Goal: Task Accomplishment & Management: Use online tool/utility

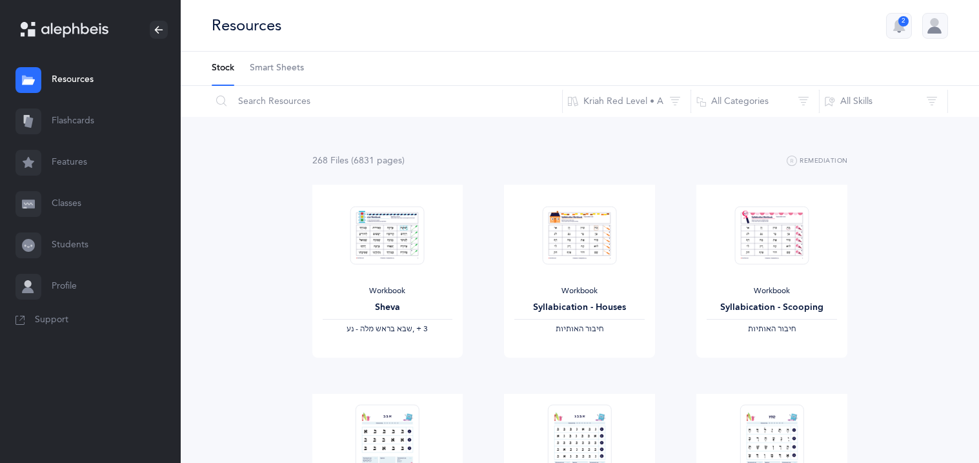
click at [59, 132] on link "Flashcards" at bounding box center [90, 121] width 181 height 41
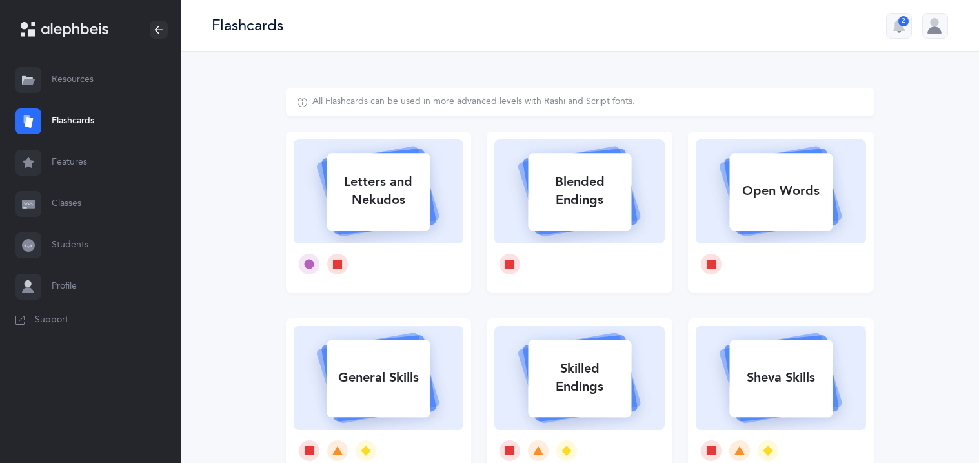
click at [772, 183] on div "Open Words" at bounding box center [781, 191] width 103 height 34
select select
select select "single"
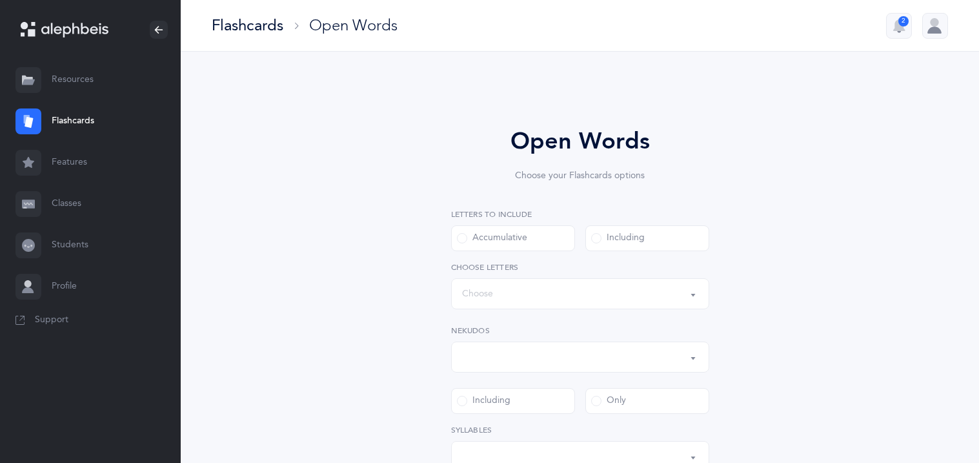
select select "all"
click at [635, 279] on button "Words up until: Choose" at bounding box center [580, 293] width 258 height 31
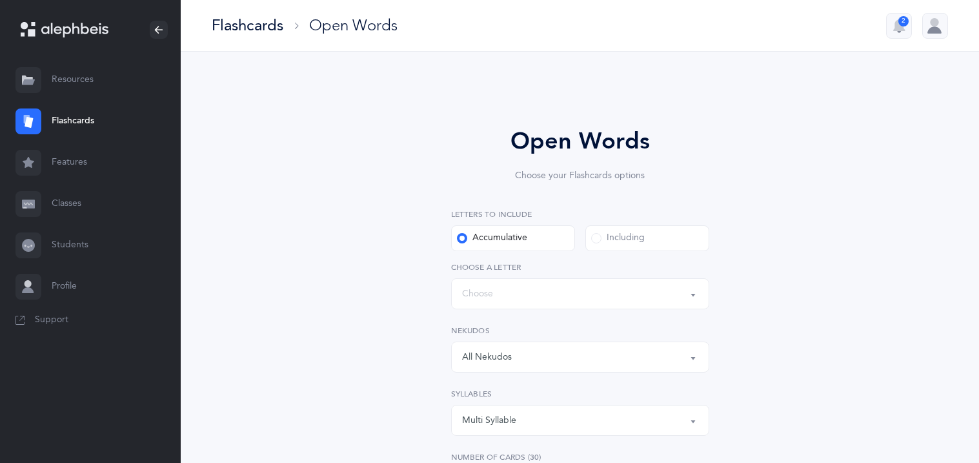
click at [591, 228] on label "Including" at bounding box center [648, 238] width 124 height 26
click at [0, 0] on input "Including" at bounding box center [0, 0] width 0 height 0
click at [506, 291] on div "Words including: All Letters" at bounding box center [580, 294] width 236 height 22
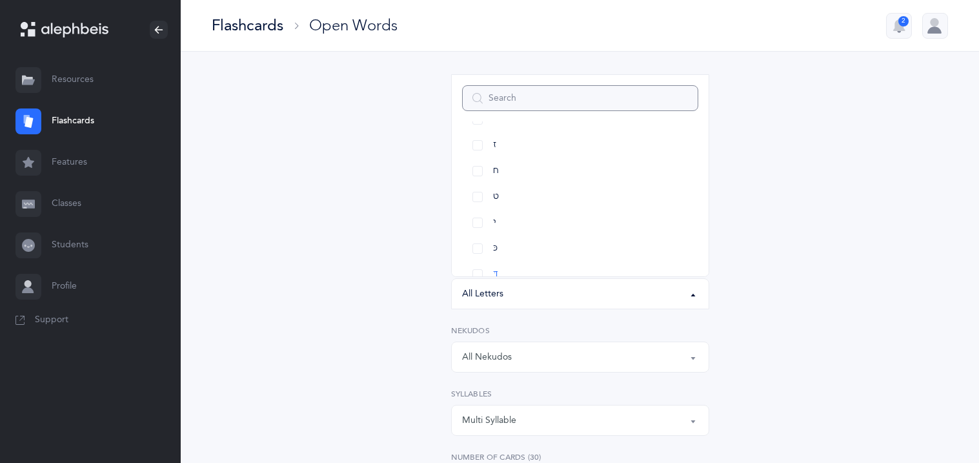
scroll to position [232, 0]
click at [474, 220] on link "כּ" at bounding box center [580, 223] width 236 height 26
select select "82"
click at [481, 248] on link "ךּ" at bounding box center [580, 249] width 236 height 26
click at [477, 266] on link "כ" at bounding box center [580, 274] width 236 height 26
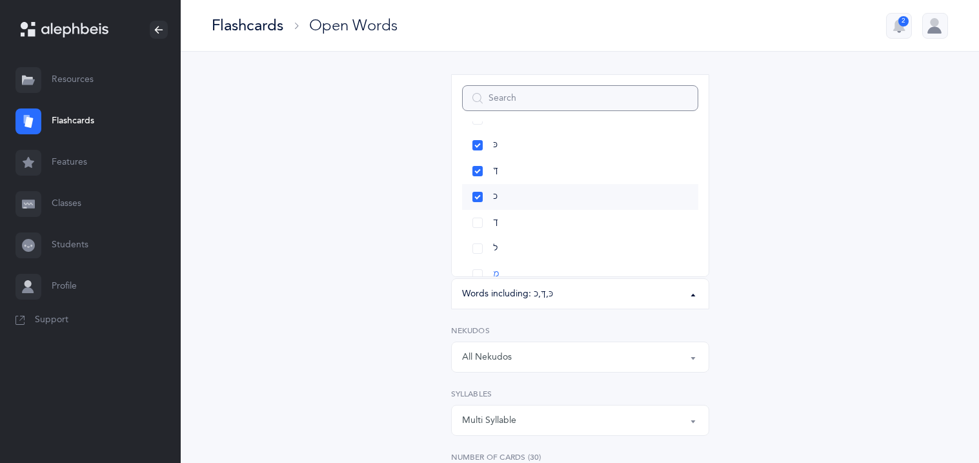
scroll to position [335, 0]
click at [478, 198] on link "ך" at bounding box center [580, 197] width 236 height 26
click at [475, 174] on link "ס" at bounding box center [580, 171] width 236 height 26
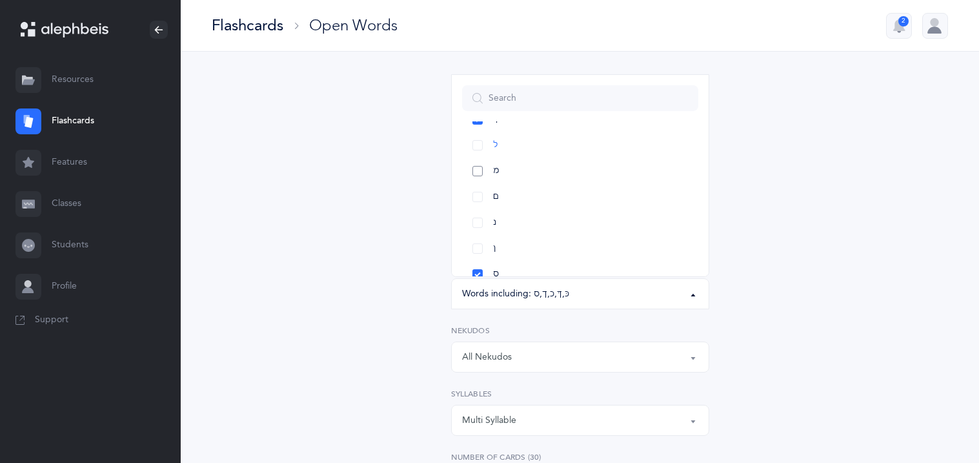
click at [475, 169] on link "מ" at bounding box center [580, 171] width 236 height 26
click at [475, 196] on link "ם" at bounding box center [580, 197] width 236 height 26
click at [475, 174] on link "מ" at bounding box center [580, 171] width 236 height 26
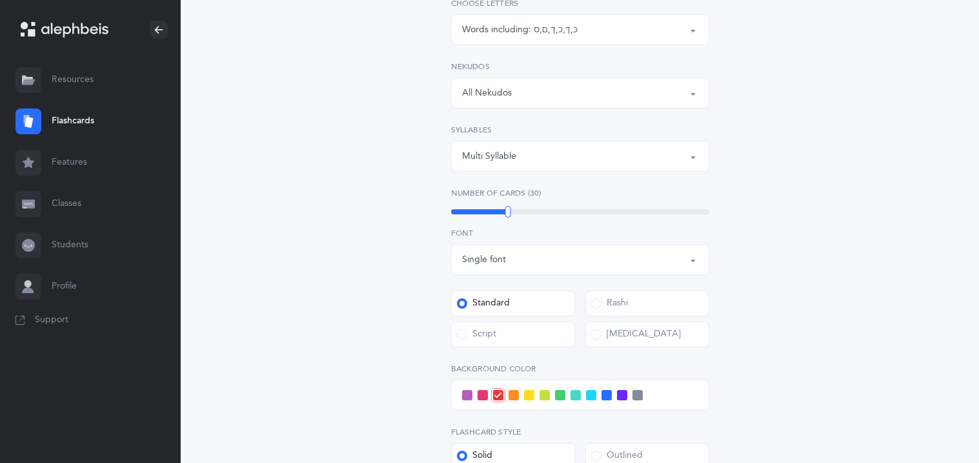
scroll to position [283, 0]
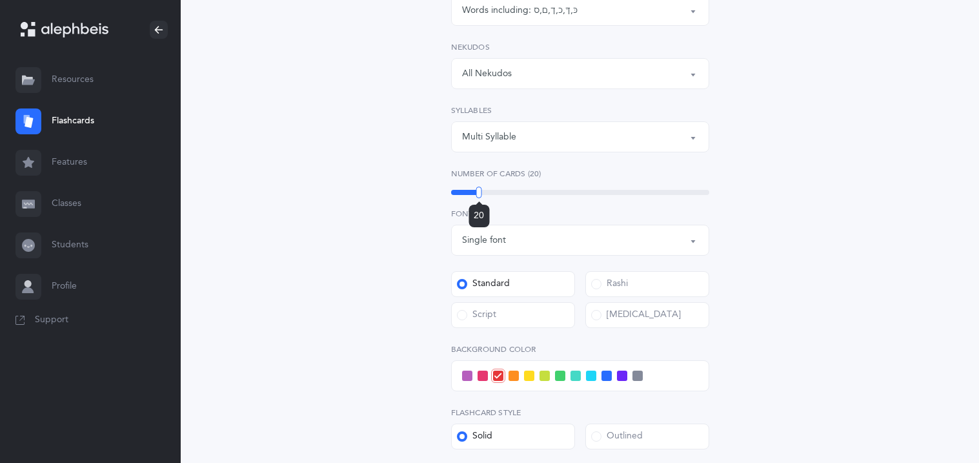
drag, startPoint x: 507, startPoint y: 191, endPoint x: 479, endPoint y: 187, distance: 28.1
click at [479, 187] on div at bounding box center [480, 193] width 6 height 12
click at [379, 303] on div "Open Words Choose your Flashcards options Letters to include Accumulative Inclu…" at bounding box center [580, 210] width 589 height 812
click at [517, 315] on label "Script" at bounding box center [513, 315] width 124 height 26
click at [0, 0] on input "Script" at bounding box center [0, 0] width 0 height 0
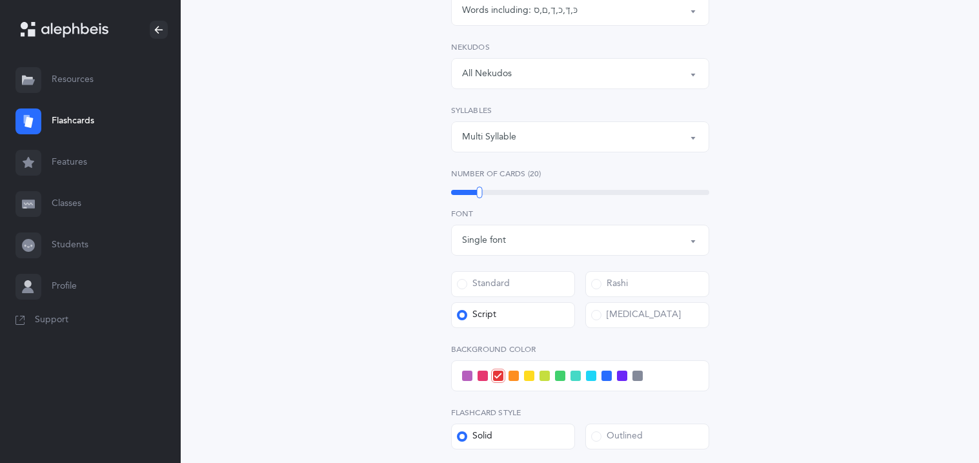
click at [504, 282] on div "Standard" at bounding box center [483, 284] width 53 height 13
click at [0, 0] on input "Standard" at bounding box center [0, 0] width 0 height 0
click at [391, 301] on div "Open Words Choose your Flashcards options Letters to include Accumulative Inclu…" at bounding box center [580, 210] width 589 height 812
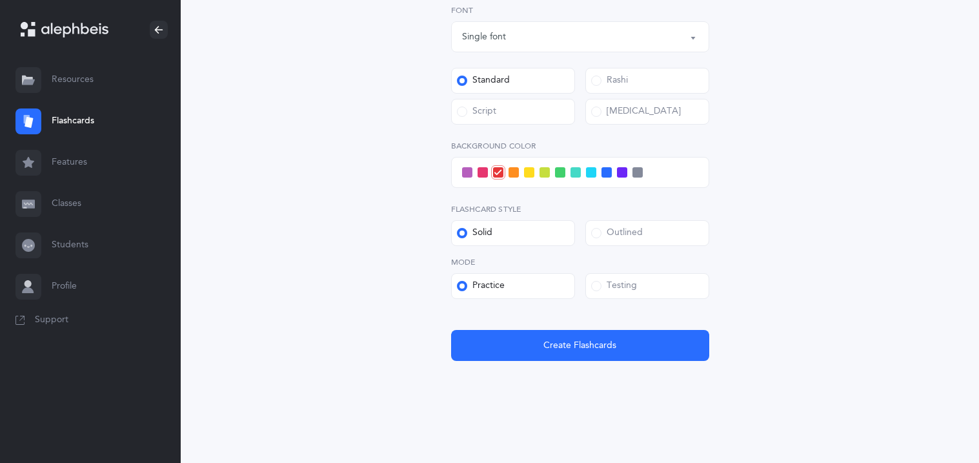
scroll to position [487, 0]
click at [679, 289] on label "Testing" at bounding box center [648, 285] width 124 height 26
click at [0, 0] on input "Testing" at bounding box center [0, 0] width 0 height 0
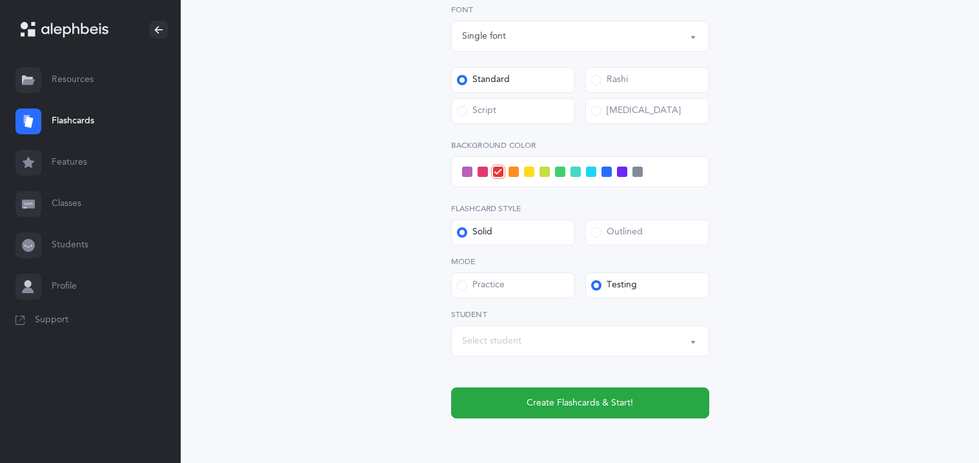
click at [639, 237] on div "Outlined" at bounding box center [617, 232] width 52 height 13
click at [0, 0] on input "Outlined" at bounding box center [0, 0] width 0 height 0
click at [326, 314] on div "Open Words Choose your Flashcards options Letters to include Accumulative Inclu…" at bounding box center [580, 35] width 589 height 870
click at [479, 348] on div "Select student" at bounding box center [580, 341] width 236 height 22
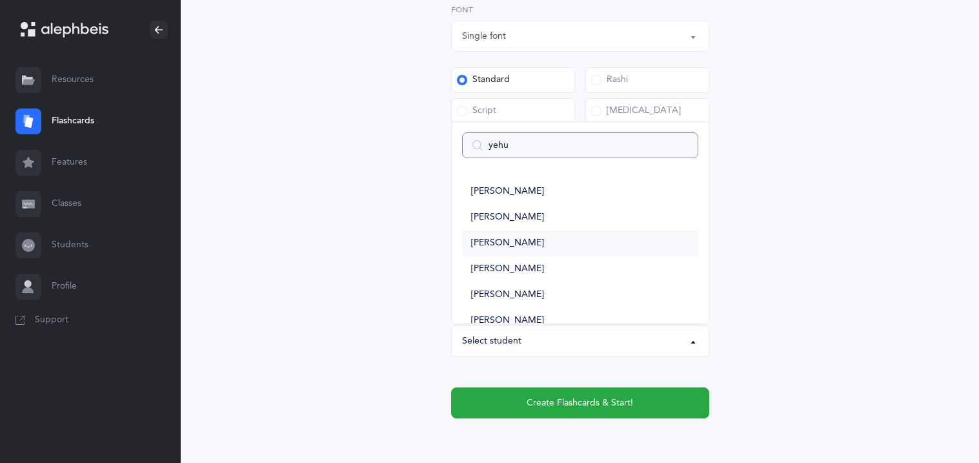
type input "yehud"
click at [540, 187] on span "[PERSON_NAME]" at bounding box center [507, 192] width 73 height 12
select select "11307"
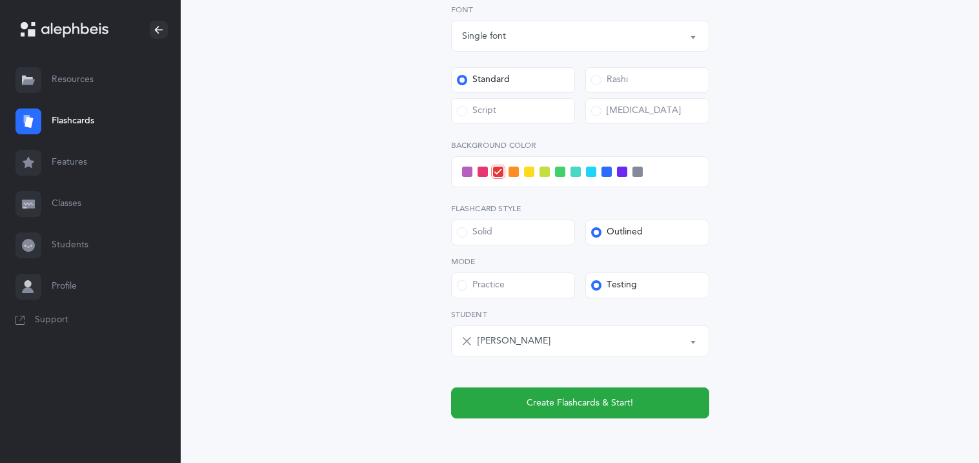
click at [369, 197] on div "Open Words Choose your Flashcards options Letters to include Accumulative Inclu…" at bounding box center [580, 35] width 589 height 870
click at [469, 173] on span at bounding box center [467, 172] width 10 height 10
click at [0, 0] on input "checkbox" at bounding box center [0, 0] width 0 height 0
click at [529, 173] on span at bounding box center [529, 172] width 10 height 10
click at [0, 0] on input "checkbox" at bounding box center [0, 0] width 0 height 0
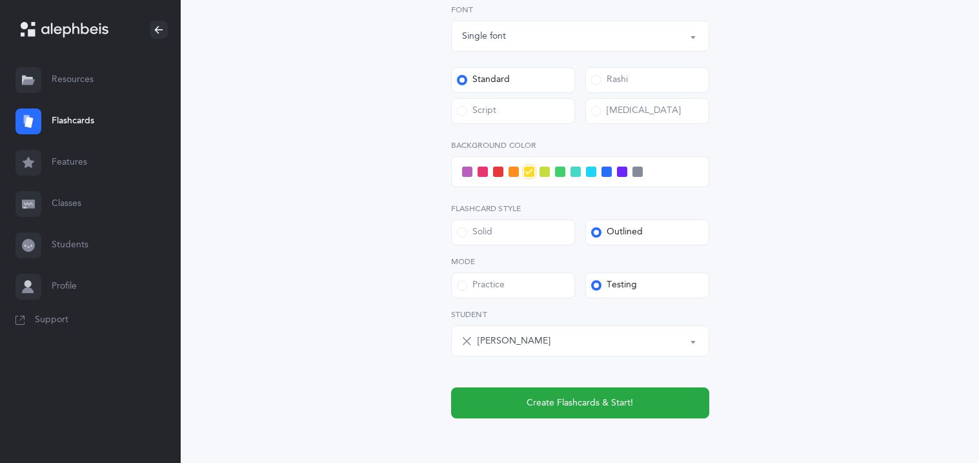
click at [403, 203] on div "Open Words Choose your Flashcards options Letters to include Accumulative Inclu…" at bounding box center [580, 35] width 589 height 870
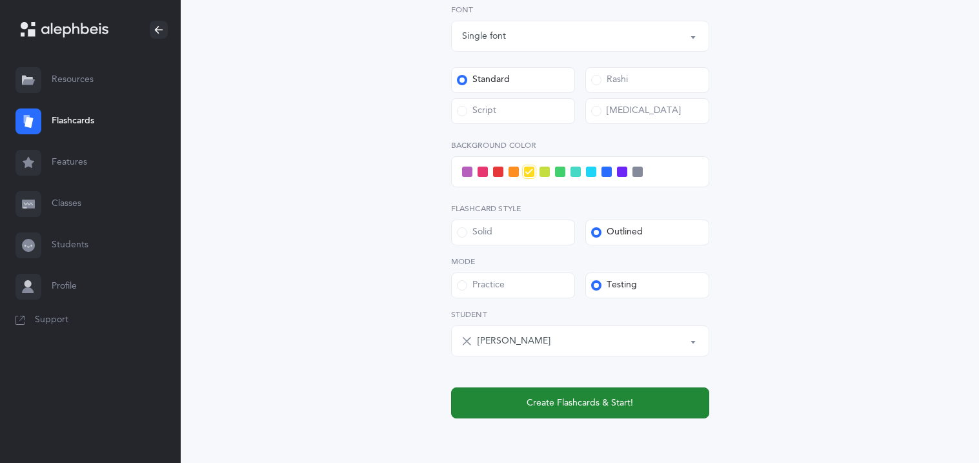
click at [524, 399] on button "Create Flashcards & Start!" at bounding box center [580, 402] width 258 height 31
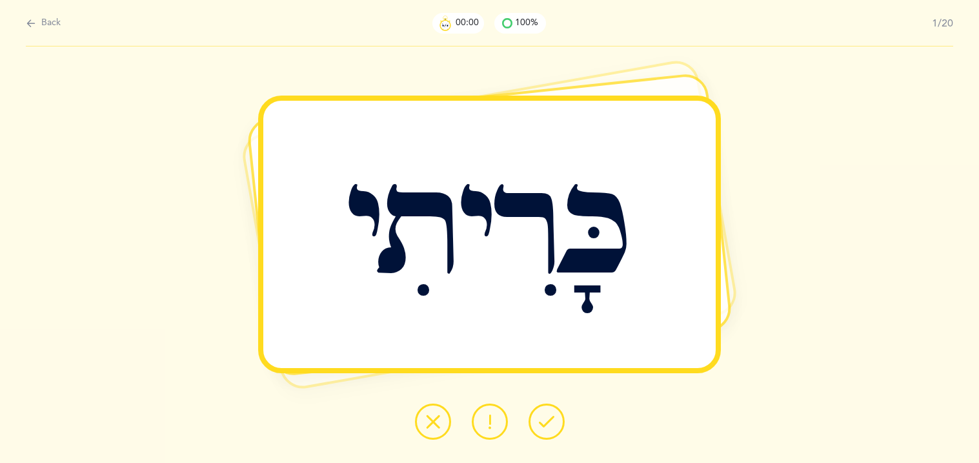
scroll to position [0, 0]
click at [557, 420] on button at bounding box center [547, 422] width 36 height 36
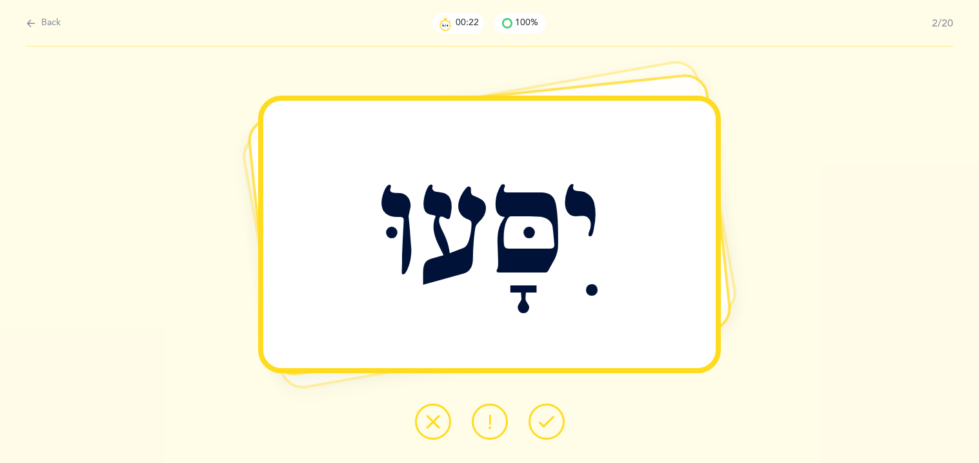
click at [430, 416] on icon at bounding box center [432, 421] width 15 height 15
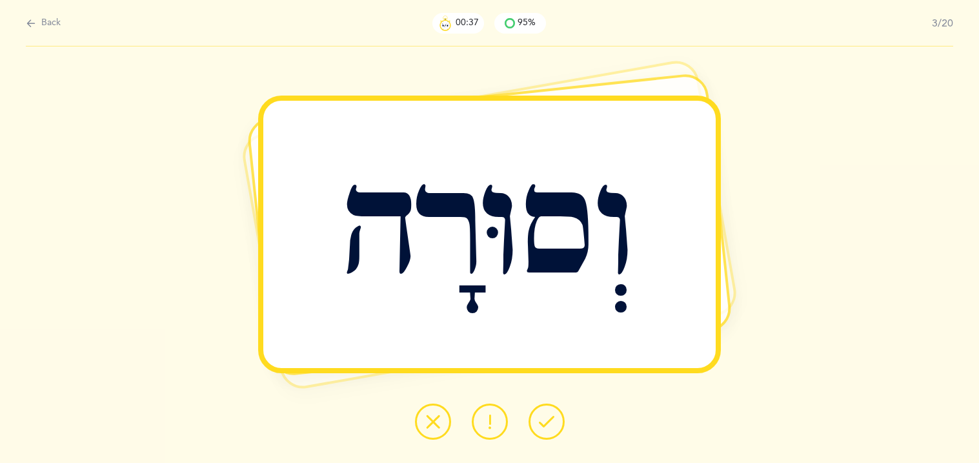
click at [429, 424] on icon at bounding box center [432, 421] width 15 height 15
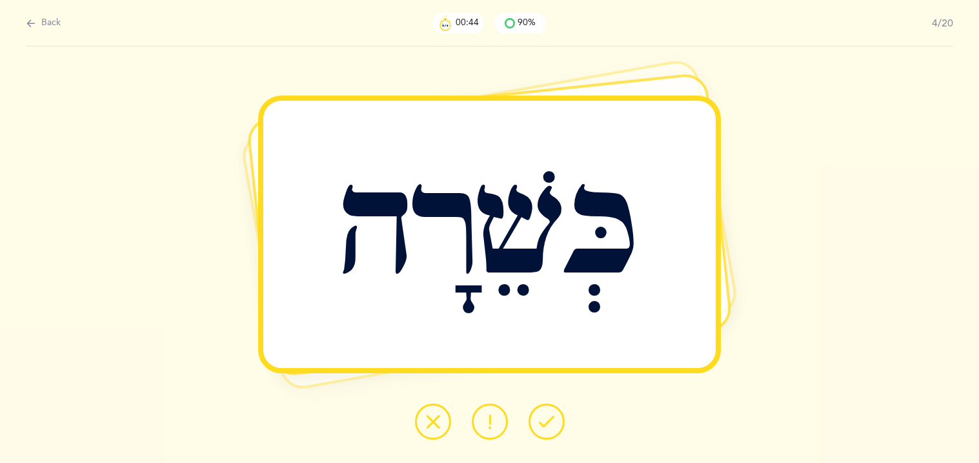
click at [557, 422] on button at bounding box center [547, 422] width 36 height 36
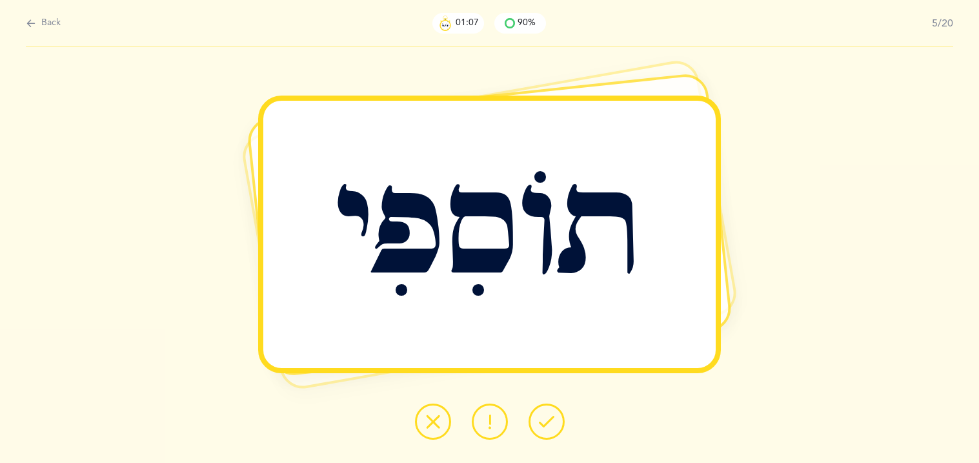
click at [437, 411] on button at bounding box center [433, 422] width 36 height 36
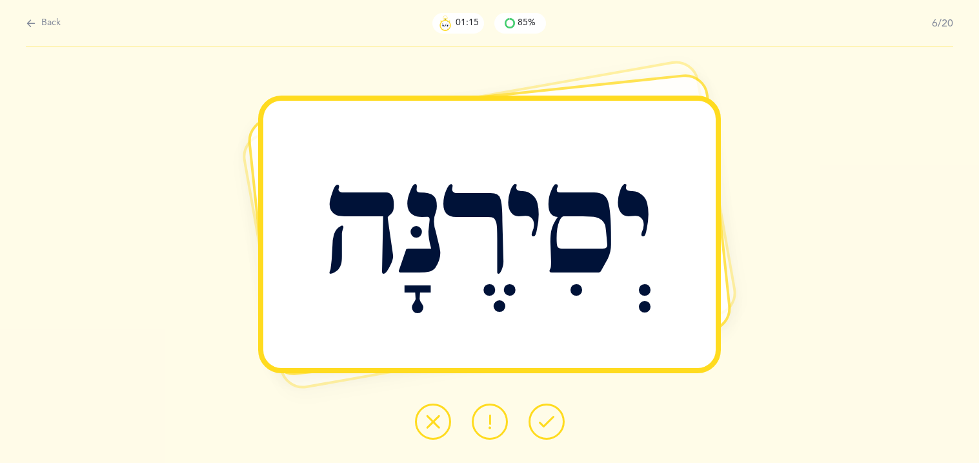
click at [543, 412] on button at bounding box center [547, 422] width 36 height 36
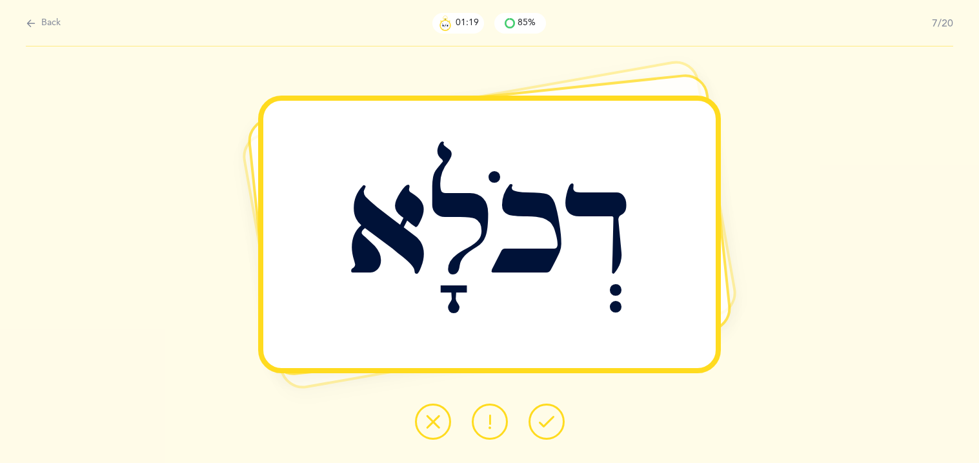
click at [543, 412] on button at bounding box center [547, 422] width 36 height 36
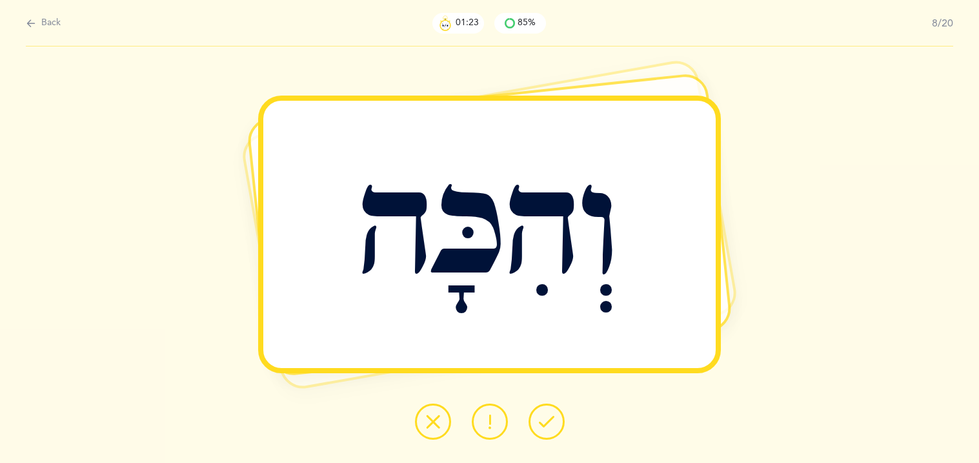
click at [543, 412] on button at bounding box center [547, 422] width 36 height 36
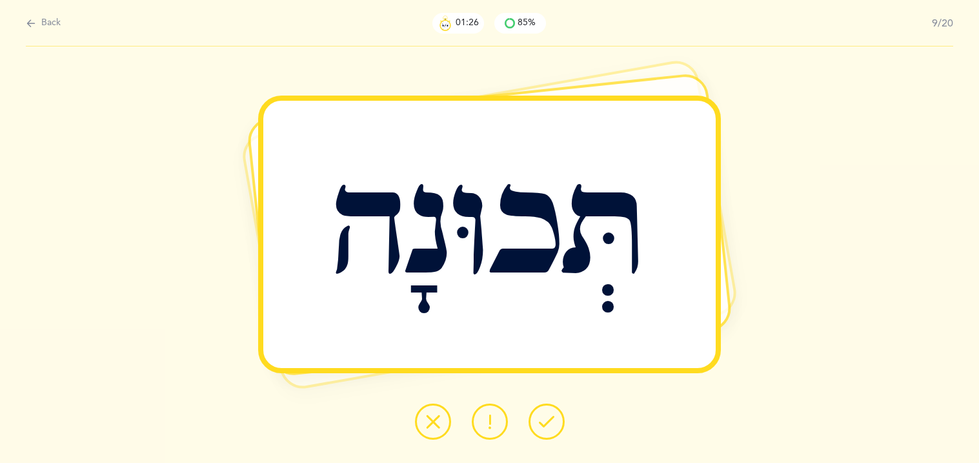
click at [543, 412] on button at bounding box center [547, 422] width 36 height 36
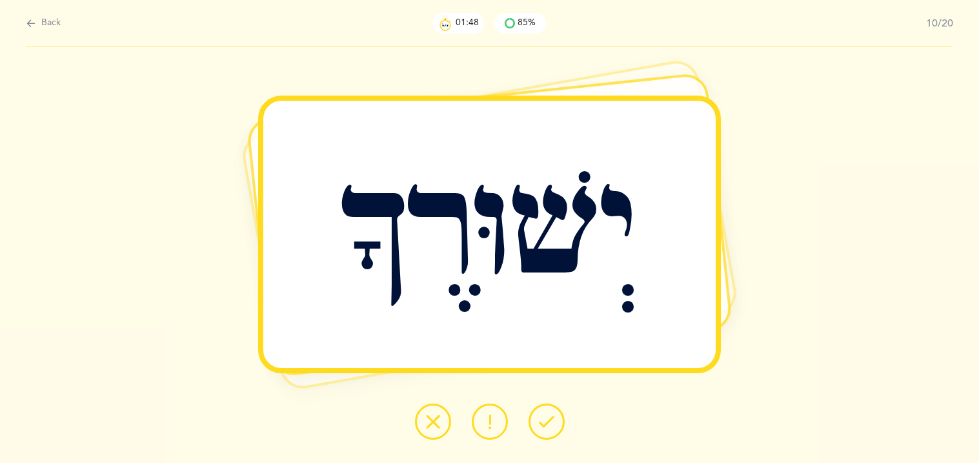
click at [444, 424] on button at bounding box center [433, 422] width 36 height 36
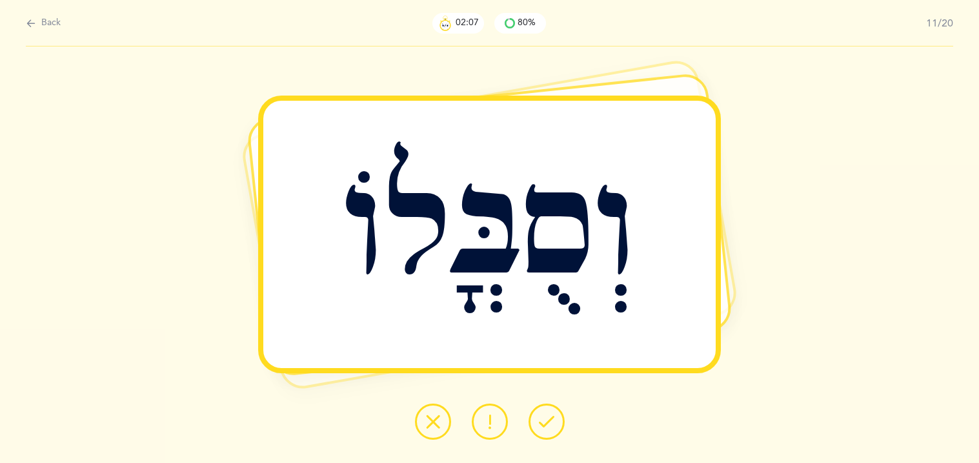
click at [544, 415] on icon at bounding box center [546, 421] width 15 height 15
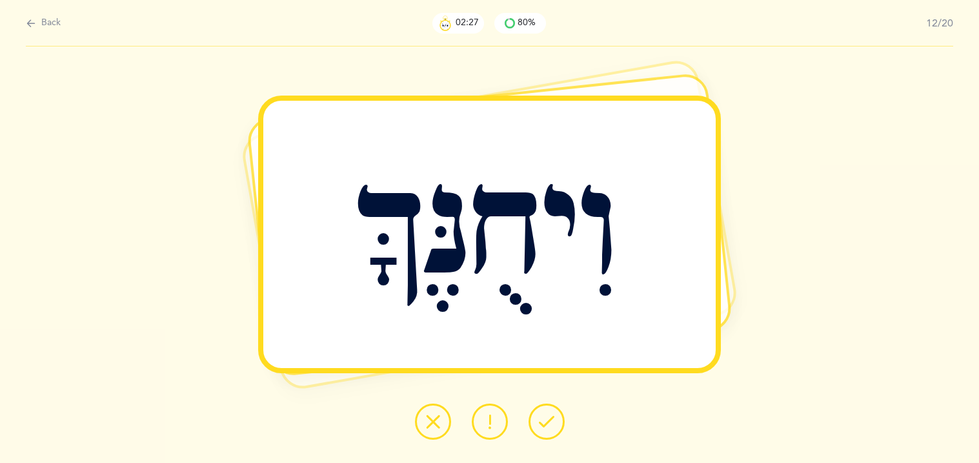
click at [544, 415] on icon at bounding box center [546, 421] width 15 height 15
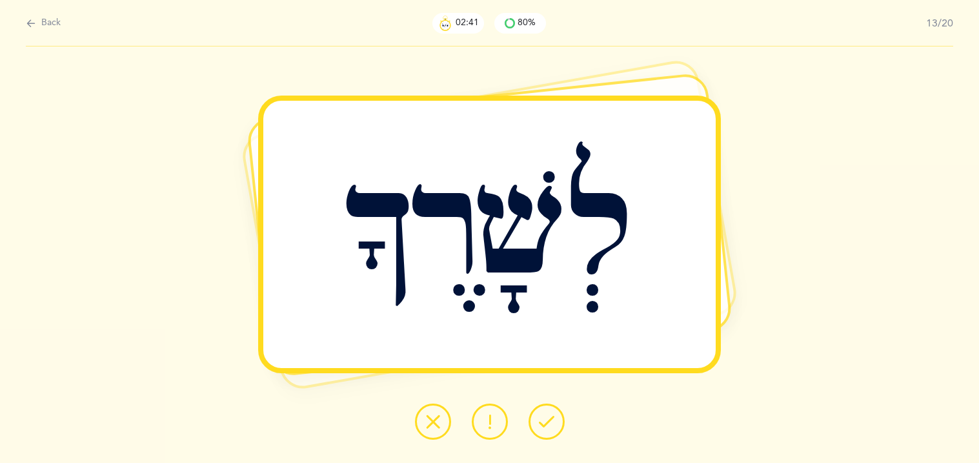
click at [501, 422] on button at bounding box center [490, 422] width 36 height 36
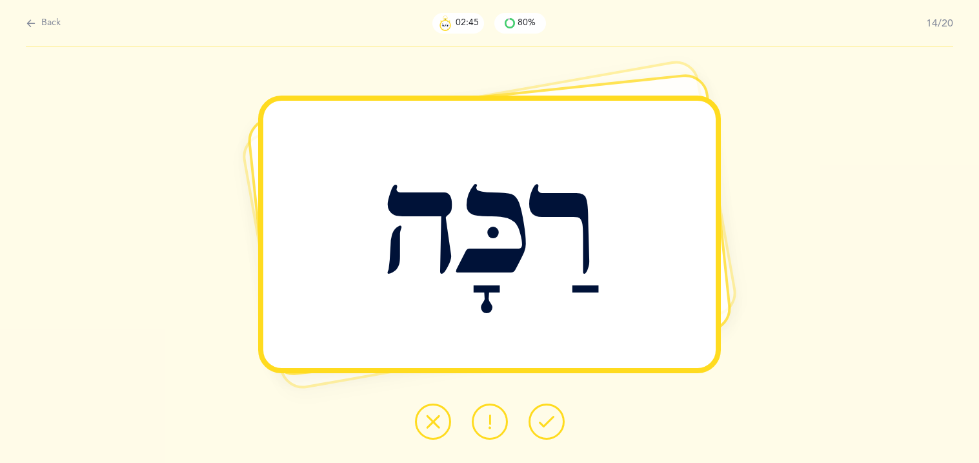
click at [539, 420] on icon at bounding box center [546, 421] width 15 height 15
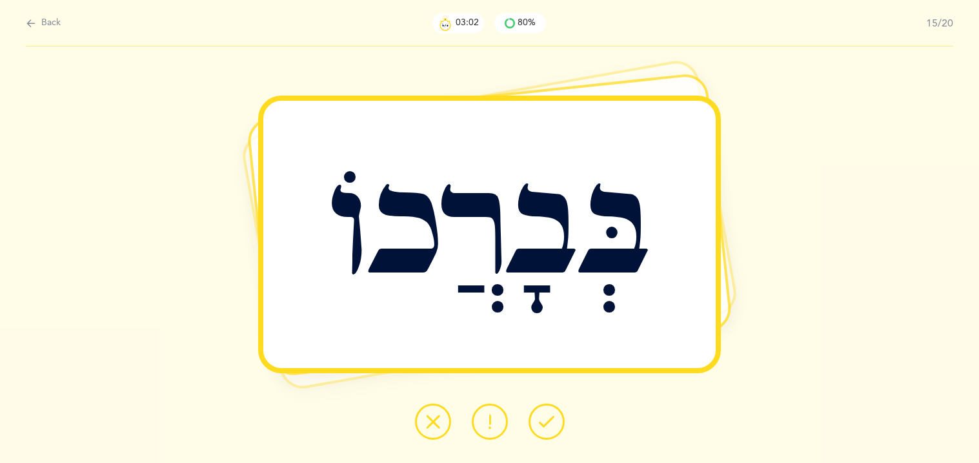
click at [446, 414] on button at bounding box center [433, 422] width 36 height 36
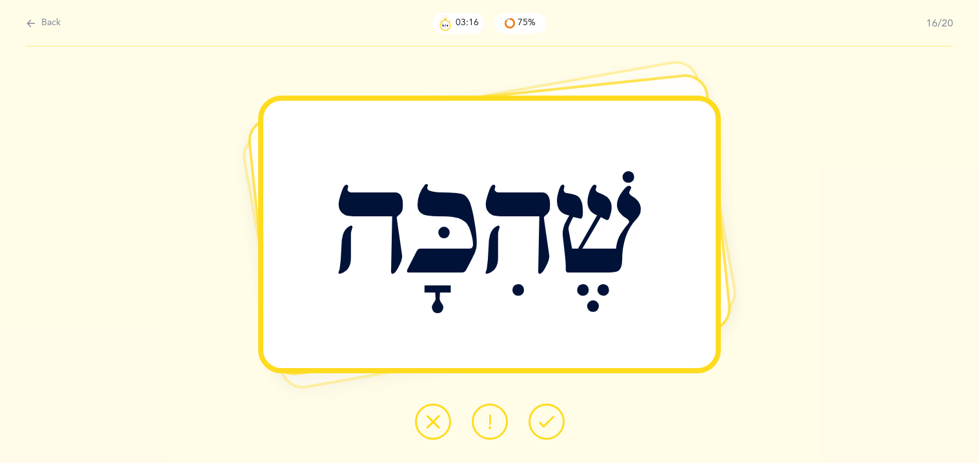
click at [444, 422] on button at bounding box center [433, 422] width 36 height 36
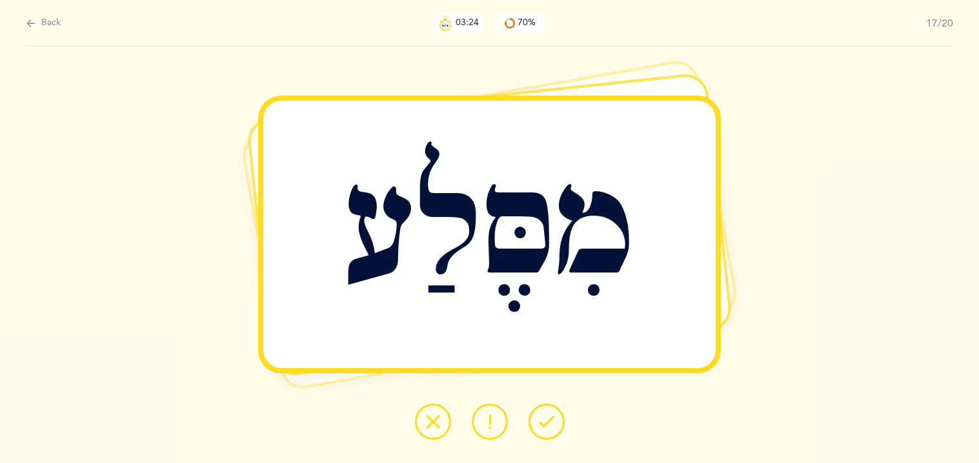
click at [546, 422] on icon at bounding box center [546, 421] width 15 height 15
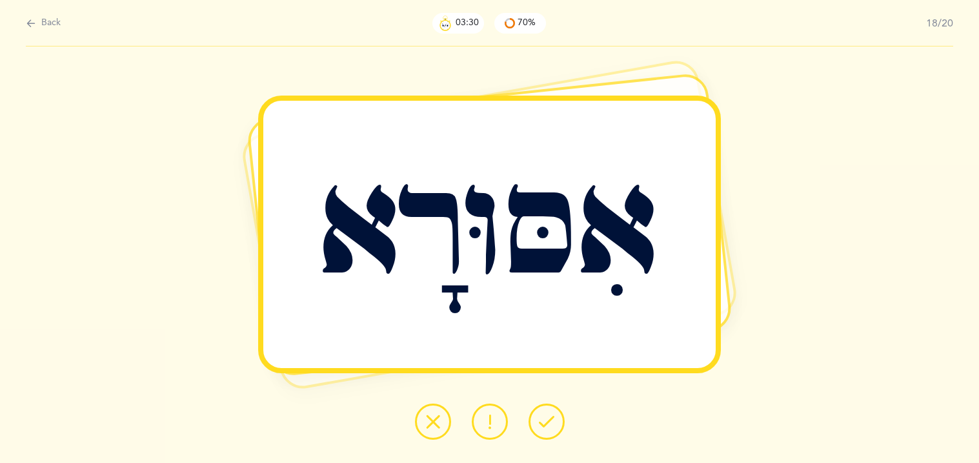
click at [546, 422] on icon at bounding box center [546, 421] width 15 height 15
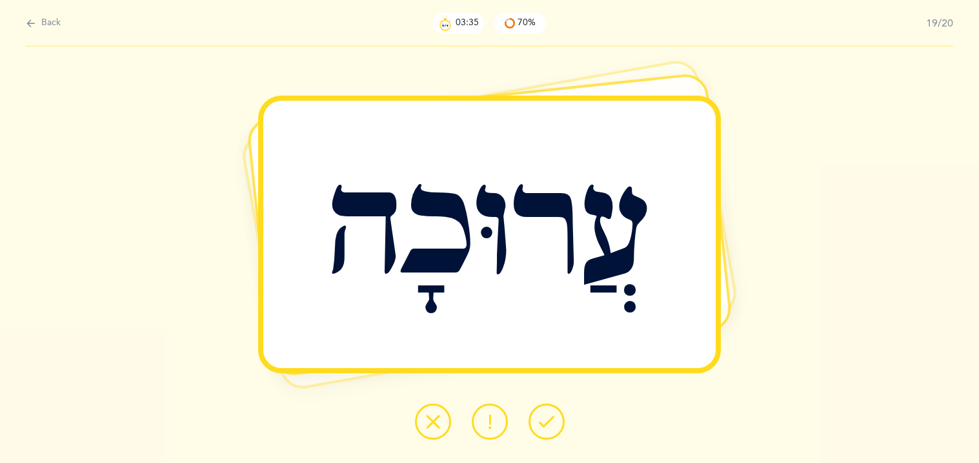
click at [546, 422] on icon at bounding box center [546, 421] width 15 height 15
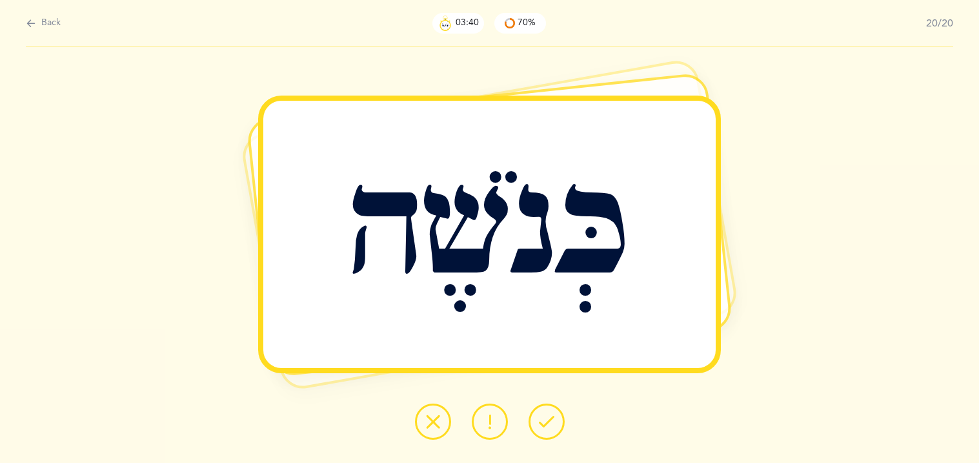
click at [546, 422] on icon at bounding box center [546, 421] width 15 height 15
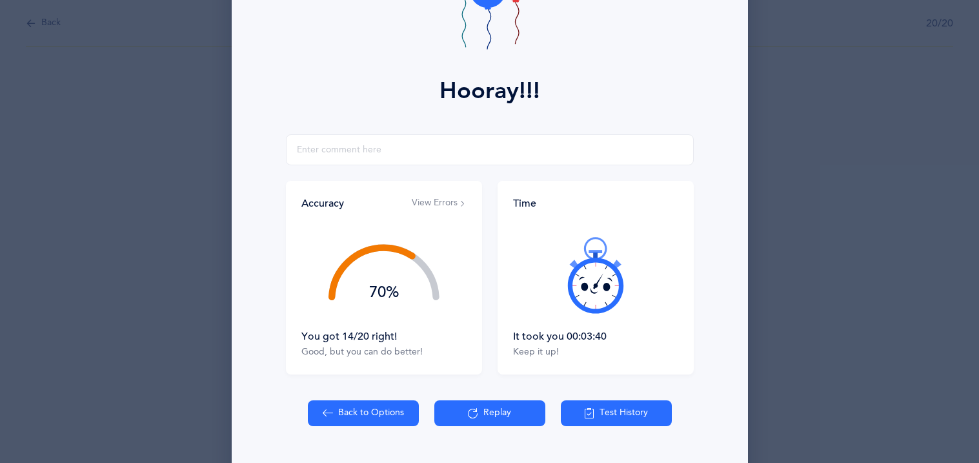
scroll to position [151, 0]
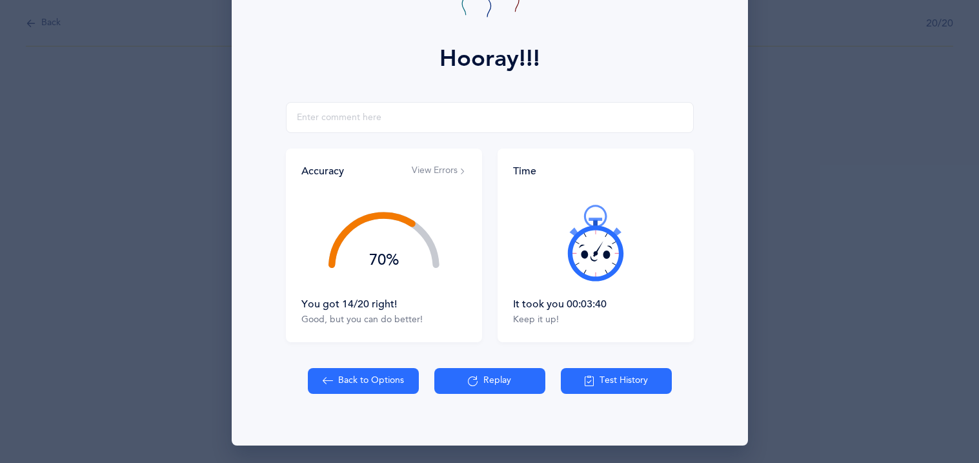
click at [384, 374] on button "Back to Options" at bounding box center [363, 381] width 111 height 26
select select "82"
select select "single"
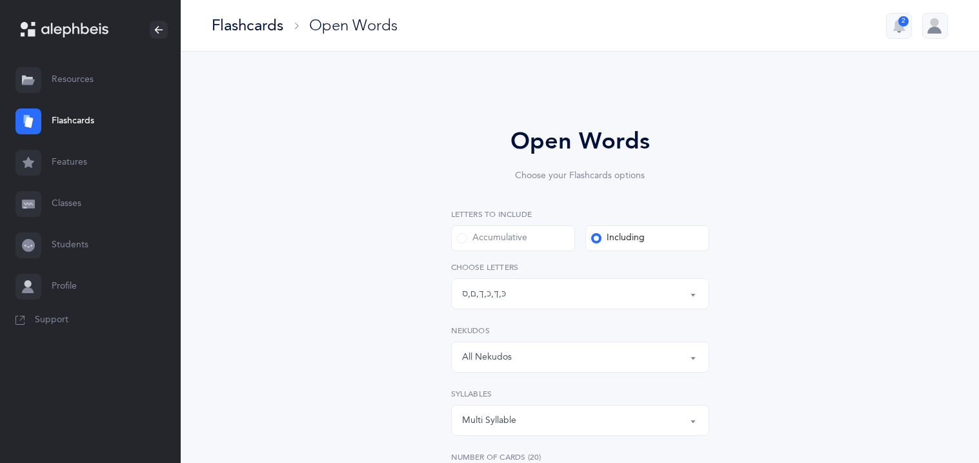
scroll to position [109, 0]
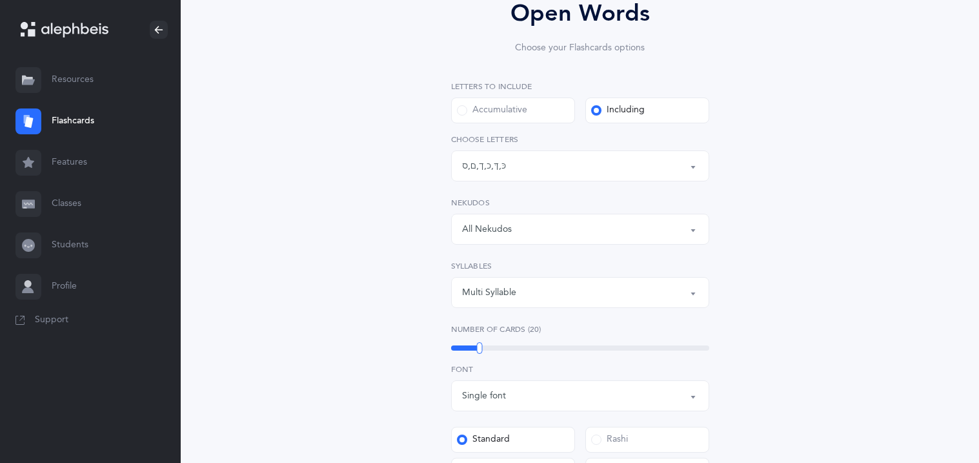
scroll to position [128, 0]
click at [377, 318] on div "Open Words Choose your Flashcards options Letters to include Accumulative Inclu…" at bounding box center [580, 394] width 589 height 870
click at [502, 169] on div "כּ , ךּ , כ , [DEMOGRAPHIC_DATA] , ם , ס" at bounding box center [484, 166] width 44 height 14
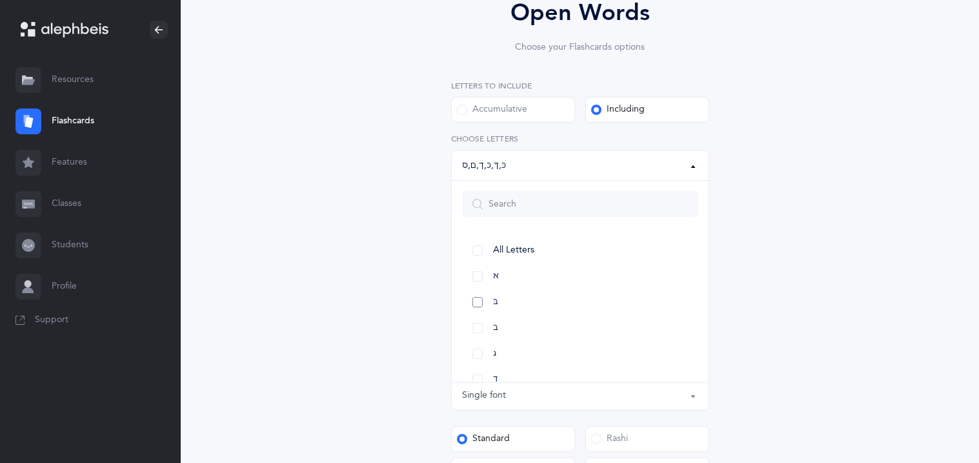
click at [477, 296] on link "בּ" at bounding box center [580, 302] width 236 height 26
select select "81"
click at [478, 318] on link "ב" at bounding box center [580, 328] width 236 height 26
click at [371, 284] on div "Open Words Choose your Flashcards options Letters to include Accumulative Inclu…" at bounding box center [580, 394] width 589 height 870
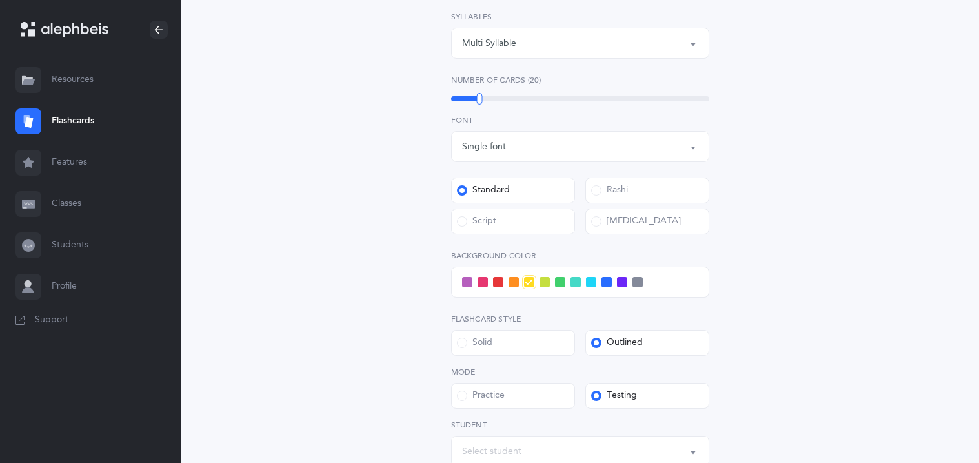
scroll to position [361, 0]
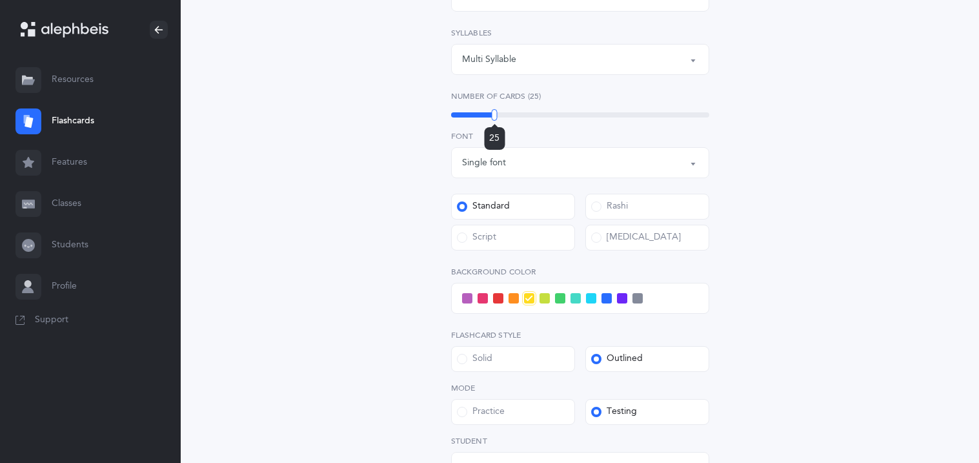
drag, startPoint x: 477, startPoint y: 114, endPoint x: 495, endPoint y: 114, distance: 17.4
click at [495, 114] on div at bounding box center [495, 115] width 6 height 12
click at [194, 104] on div "Open Words Choose your Flashcards options Letters to include Accumulative Inclu…" at bounding box center [580, 170] width 799 height 958
click at [254, 169] on div "Open Words Choose your Flashcards options Letters to include Accumulative Inclu…" at bounding box center [580, 162] width 671 height 870
click at [405, 88] on div "Open Words Choose your Flashcards options Letters to include Accumulative Inclu…" at bounding box center [580, 162] width 589 height 870
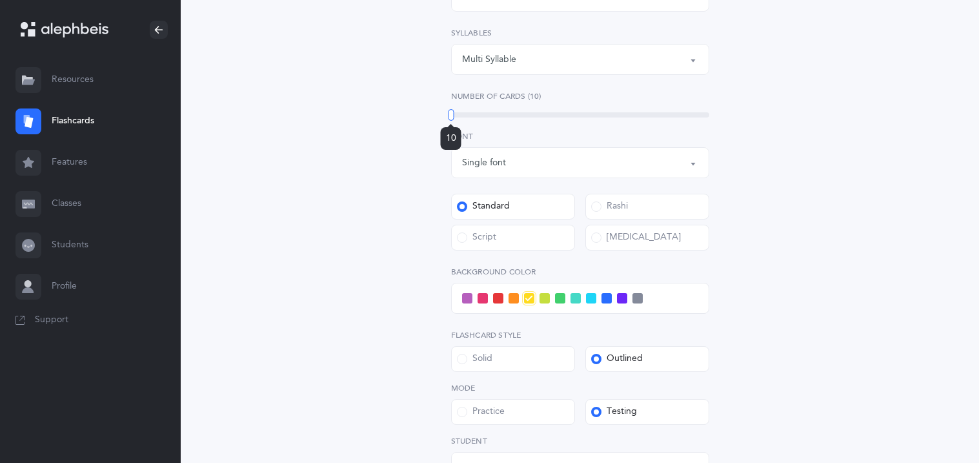
drag, startPoint x: 495, startPoint y: 117, endPoint x: 428, endPoint y: 108, distance: 67.0
click at [428, 108] on div "Open Words Choose your Flashcards options Letters to include Accumulative Inclu…" at bounding box center [580, 154] width 331 height 782
click at [248, 182] on div "Open Words Choose your Flashcards options Letters to include Accumulative Inclu…" at bounding box center [580, 162] width 671 height 870
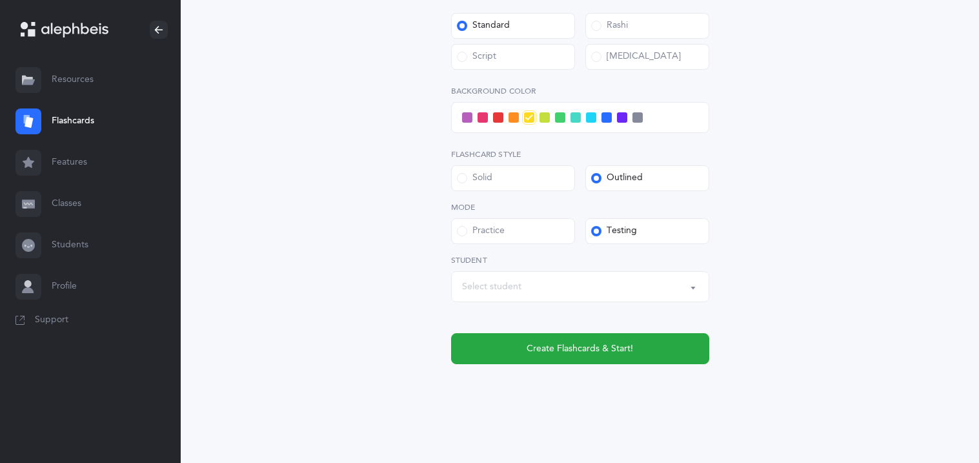
scroll to position [546, 0]
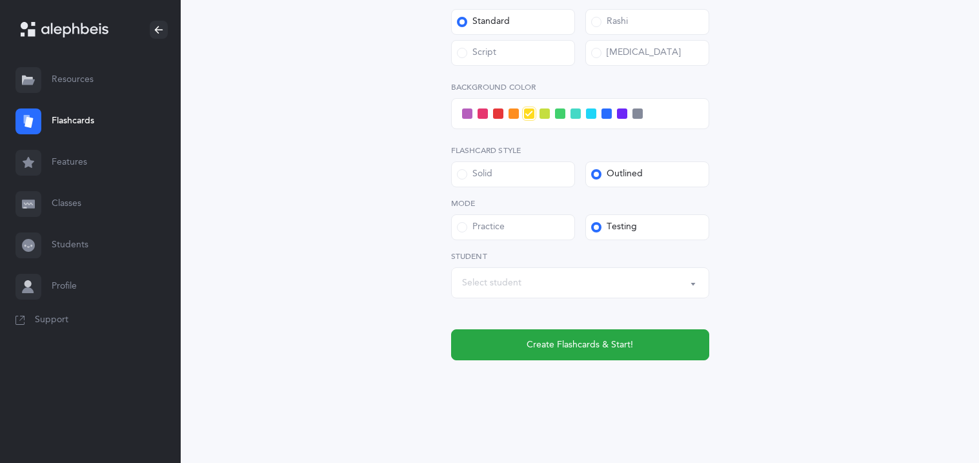
click at [466, 221] on div "Practice" at bounding box center [481, 227] width 48 height 13
click at [0, 0] on input "Practice" at bounding box center [0, 0] width 0 height 0
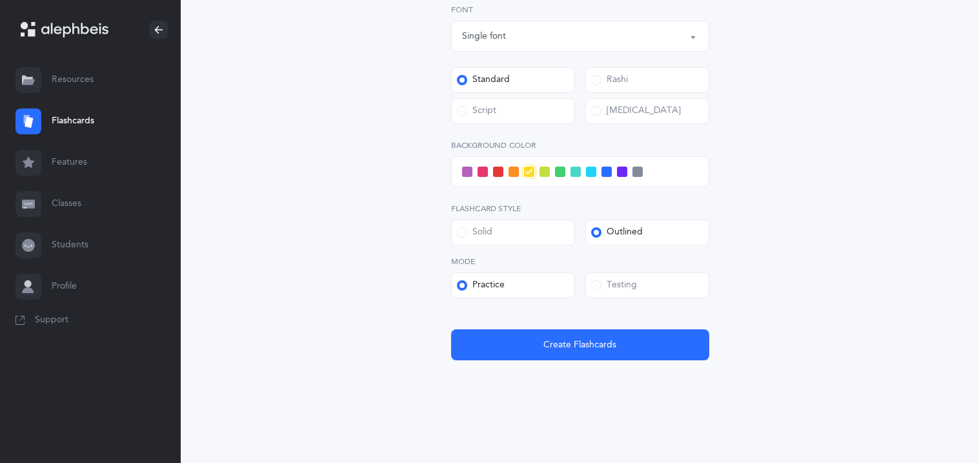
click at [469, 167] on span at bounding box center [467, 172] width 10 height 10
click at [0, 0] on input "checkbox" at bounding box center [0, 0] width 0 height 0
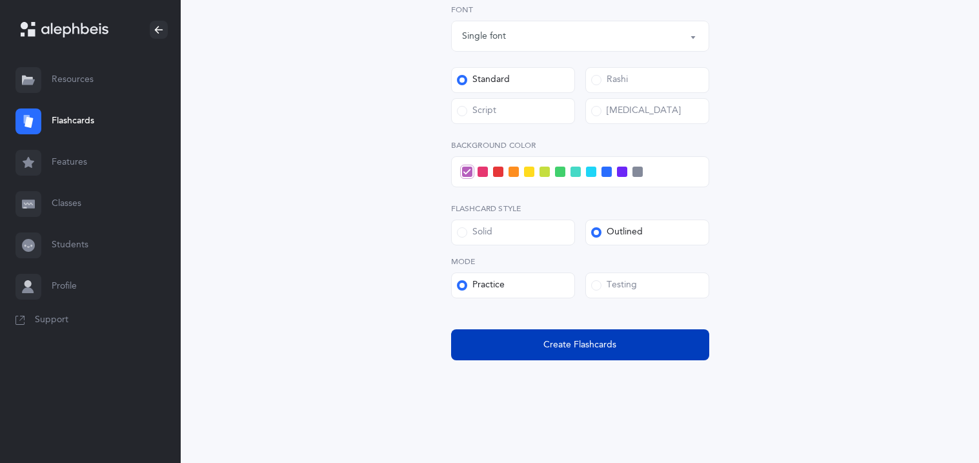
click at [648, 345] on button "Create Flashcards" at bounding box center [580, 344] width 258 height 31
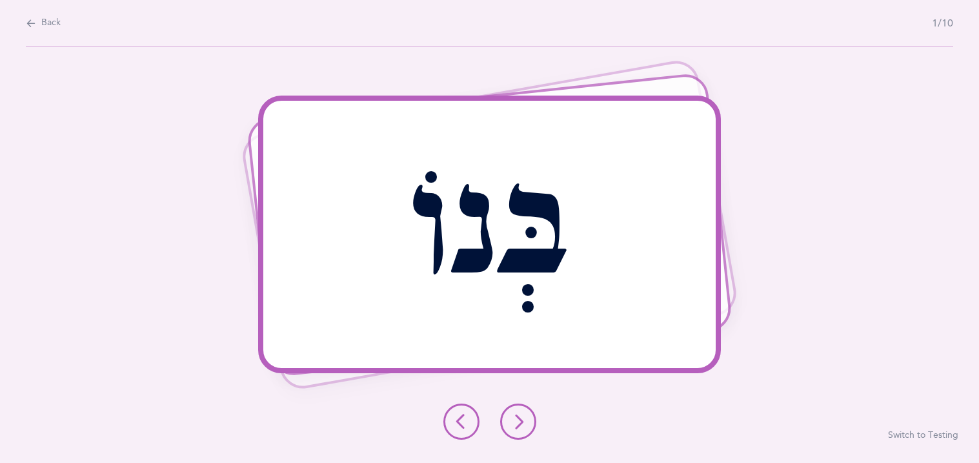
scroll to position [0, 0]
click at [518, 415] on icon at bounding box center [518, 421] width 15 height 15
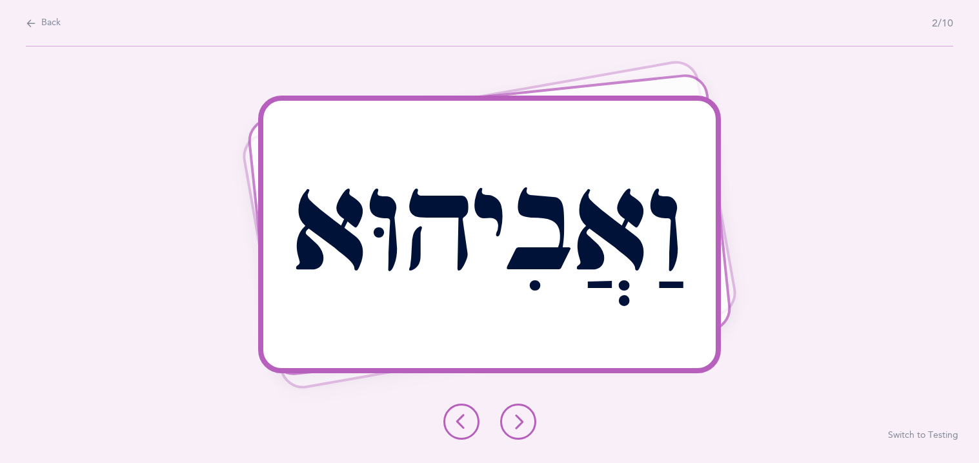
click at [513, 411] on button at bounding box center [518, 422] width 36 height 36
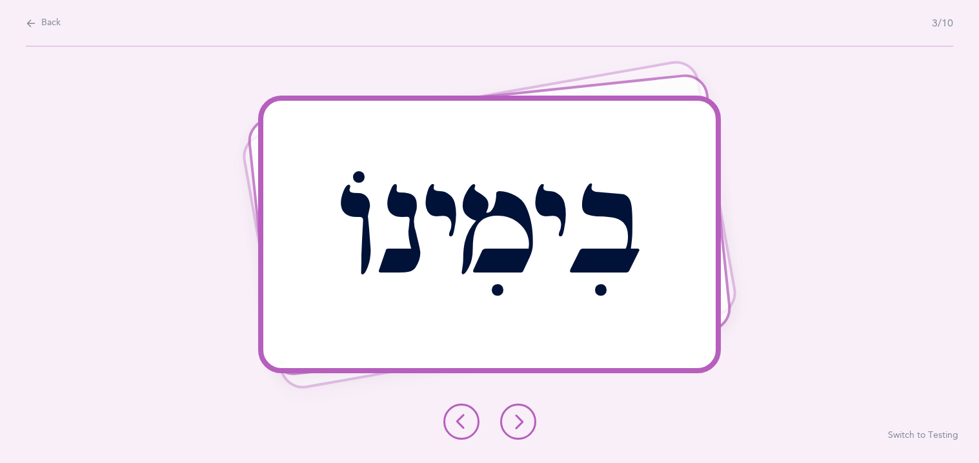
click at [515, 414] on icon at bounding box center [518, 421] width 15 height 15
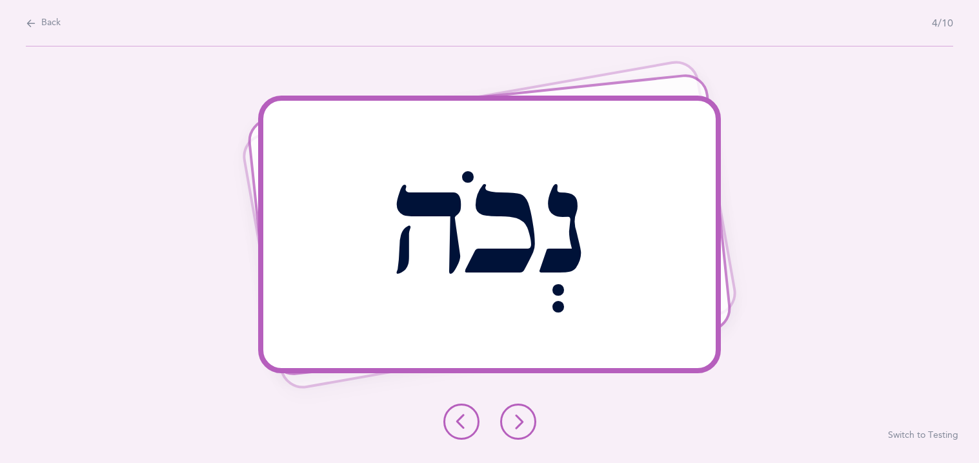
click at [518, 418] on icon at bounding box center [518, 421] width 15 height 15
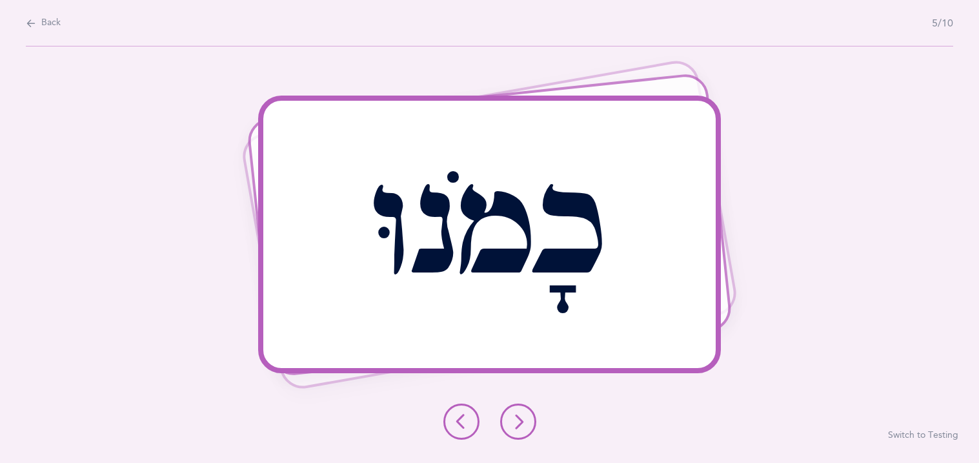
click at [512, 411] on button at bounding box center [518, 422] width 36 height 36
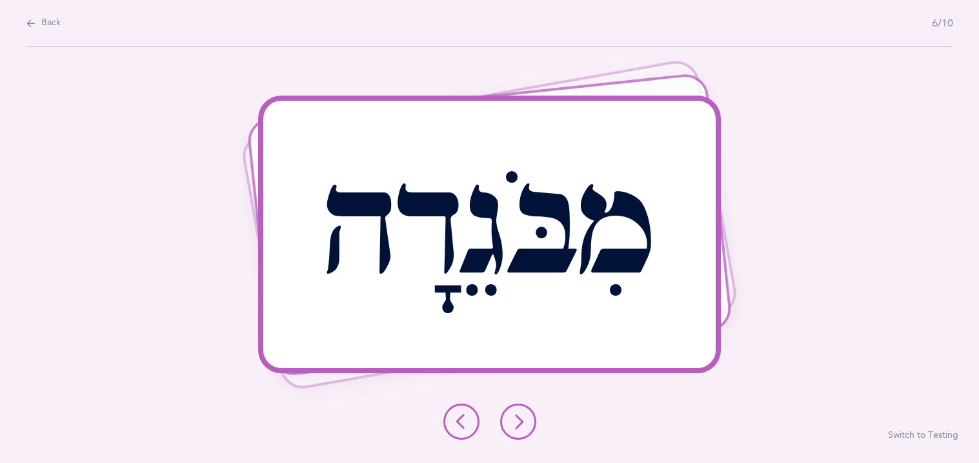
click at [513, 414] on icon at bounding box center [518, 421] width 15 height 15
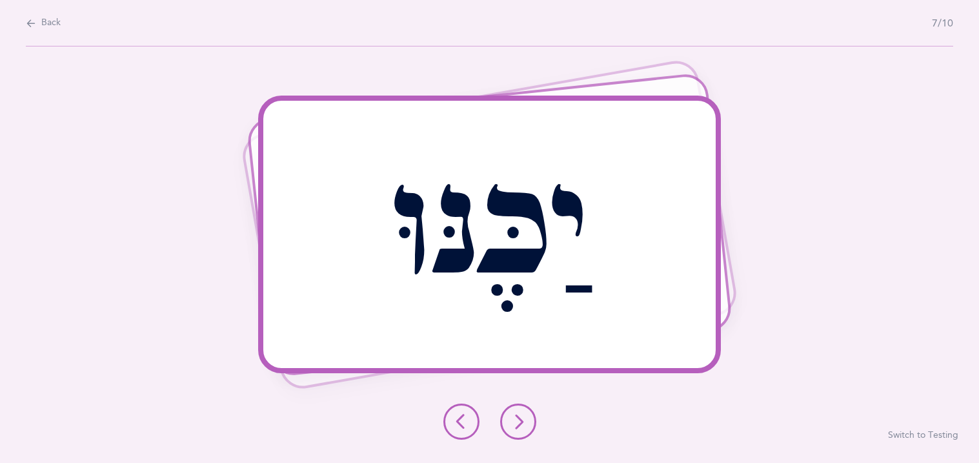
click at [470, 426] on button at bounding box center [462, 422] width 36 height 36
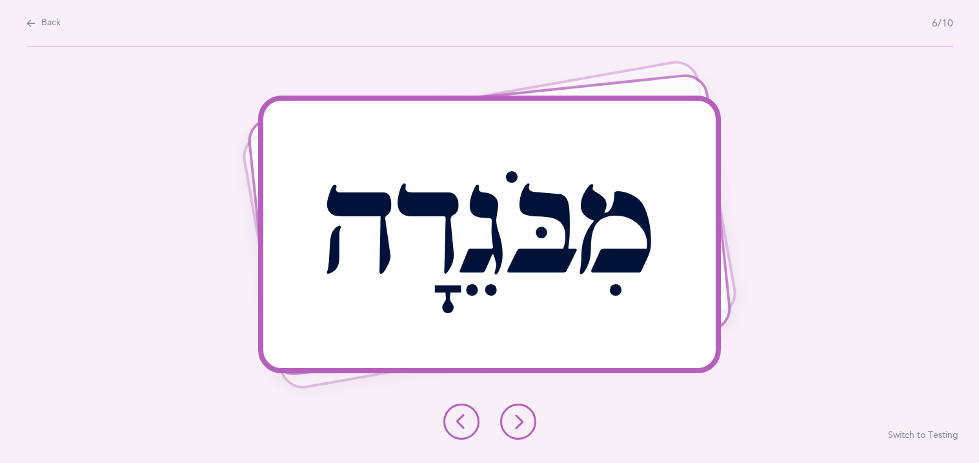
click at [522, 415] on icon at bounding box center [518, 421] width 15 height 15
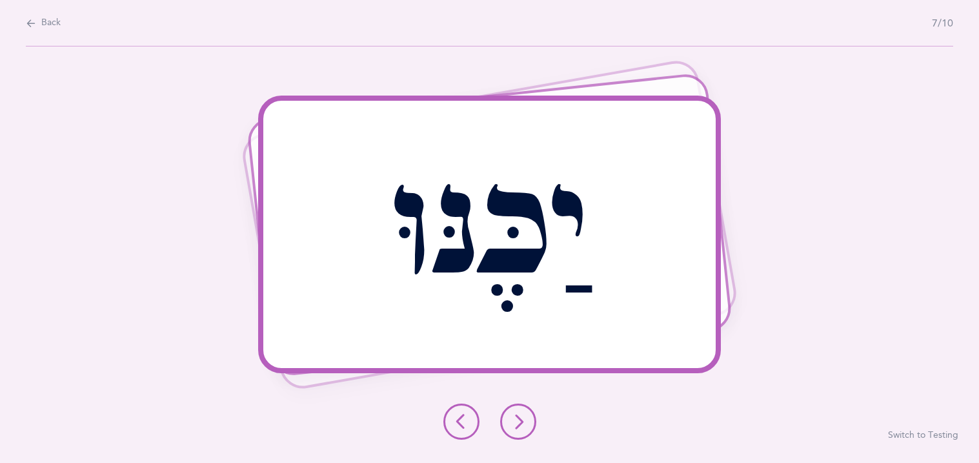
click at [522, 415] on icon at bounding box center [518, 421] width 15 height 15
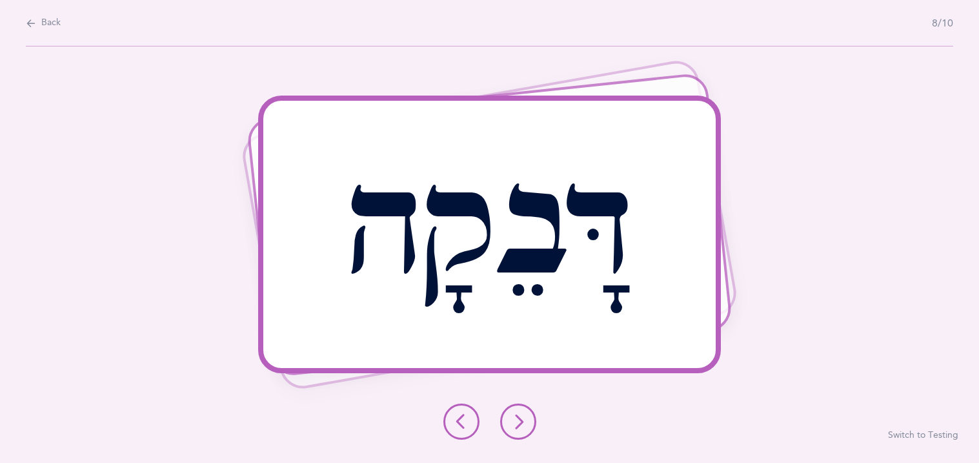
click at [474, 421] on button at bounding box center [462, 422] width 36 height 36
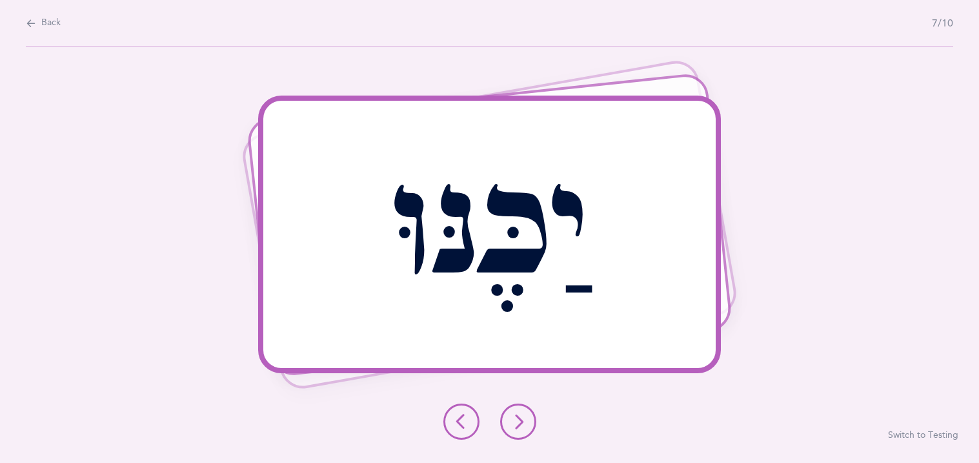
click at [474, 421] on button at bounding box center [462, 422] width 36 height 36
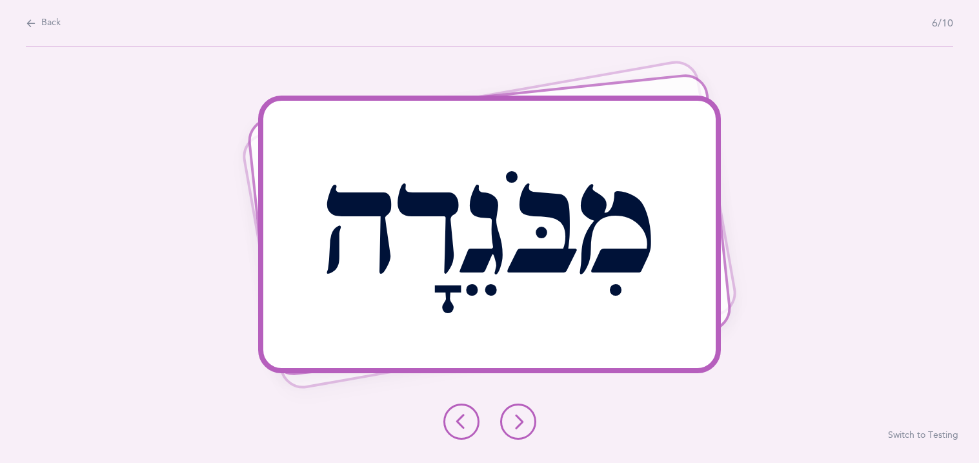
click at [526, 416] on button at bounding box center [518, 422] width 36 height 36
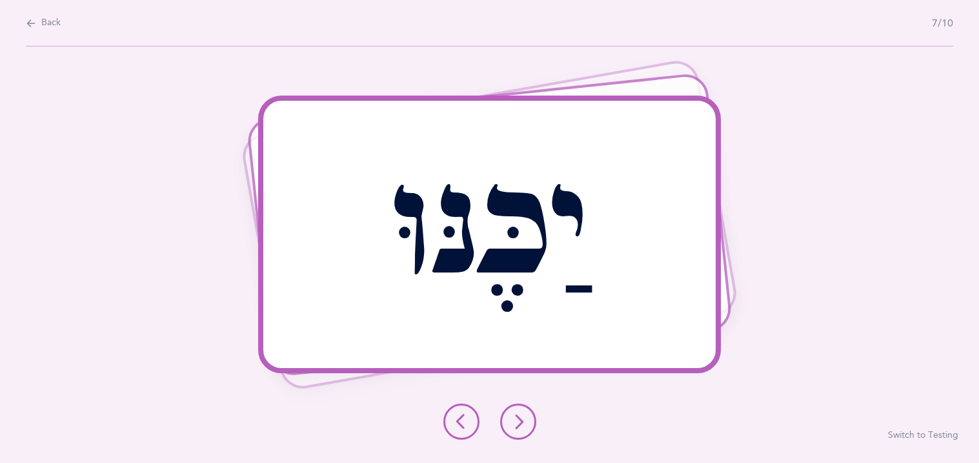
click at [528, 418] on button at bounding box center [518, 422] width 36 height 36
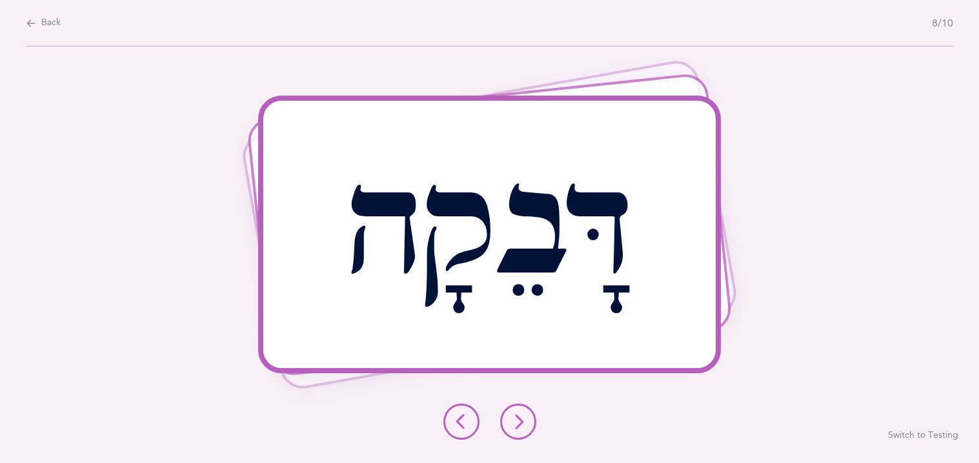
click at [531, 422] on button at bounding box center [518, 422] width 36 height 36
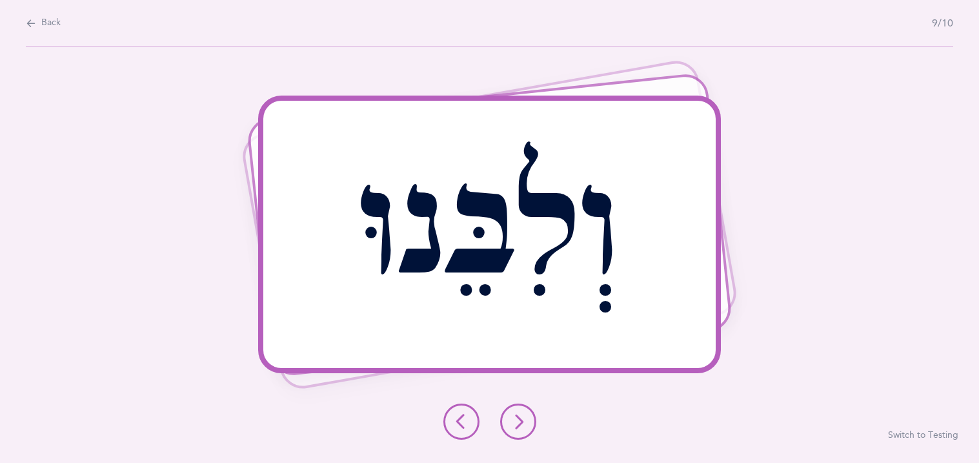
click at [525, 417] on icon at bounding box center [518, 421] width 15 height 15
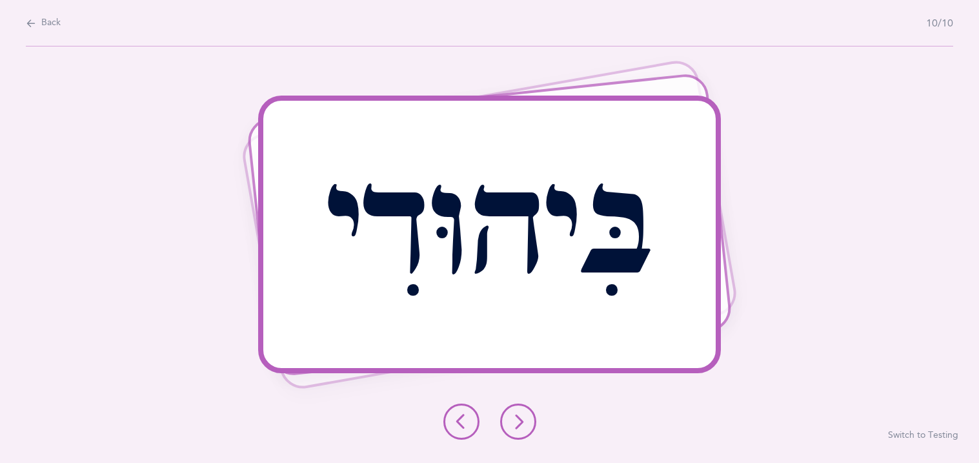
click at [525, 417] on icon at bounding box center [518, 421] width 15 height 15
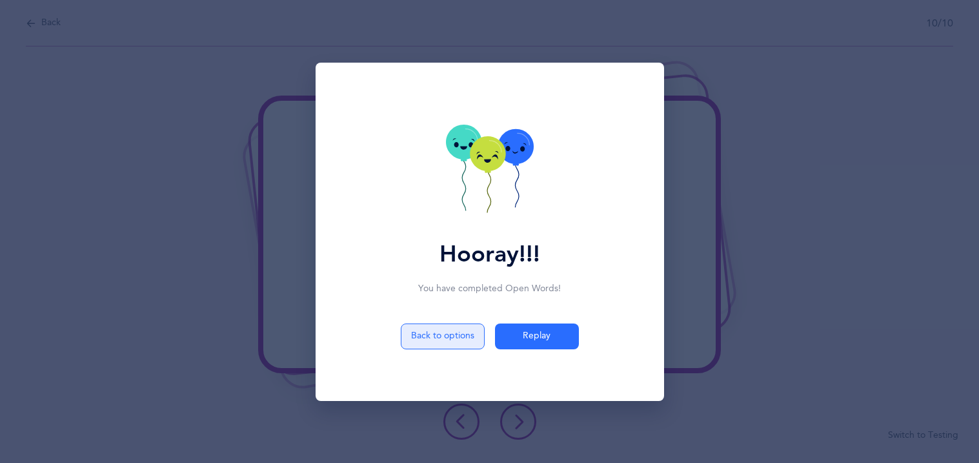
click at [443, 327] on button "Back to options" at bounding box center [443, 336] width 84 height 26
select select "81"
select select "single"
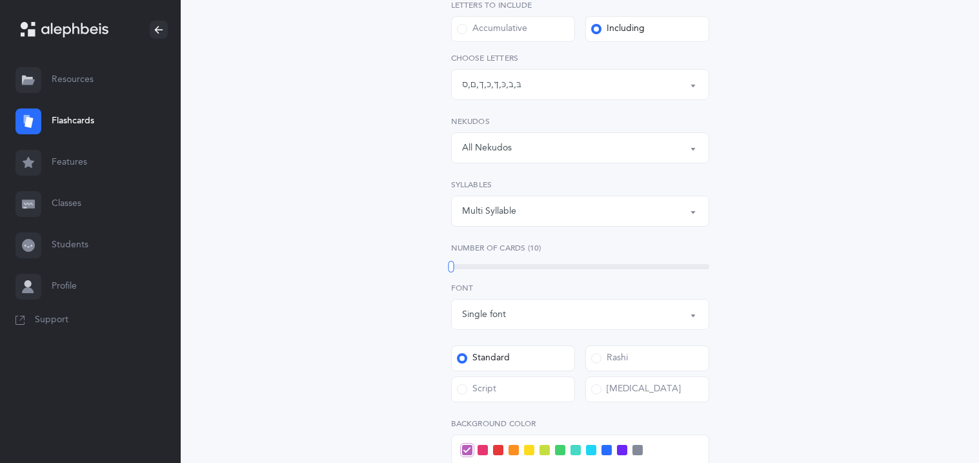
scroll to position [232, 0]
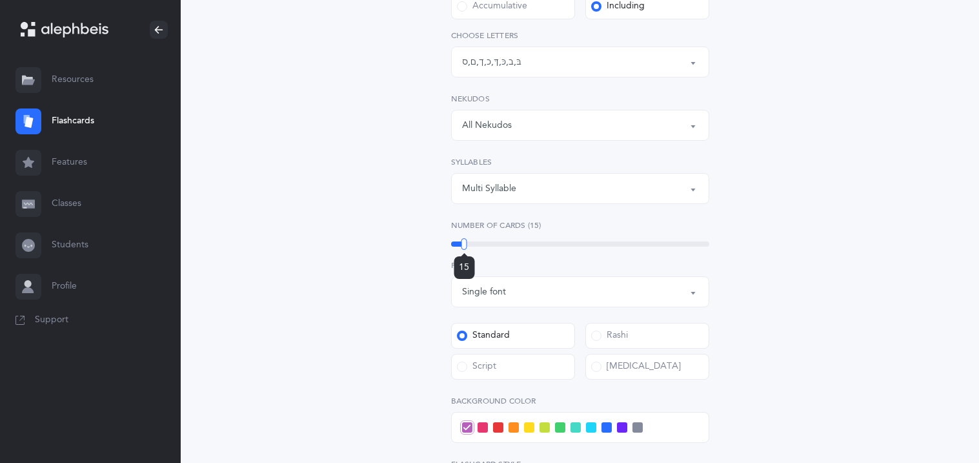
drag, startPoint x: 451, startPoint y: 241, endPoint x: 464, endPoint y: 241, distance: 13.6
click at [464, 241] on div at bounding box center [465, 244] width 6 height 12
click at [360, 281] on div "Open Words Choose your Flashcards options Letters to include Accumulative Inclu…" at bounding box center [580, 262] width 589 height 812
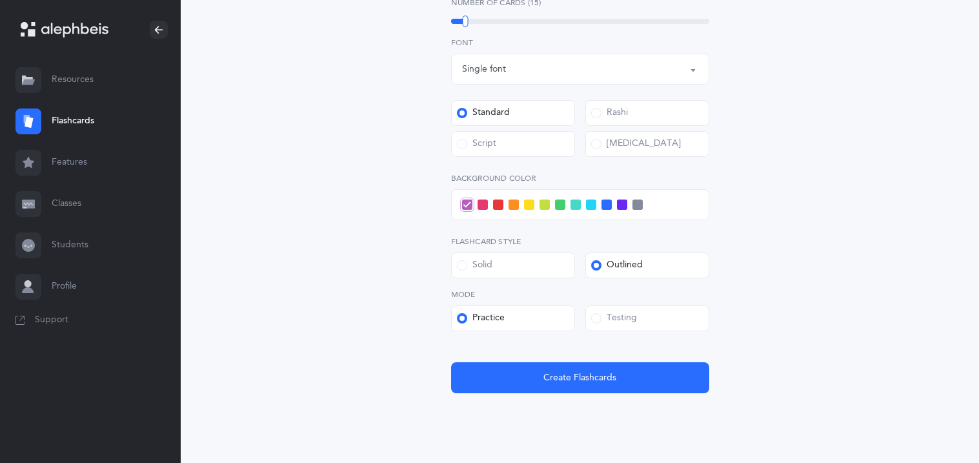
scroll to position [487, 0]
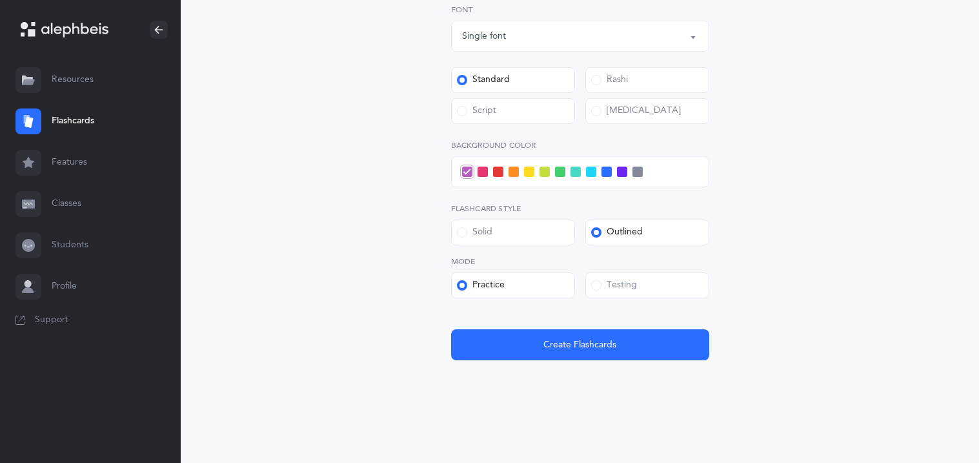
click at [656, 287] on label "Testing" at bounding box center [648, 285] width 124 height 26
click at [0, 0] on input "Testing" at bounding box center [0, 0] width 0 height 0
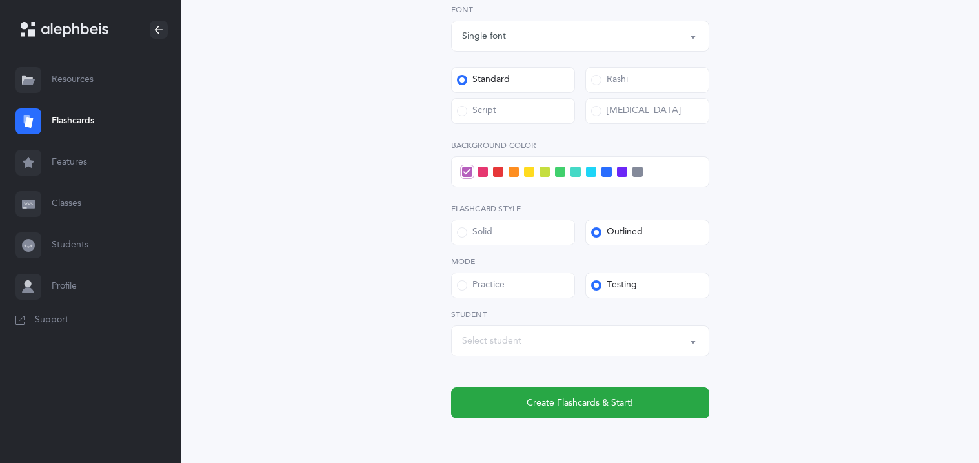
click at [530, 341] on div "Select student" at bounding box center [580, 341] width 236 height 22
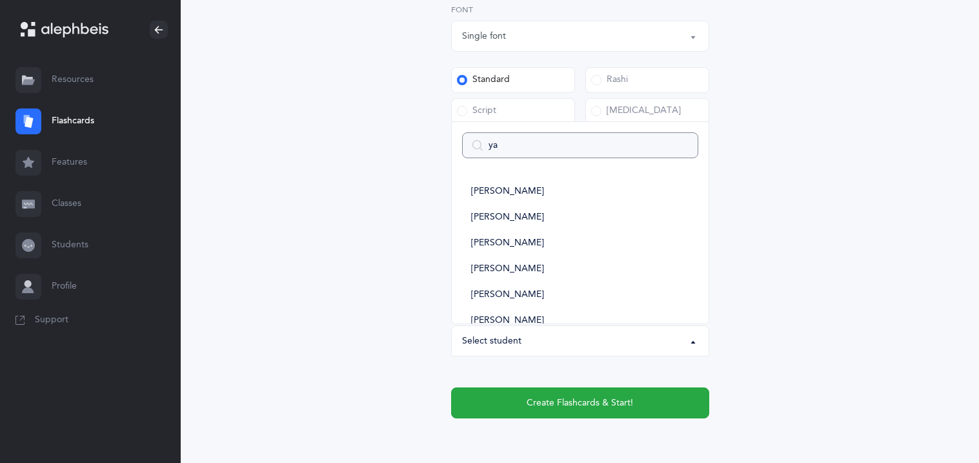
type input "yaa"
select select
type input "yaak"
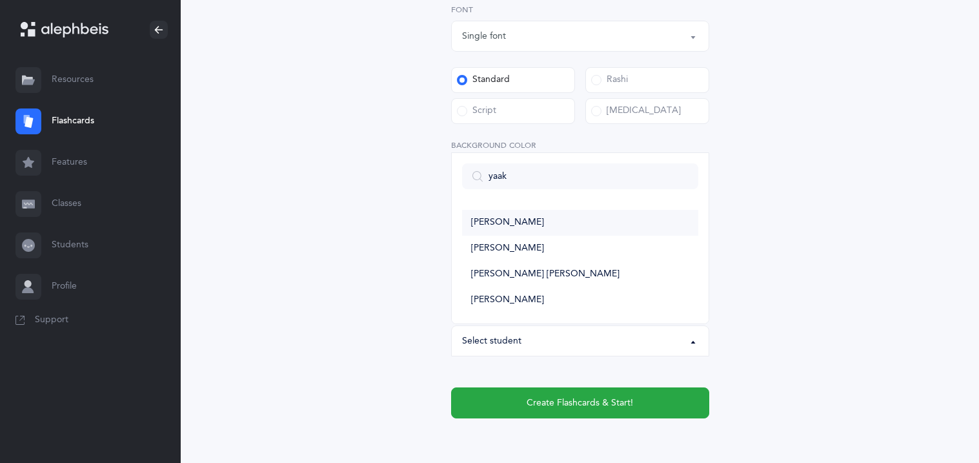
click at [544, 218] on span "[PERSON_NAME]" at bounding box center [507, 223] width 73 height 12
select select "11328"
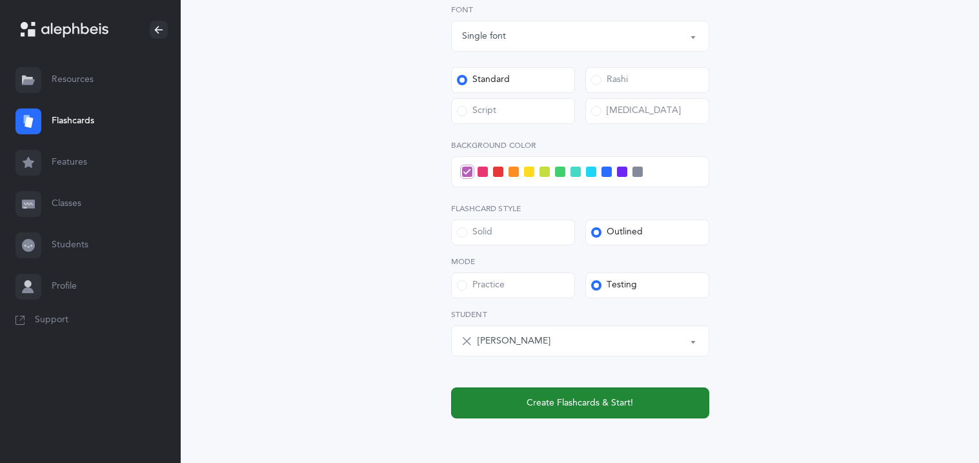
click at [553, 400] on span "Create Flashcards & Start!" at bounding box center [580, 403] width 107 height 14
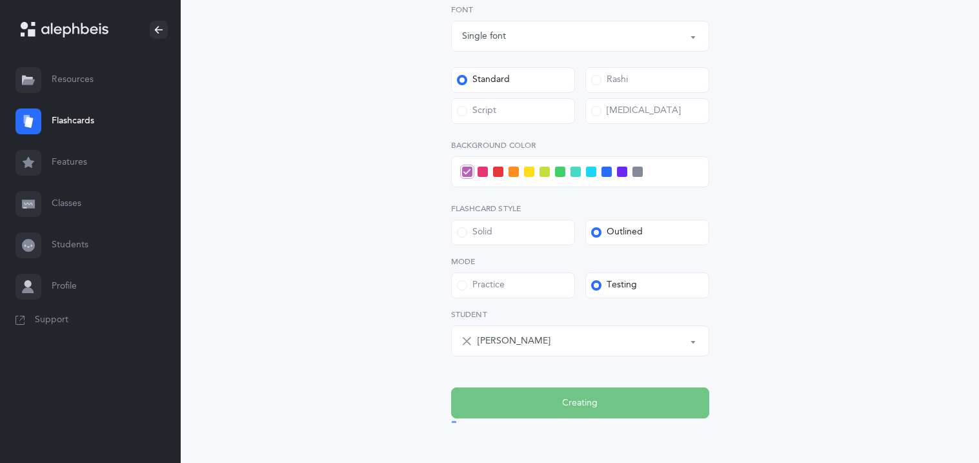
scroll to position [0, 0]
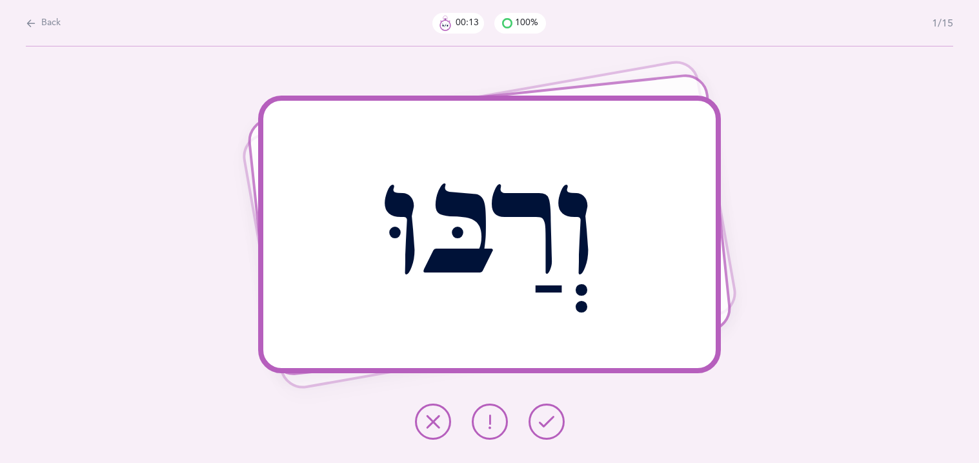
click at [548, 428] on icon at bounding box center [546, 421] width 15 height 15
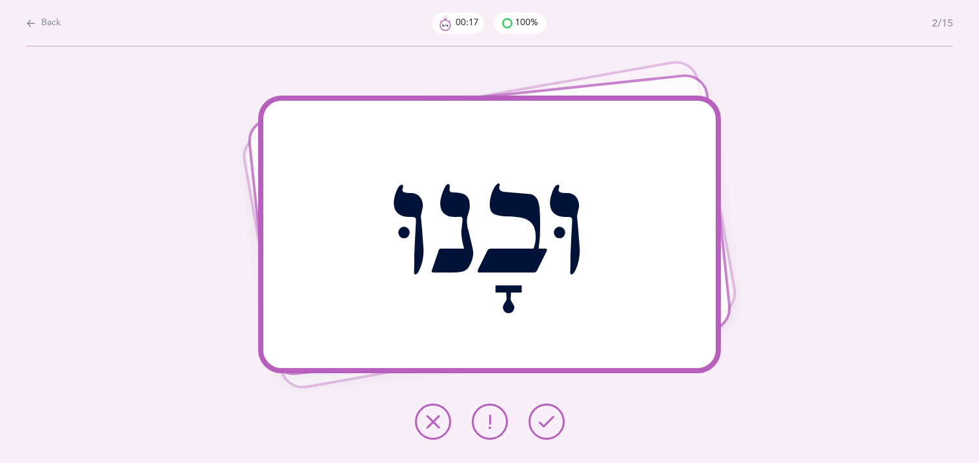
click at [548, 428] on icon at bounding box center [546, 421] width 15 height 15
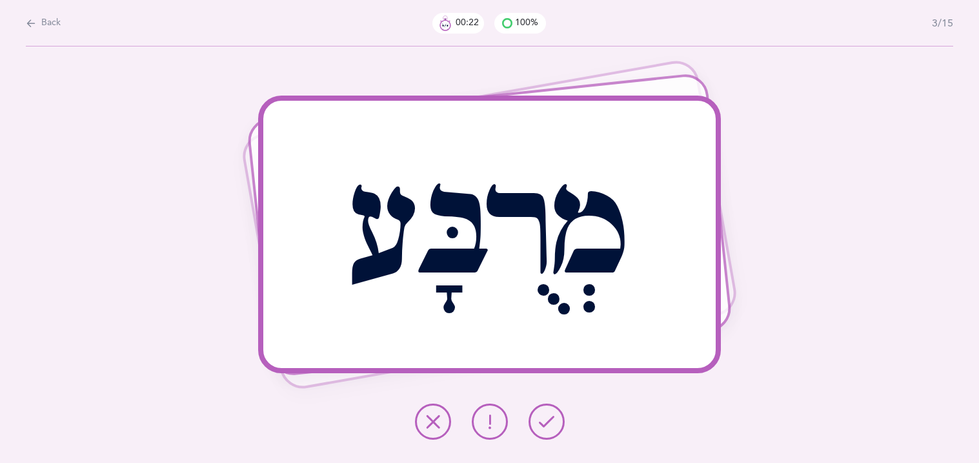
click at [548, 428] on icon at bounding box center [546, 421] width 15 height 15
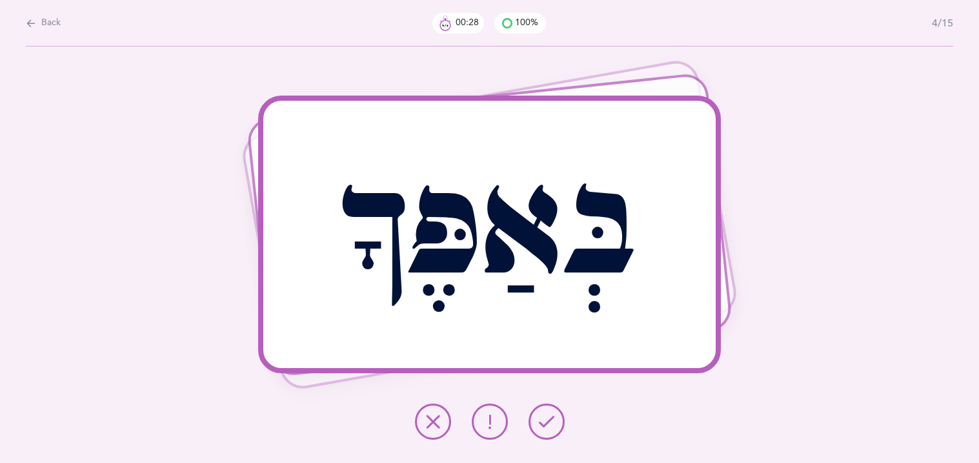
click at [548, 428] on icon at bounding box center [546, 421] width 15 height 15
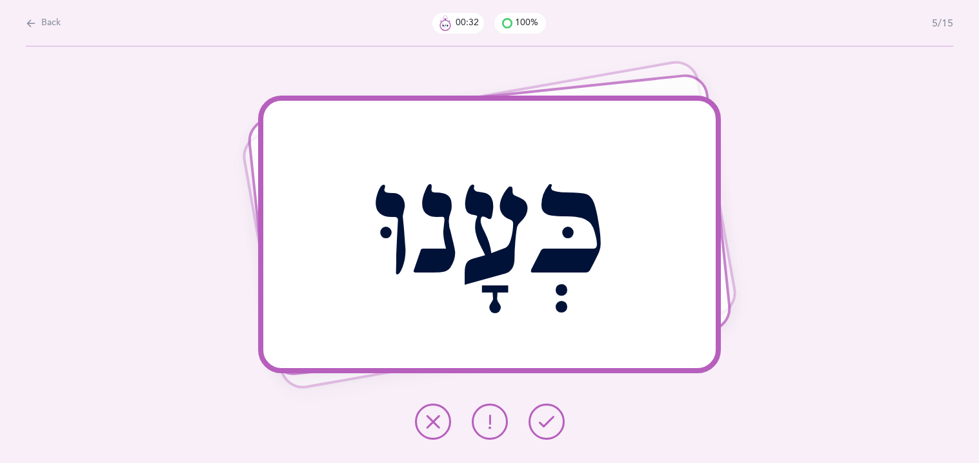
click at [548, 428] on icon at bounding box center [546, 421] width 15 height 15
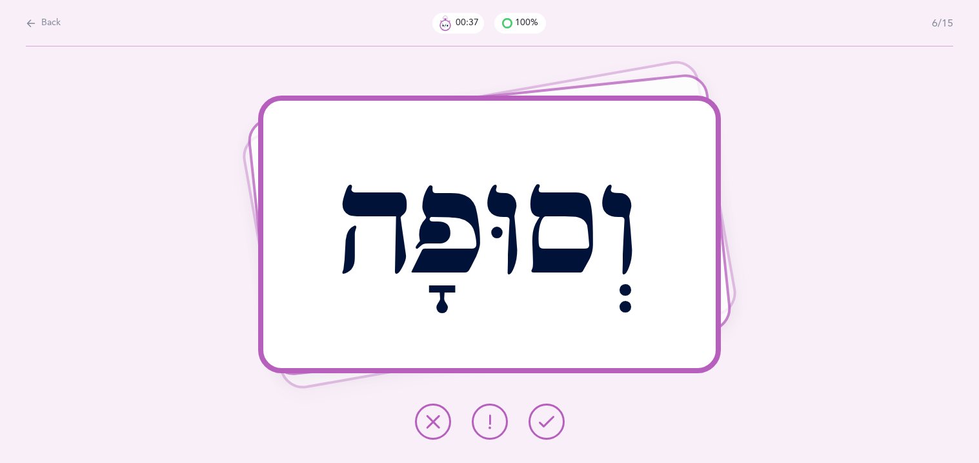
click at [548, 428] on icon at bounding box center [546, 421] width 15 height 15
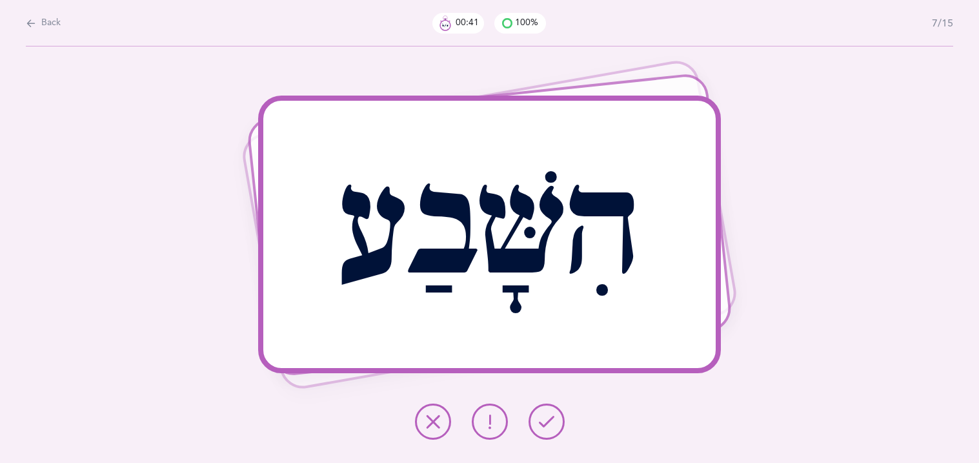
click at [548, 428] on icon at bounding box center [546, 421] width 15 height 15
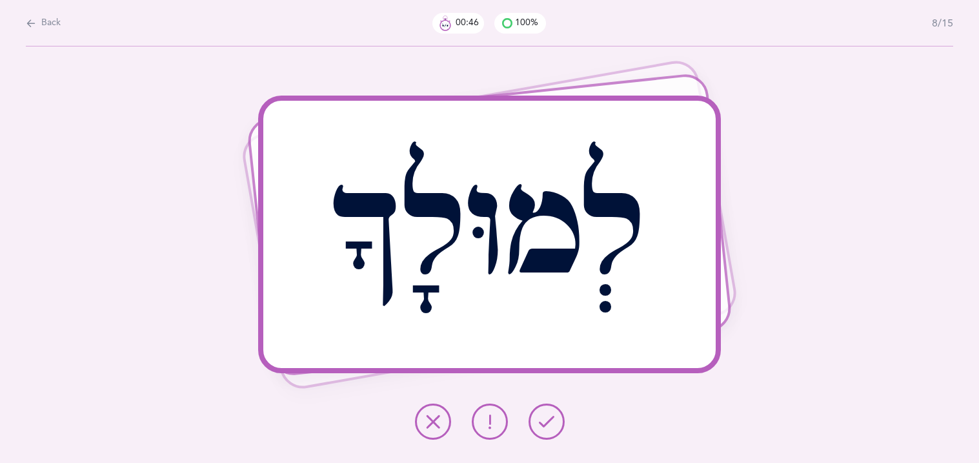
click at [548, 428] on icon at bounding box center [546, 421] width 15 height 15
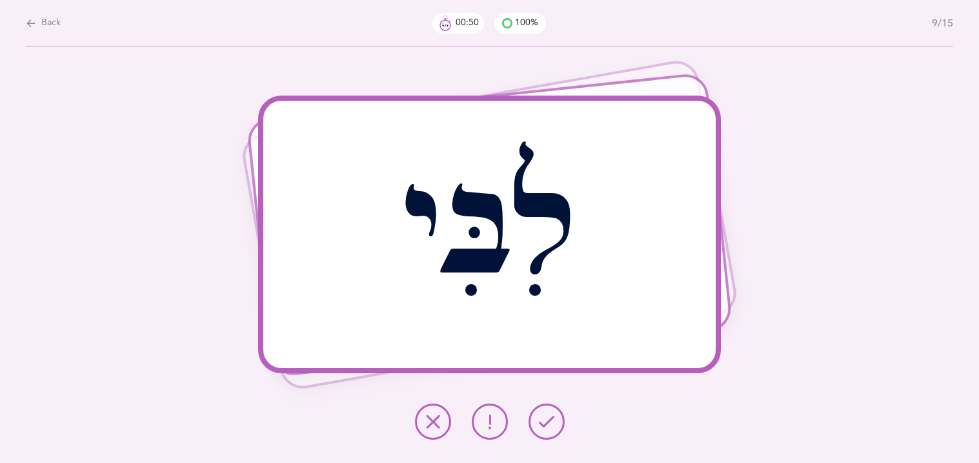
click at [548, 428] on icon at bounding box center [546, 421] width 15 height 15
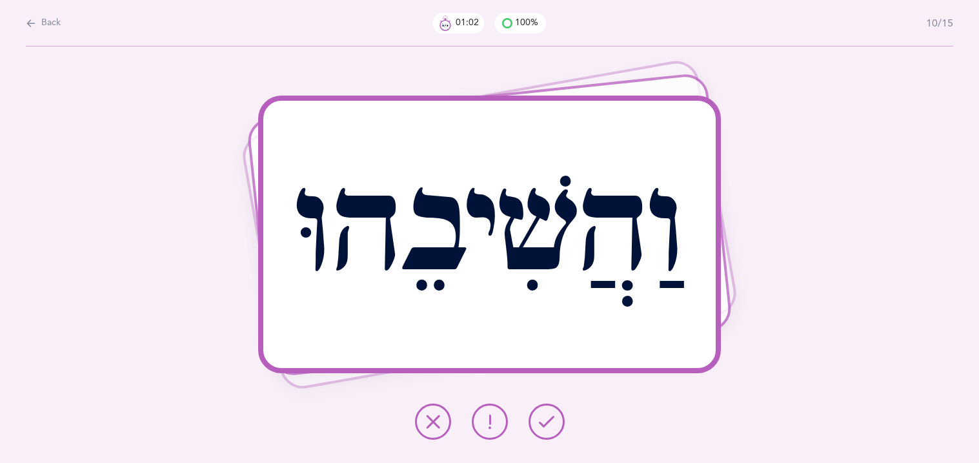
click at [548, 428] on icon at bounding box center [546, 421] width 15 height 15
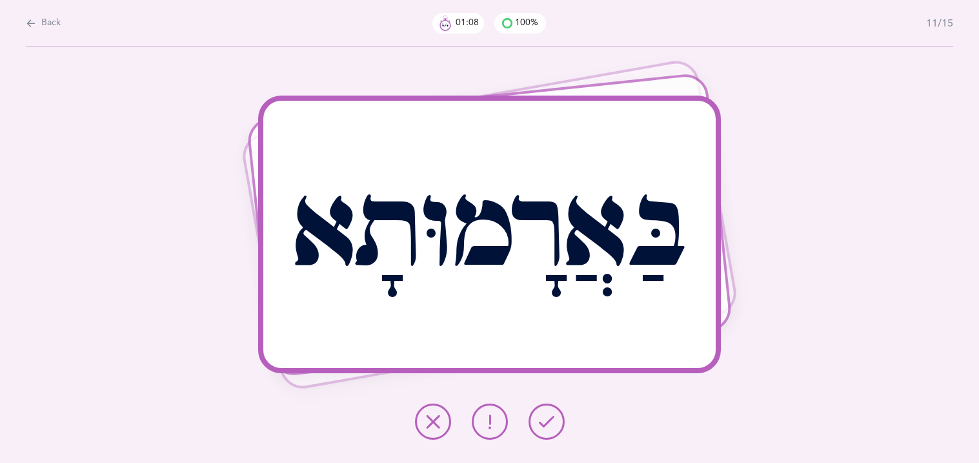
click at [548, 428] on icon at bounding box center [546, 421] width 15 height 15
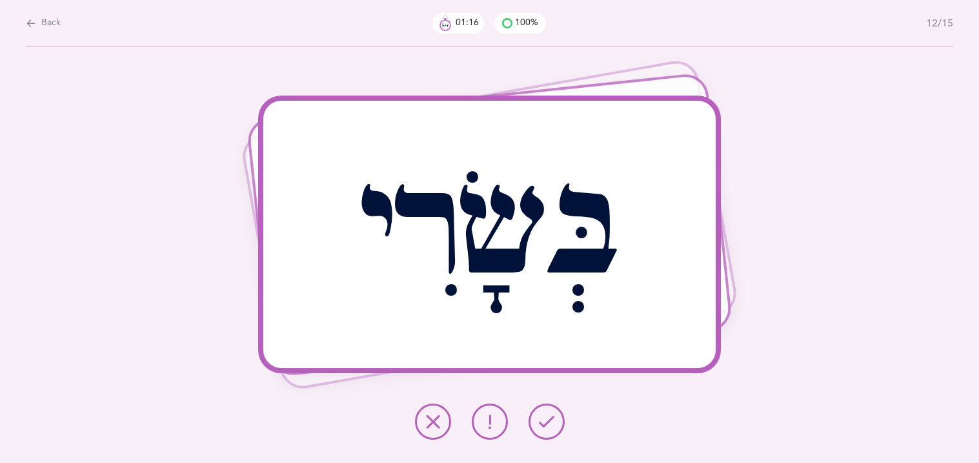
click at [548, 428] on icon at bounding box center [546, 421] width 15 height 15
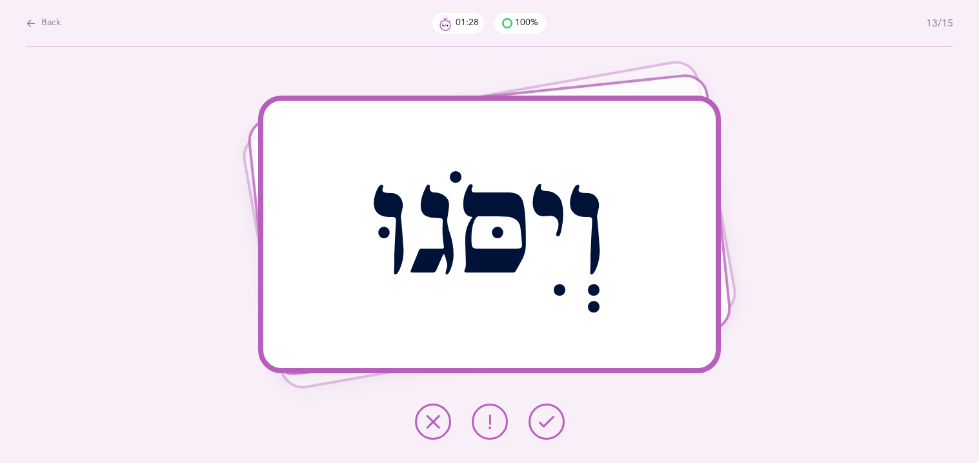
click at [548, 428] on icon at bounding box center [546, 421] width 15 height 15
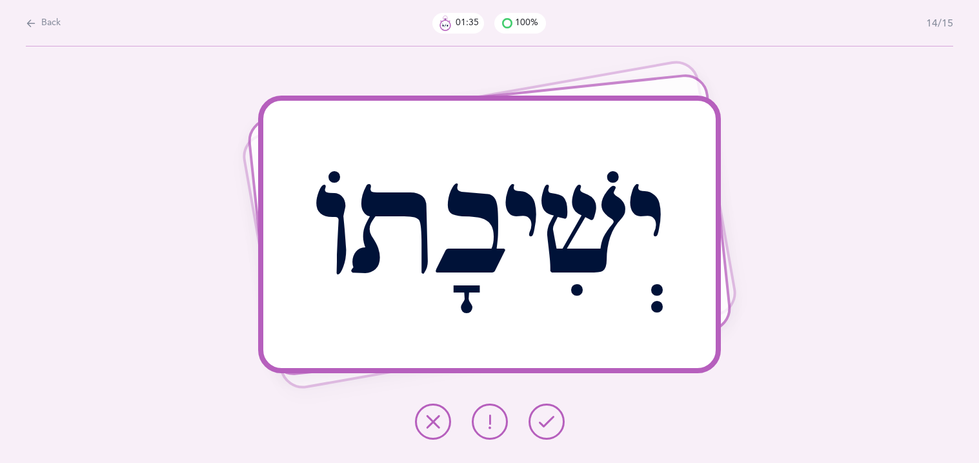
click at [548, 428] on icon at bounding box center [546, 421] width 15 height 15
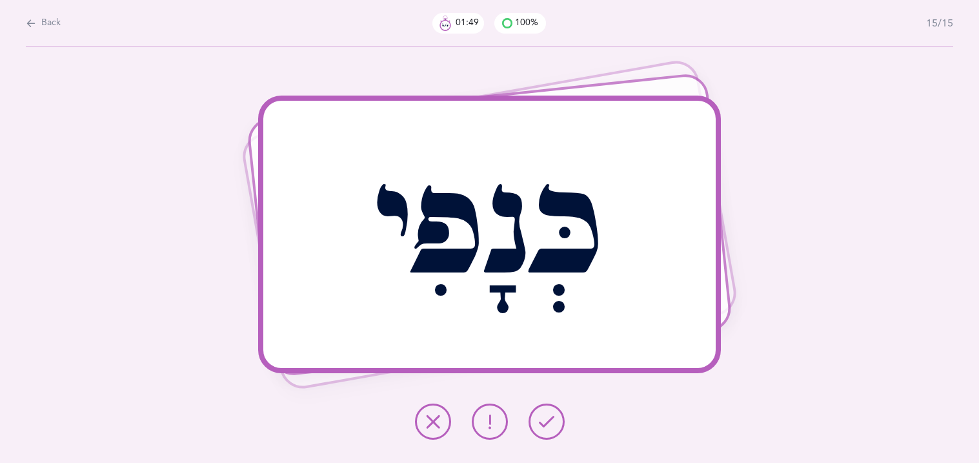
click at [548, 428] on icon at bounding box center [546, 421] width 15 height 15
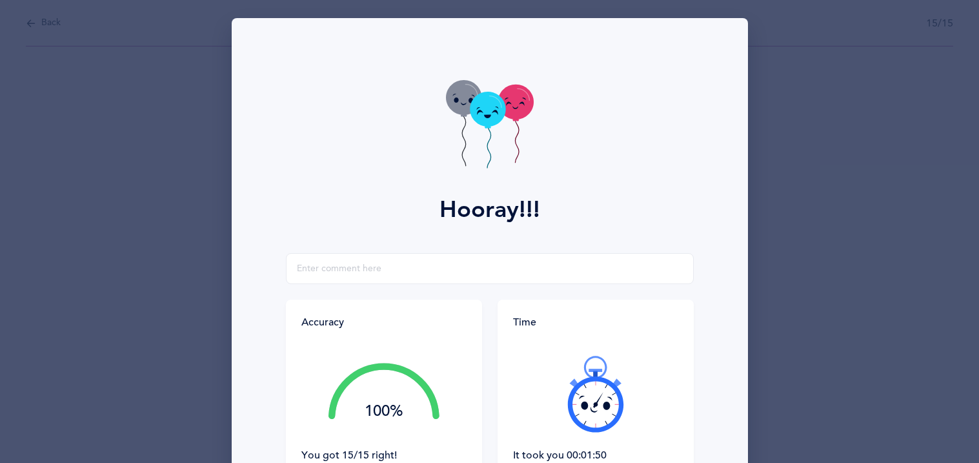
click at [548, 428] on div at bounding box center [595, 394] width 165 height 108
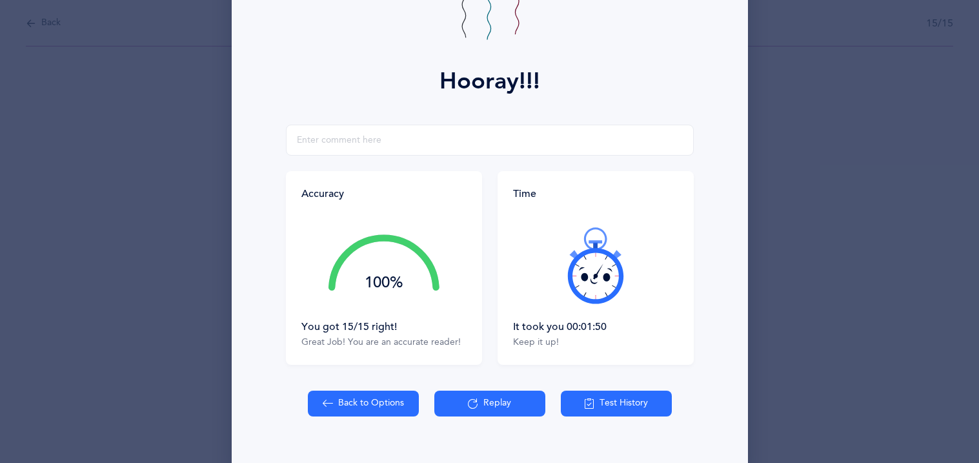
scroll to position [151, 0]
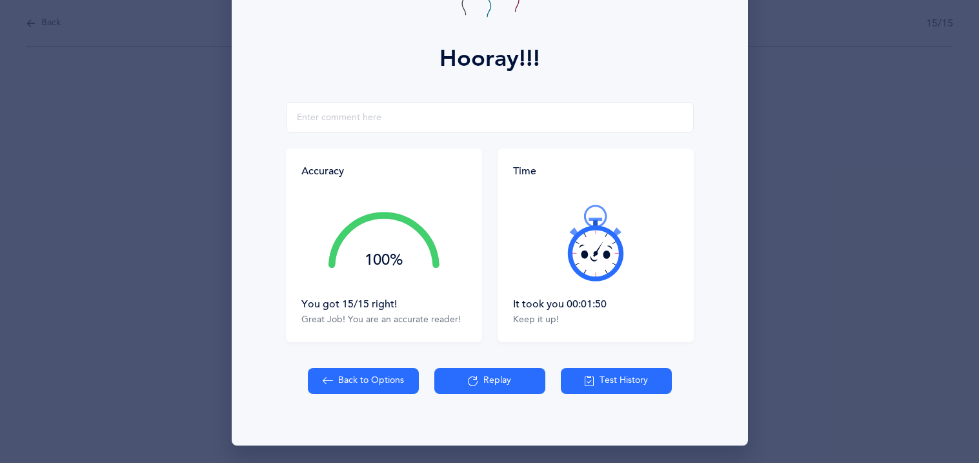
click at [587, 380] on icon at bounding box center [589, 381] width 10 height 14
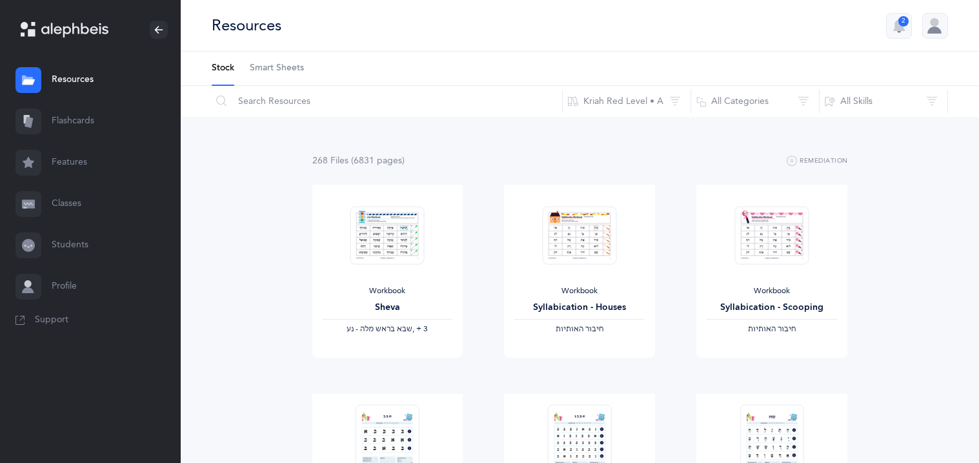
click at [58, 127] on link "Flashcards" at bounding box center [90, 121] width 181 height 41
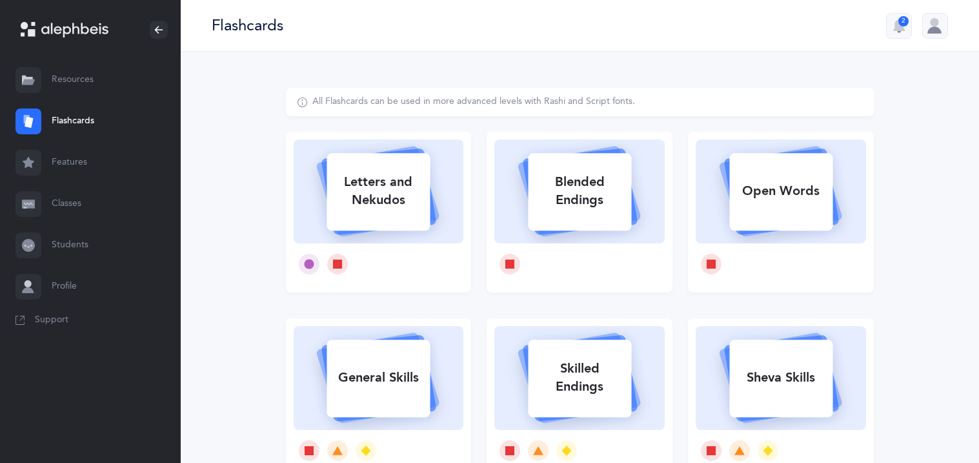
click at [770, 200] on div "Open Words" at bounding box center [781, 191] width 103 height 34
select select
select select "single"
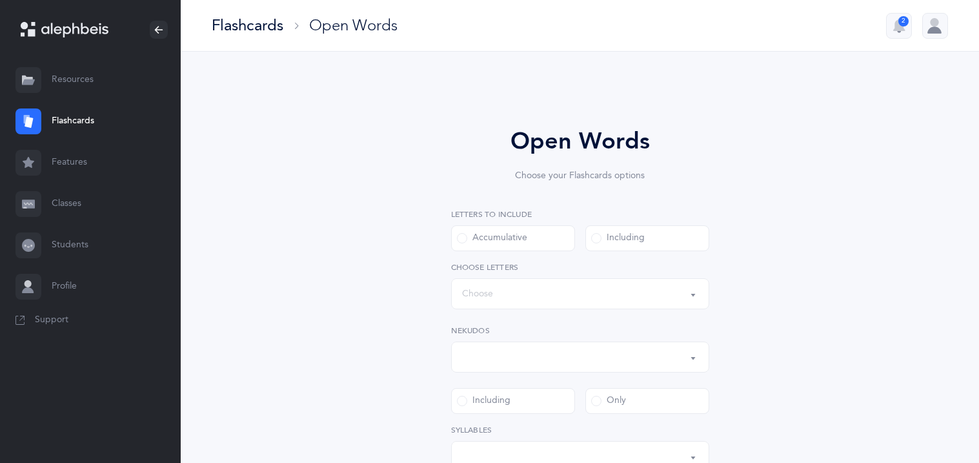
select select "all"
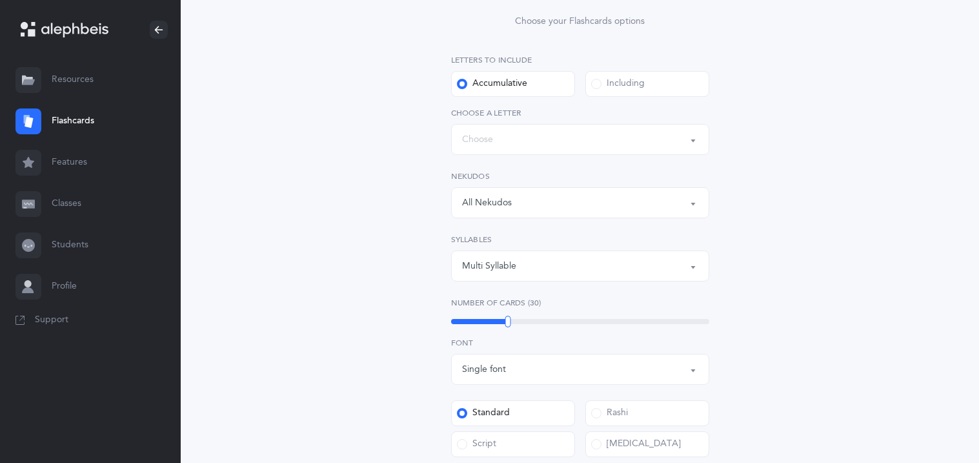
scroll to position [180, 0]
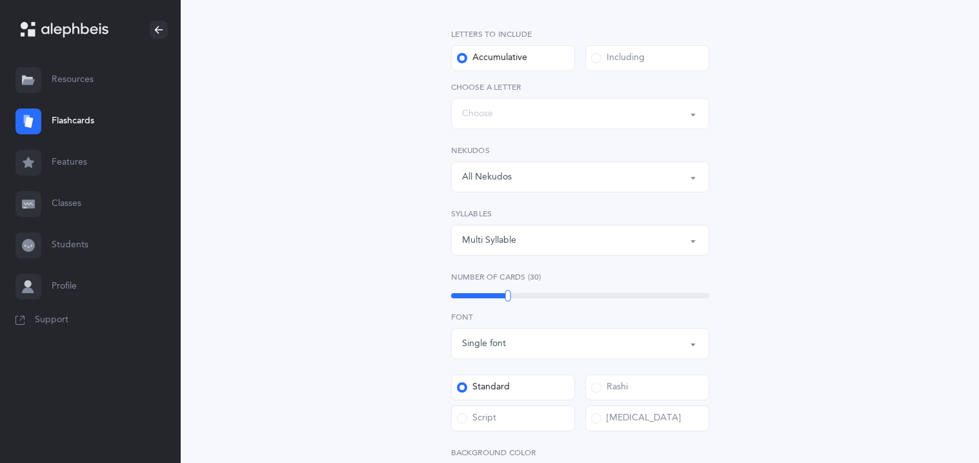
click at [575, 105] on div "Words up until: Choose" at bounding box center [580, 114] width 236 height 22
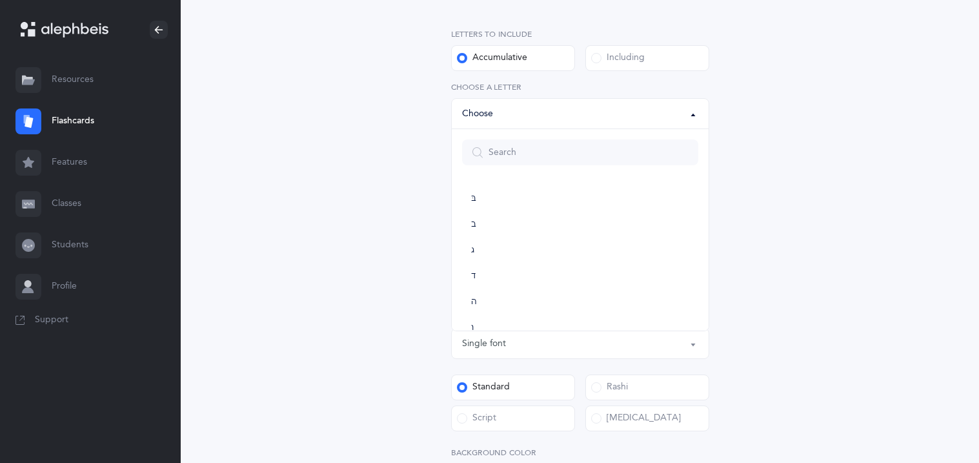
click at [386, 151] on div "Open Words Choose your Flashcards options Letters to include Accumulative Inclu…" at bounding box center [580, 314] width 589 height 812
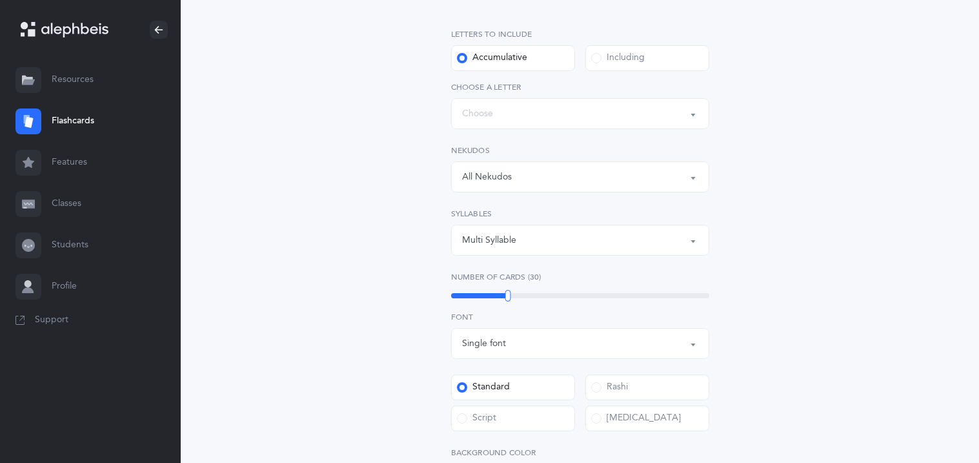
click at [81, 119] on link "Flashcards" at bounding box center [90, 121] width 181 height 41
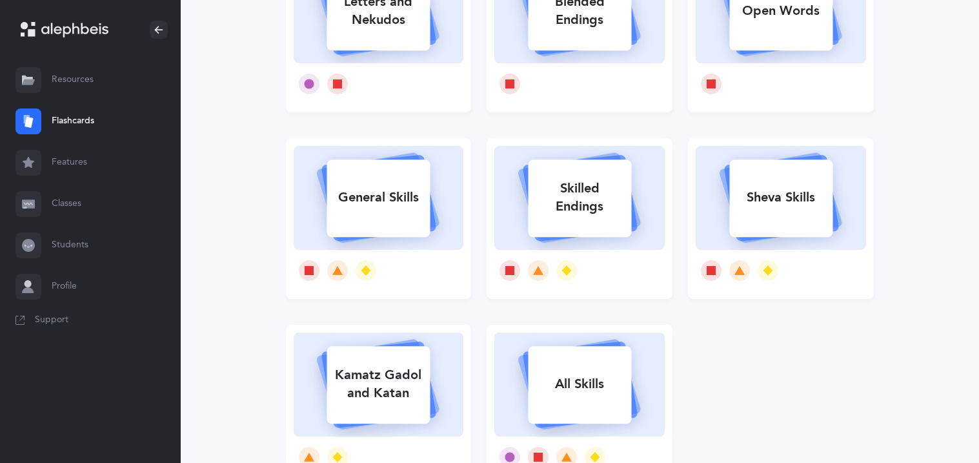
click at [778, 28] on rect at bounding box center [781, 11] width 103 height 77
select select "27"
select select "single"
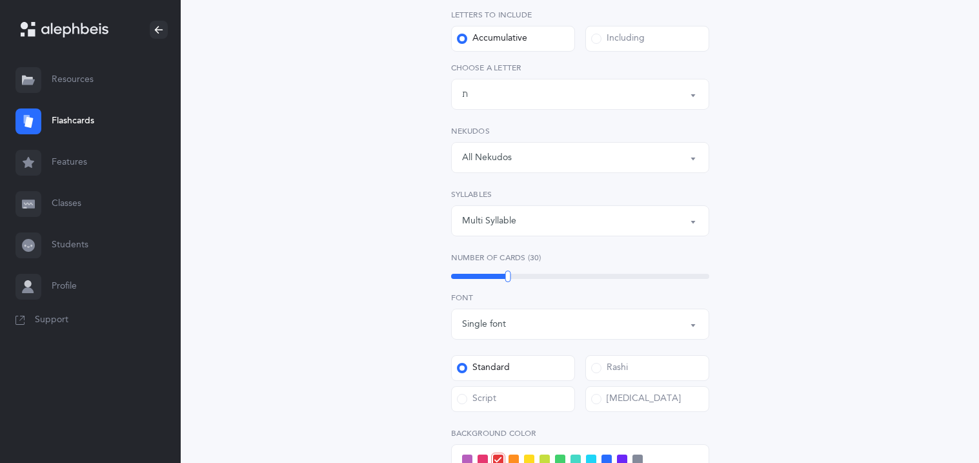
scroll to position [206, 0]
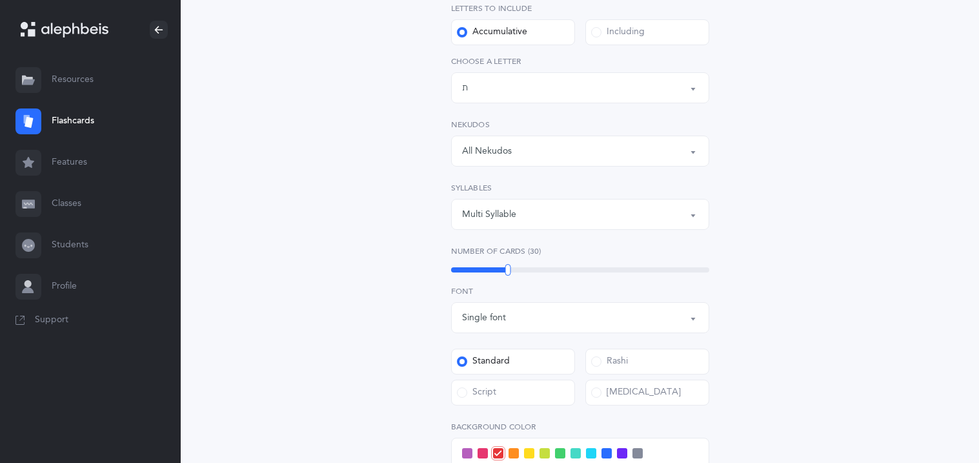
click at [480, 208] on div "Multi Syllable" at bounding box center [489, 215] width 54 height 14
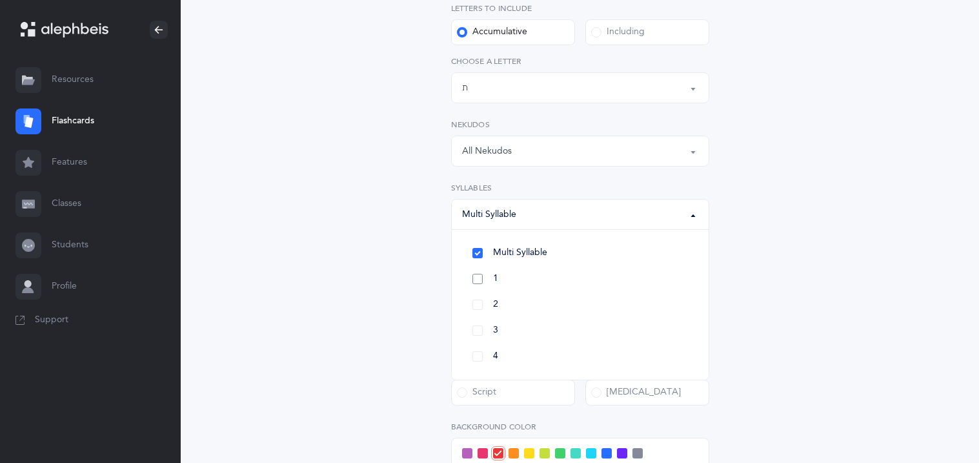
click at [465, 275] on link "1" at bounding box center [580, 279] width 236 height 26
select select "1"
click at [474, 309] on link "2" at bounding box center [580, 305] width 236 height 26
click at [476, 322] on link "3" at bounding box center [580, 331] width 236 height 26
click at [334, 319] on div "Open Words Choose your Flashcards options Letters to include Accumulative Inclu…" at bounding box center [580, 288] width 589 height 812
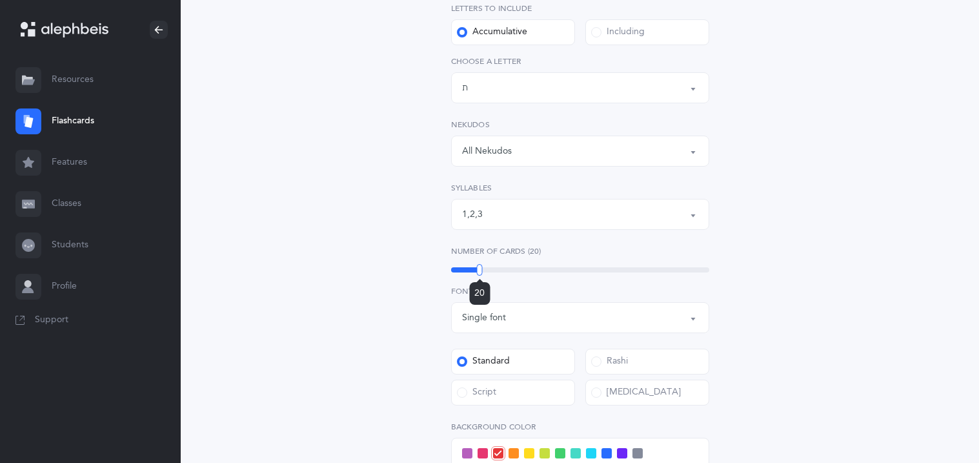
drag, startPoint x: 508, startPoint y: 269, endPoint x: 480, endPoint y: 271, distance: 28.5
click at [480, 271] on div at bounding box center [480, 270] width 6 height 12
click at [422, 280] on div "Open Words Choose your Flashcards options Letters to include Accumulative Inclu…" at bounding box center [580, 280] width 331 height 724
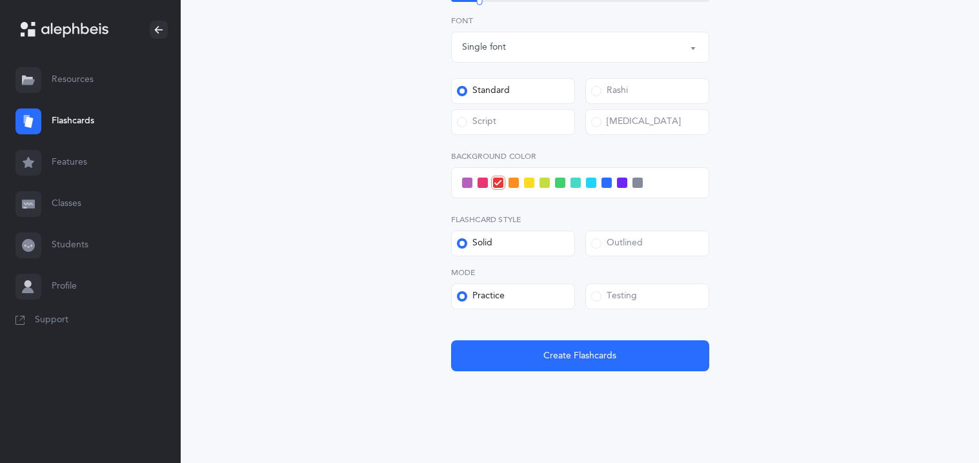
scroll to position [487, 0]
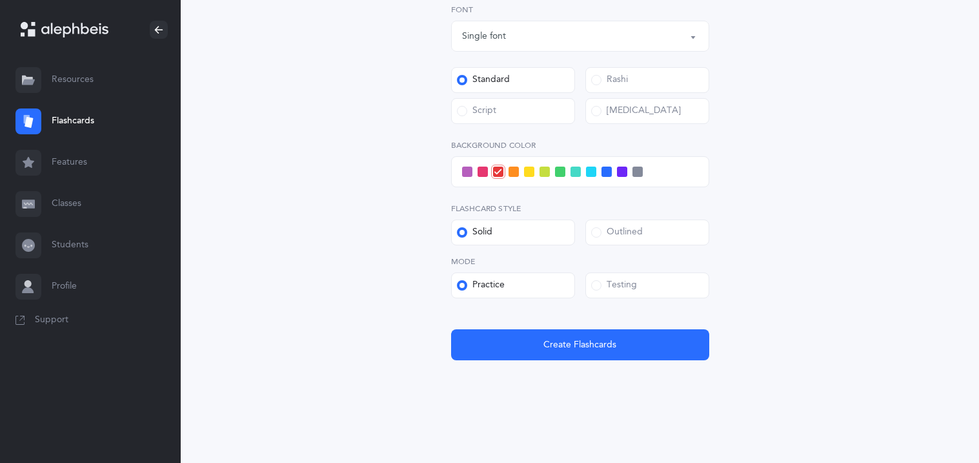
click at [623, 172] on span at bounding box center [622, 172] width 10 height 10
click at [0, 0] on input "checkbox" at bounding box center [0, 0] width 0 height 0
click at [642, 231] on label "Outlined" at bounding box center [648, 233] width 124 height 26
click at [0, 0] on input "Outlined" at bounding box center [0, 0] width 0 height 0
click at [624, 285] on div "Testing" at bounding box center [614, 285] width 46 height 13
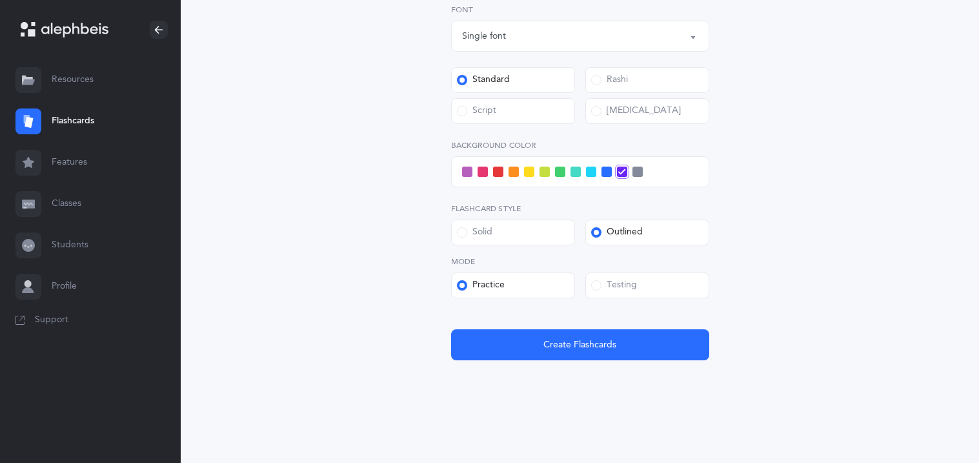
click at [0, 0] on input "Testing" at bounding box center [0, 0] width 0 height 0
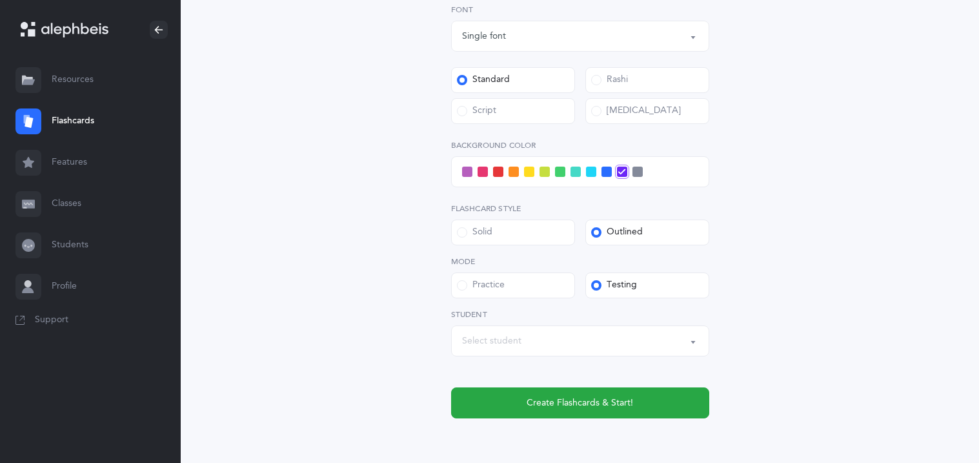
click at [593, 340] on div "Select student" at bounding box center [580, 341] width 236 height 22
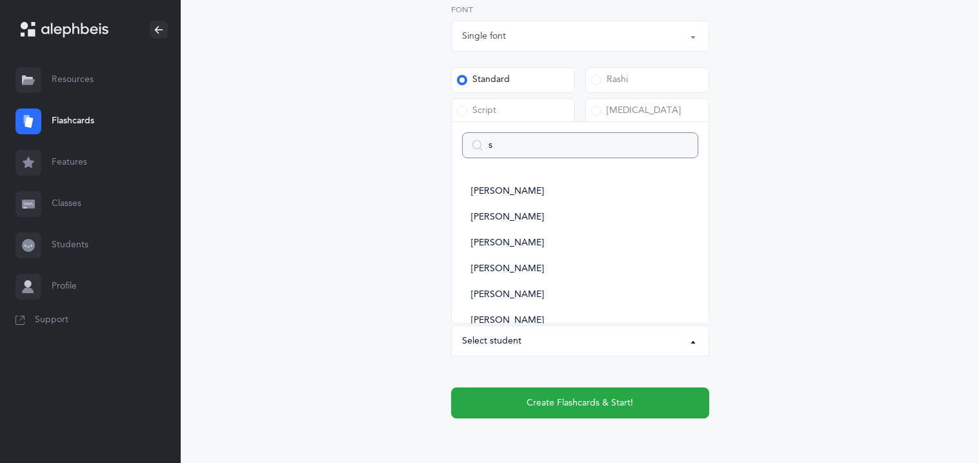
type input "sa"
select select
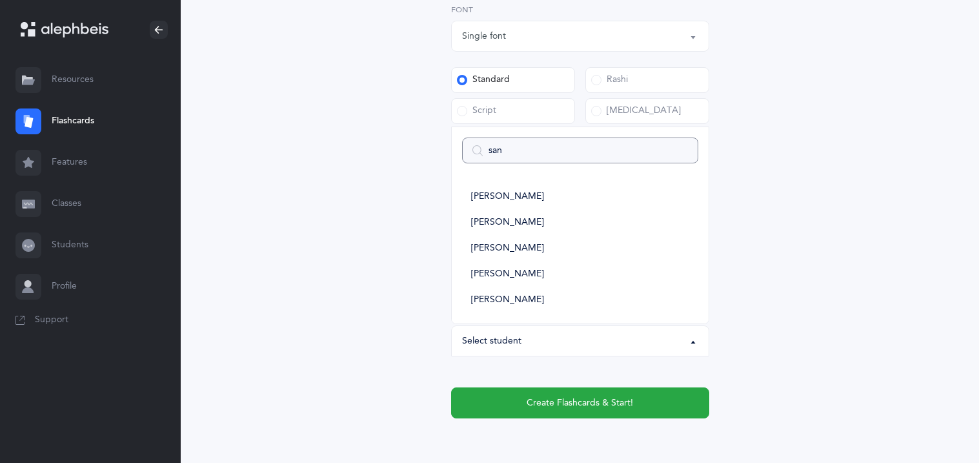
type input "sand"
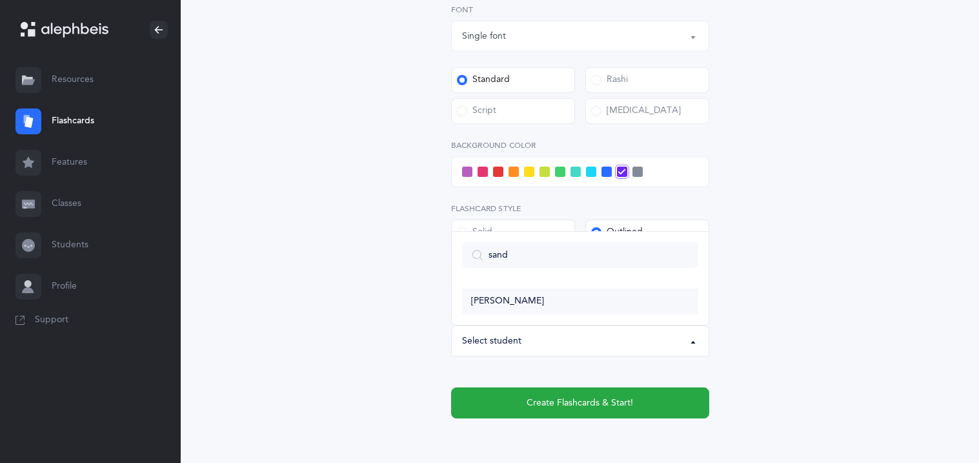
click at [566, 303] on link "[PERSON_NAME]" at bounding box center [580, 302] width 236 height 26
select select "11349"
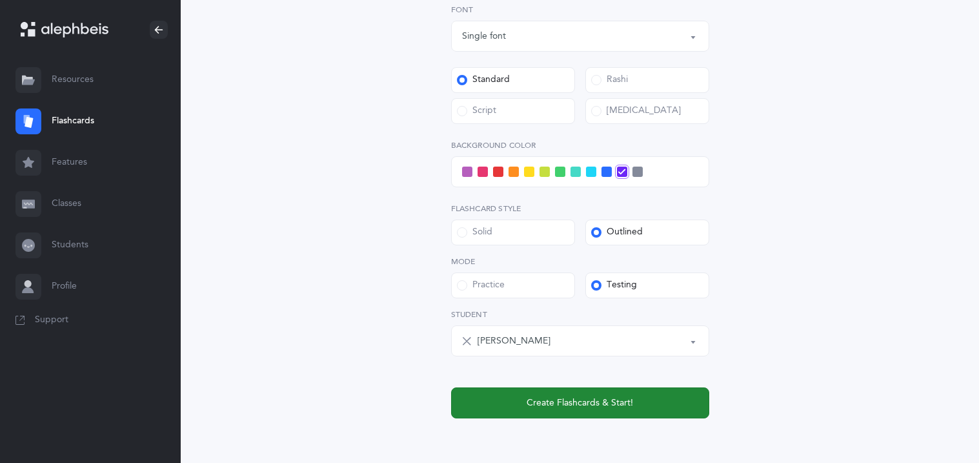
click at [573, 396] on span "Create Flashcards & Start!" at bounding box center [580, 403] width 107 height 14
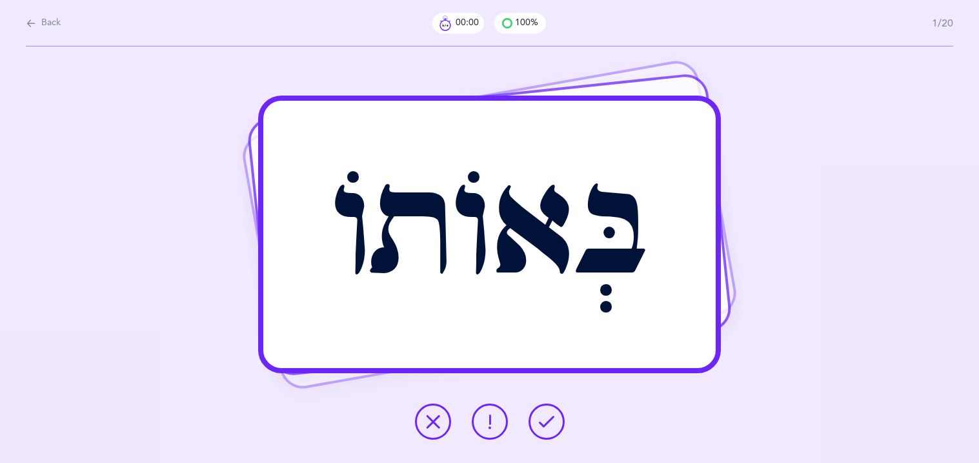
scroll to position [0, 0]
click at [559, 426] on button at bounding box center [547, 422] width 36 height 36
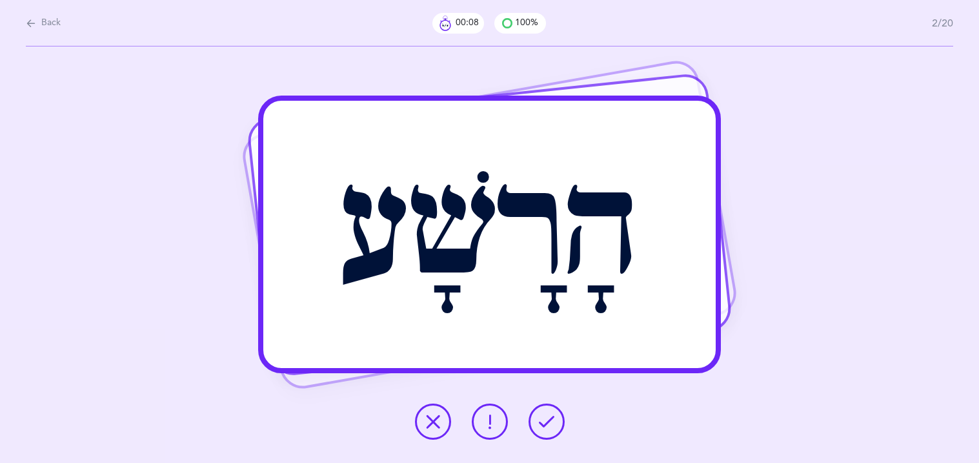
click at [559, 426] on button at bounding box center [547, 422] width 36 height 36
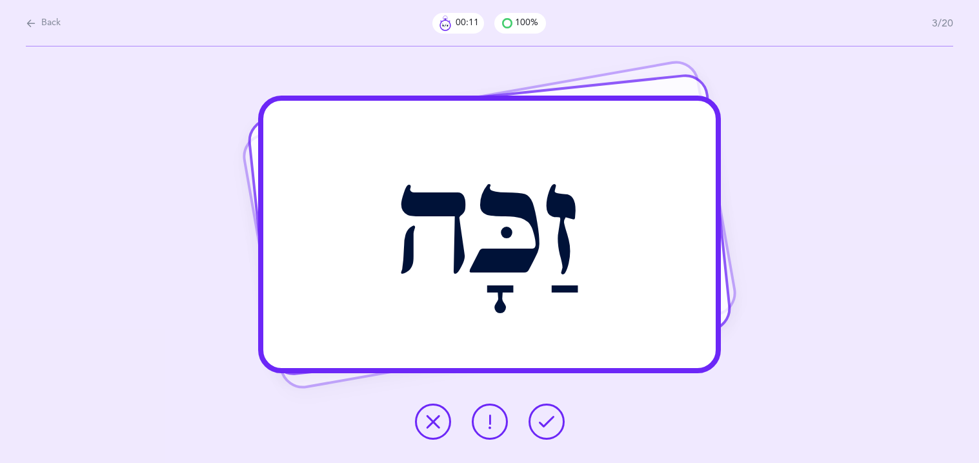
click at [559, 426] on button at bounding box center [547, 422] width 36 height 36
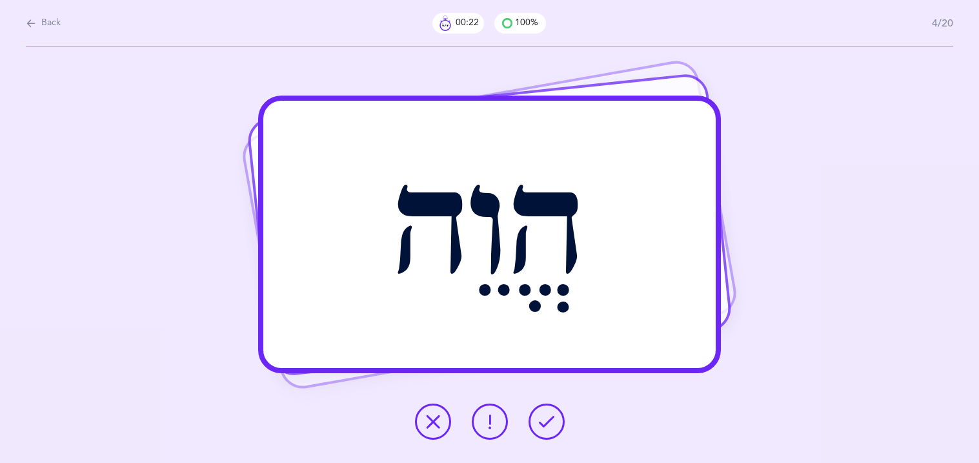
click at [498, 413] on button at bounding box center [490, 422] width 36 height 36
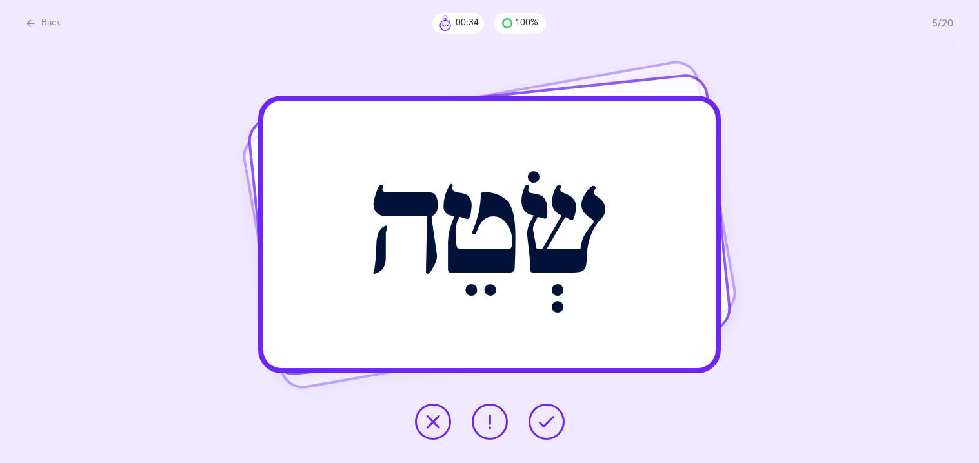
click at [440, 425] on button at bounding box center [433, 422] width 36 height 36
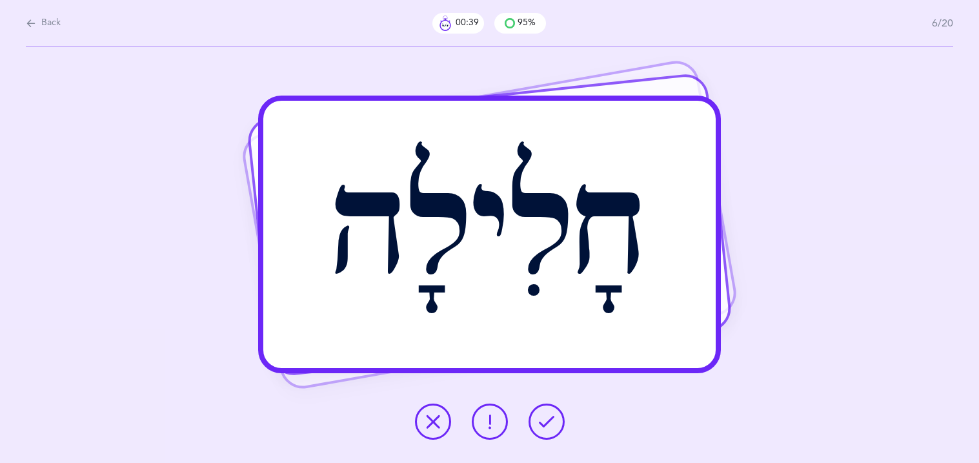
click at [550, 428] on icon at bounding box center [546, 421] width 15 height 15
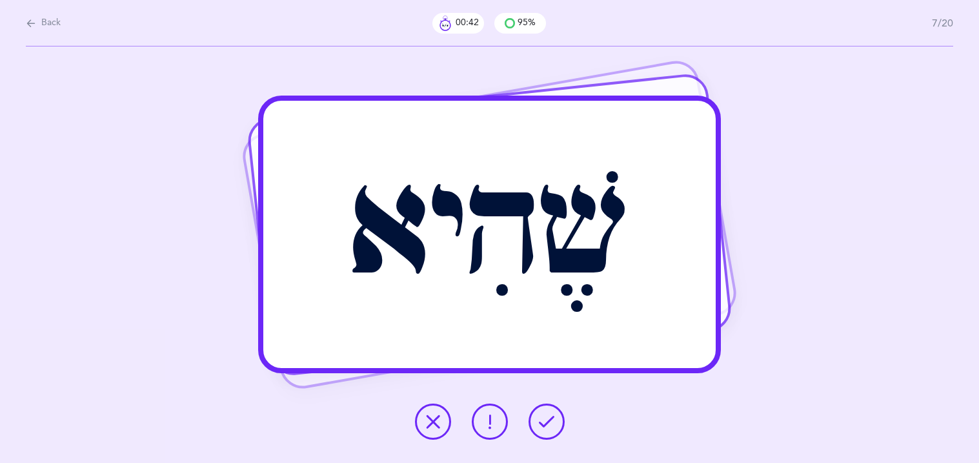
click at [550, 428] on icon at bounding box center [546, 421] width 15 height 15
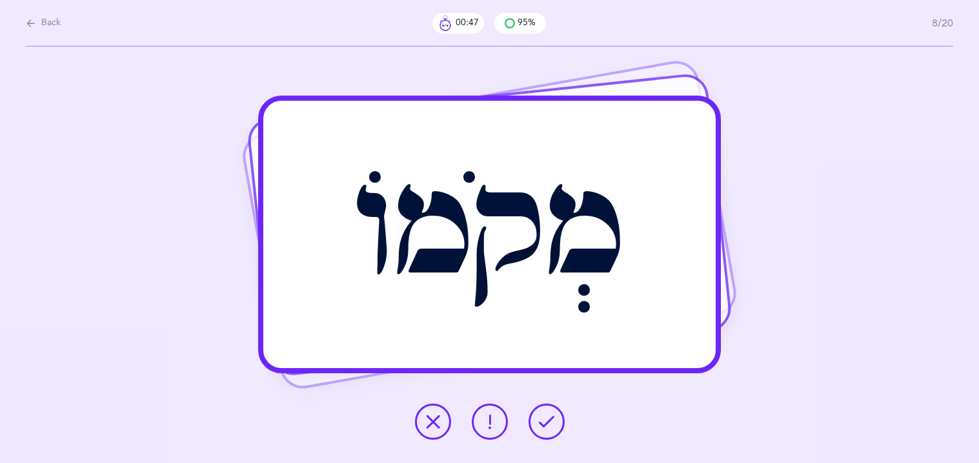
click at [550, 428] on icon at bounding box center [546, 421] width 15 height 15
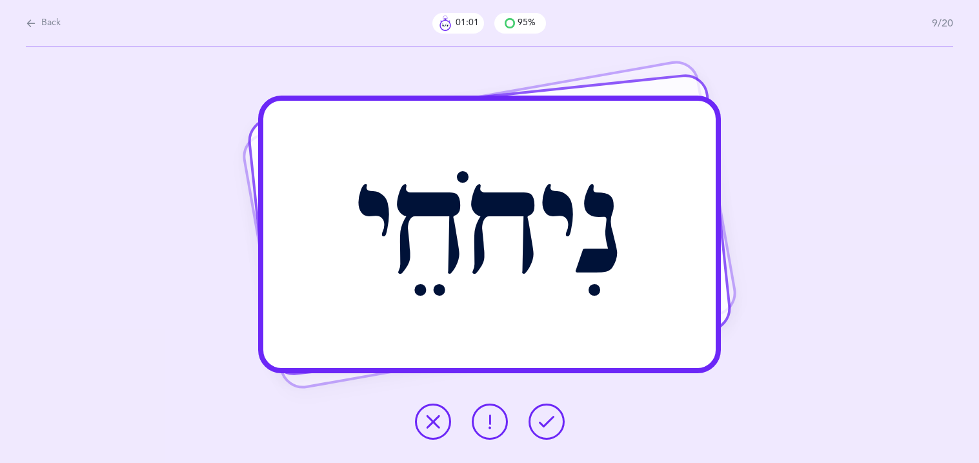
click at [485, 416] on icon at bounding box center [489, 421] width 15 height 15
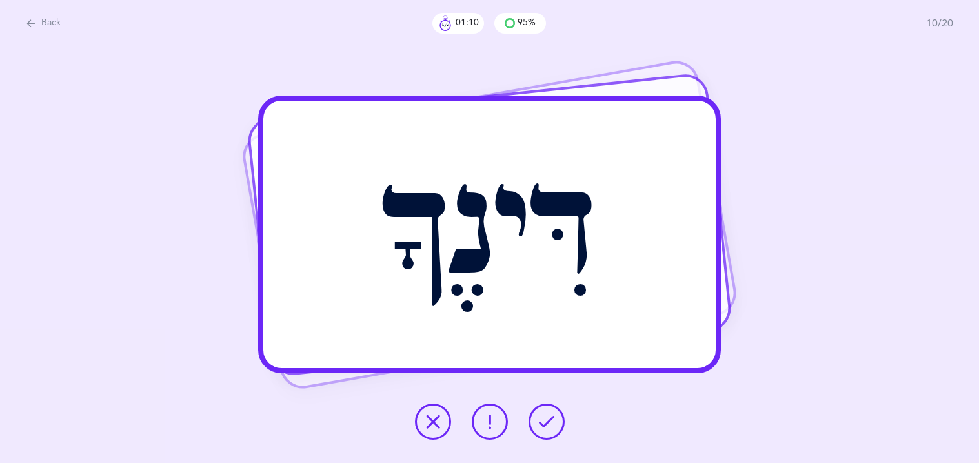
click at [493, 420] on icon at bounding box center [489, 421] width 15 height 15
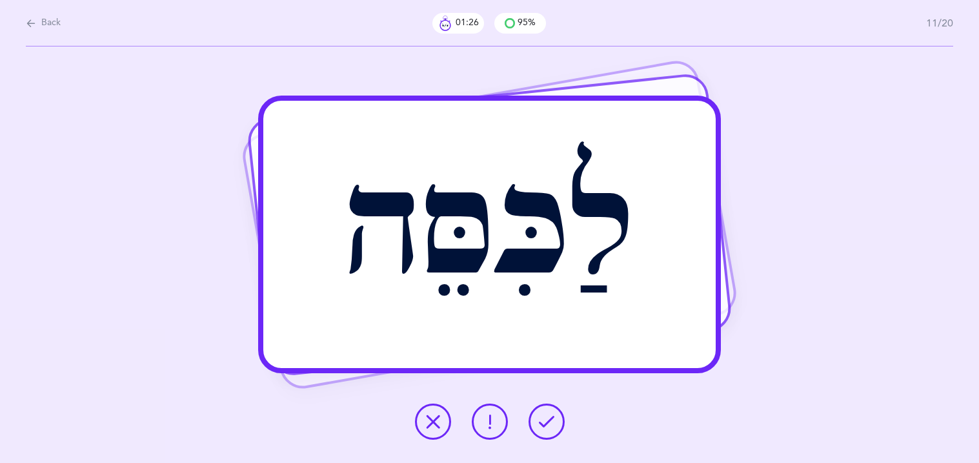
click at [449, 423] on button at bounding box center [433, 422] width 36 height 36
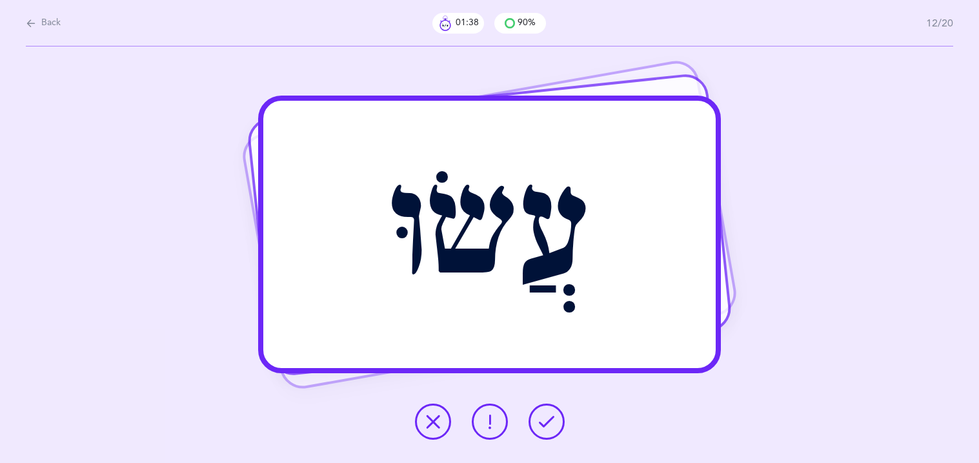
click at [488, 421] on icon at bounding box center [489, 421] width 15 height 15
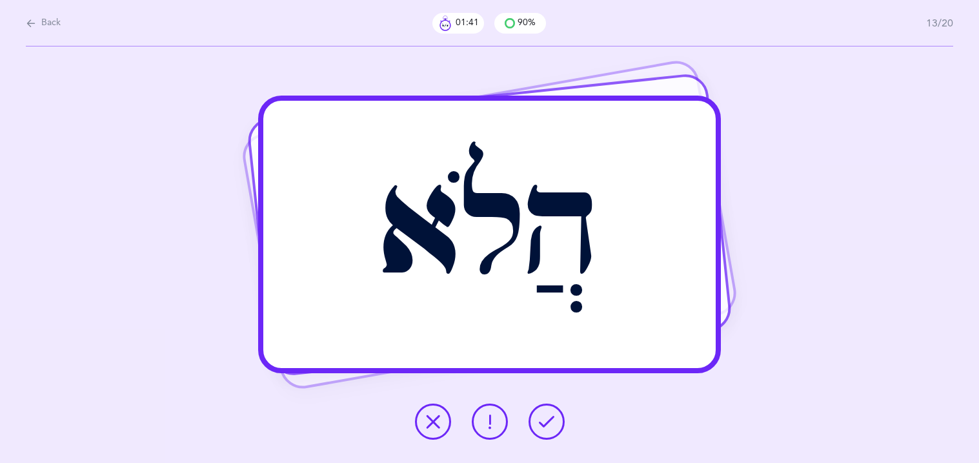
click at [540, 423] on icon at bounding box center [546, 421] width 15 height 15
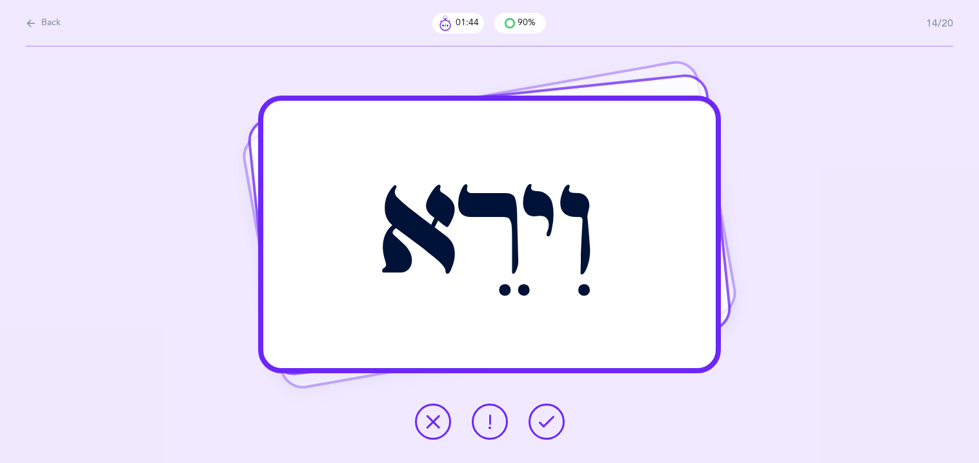
click at [536, 429] on button at bounding box center [547, 422] width 36 height 36
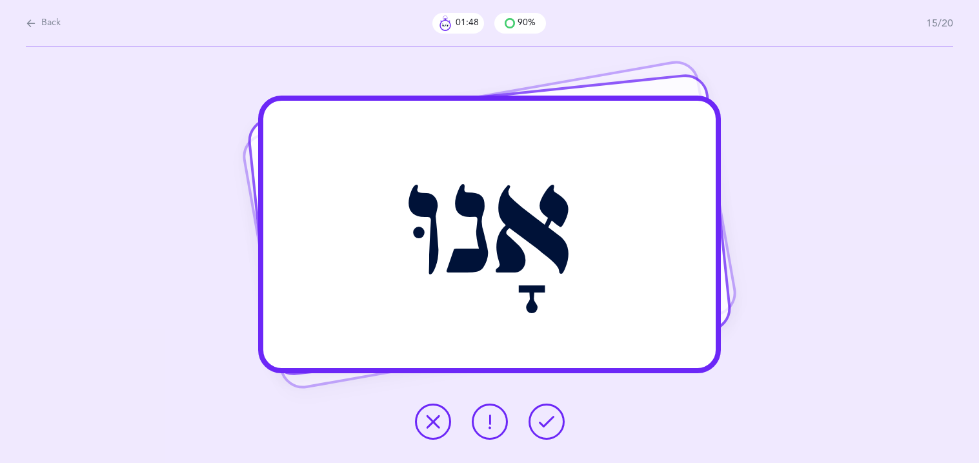
click at [536, 429] on button at bounding box center [547, 422] width 36 height 36
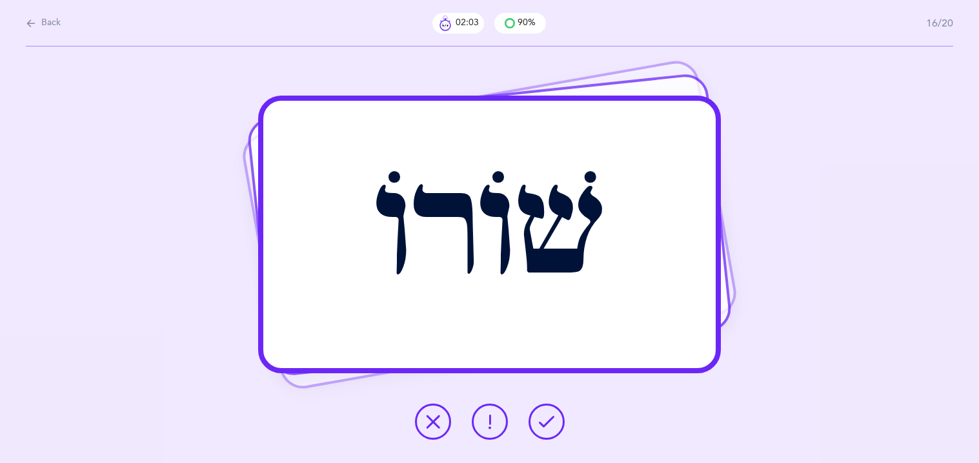
click at [416, 425] on button at bounding box center [433, 422] width 36 height 36
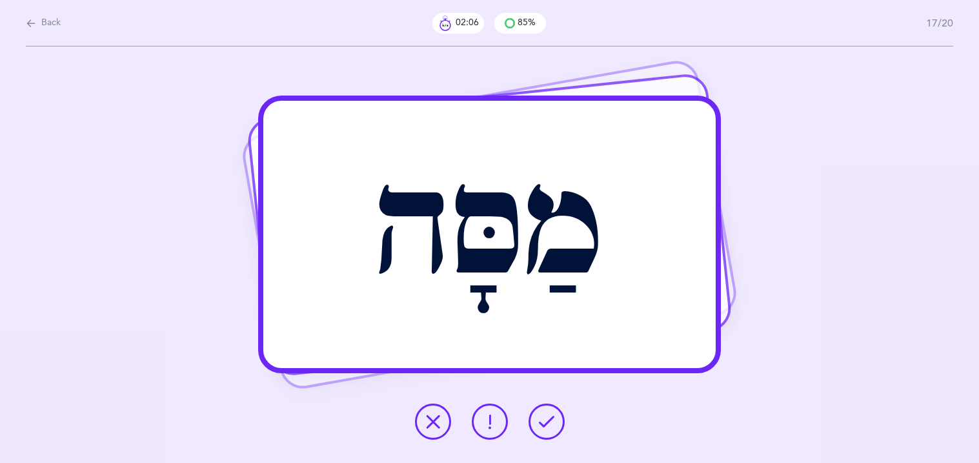
click at [534, 427] on button at bounding box center [547, 422] width 36 height 36
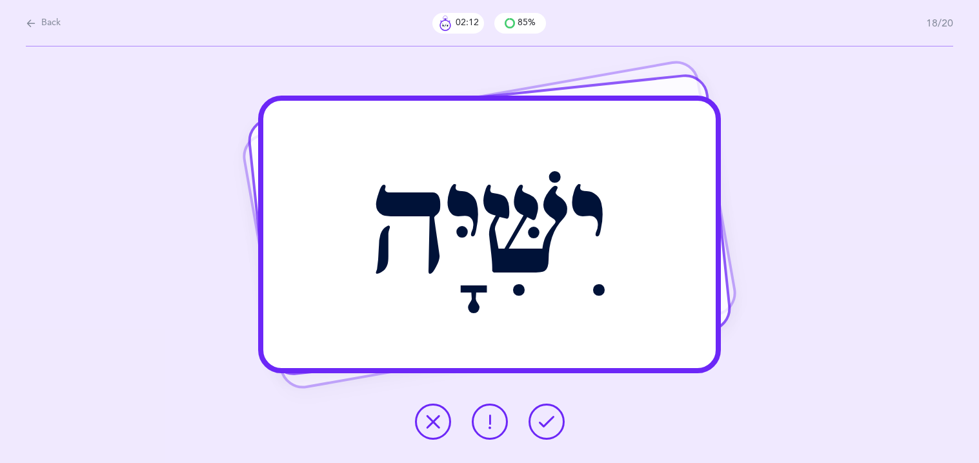
click at [534, 427] on button at bounding box center [547, 422] width 36 height 36
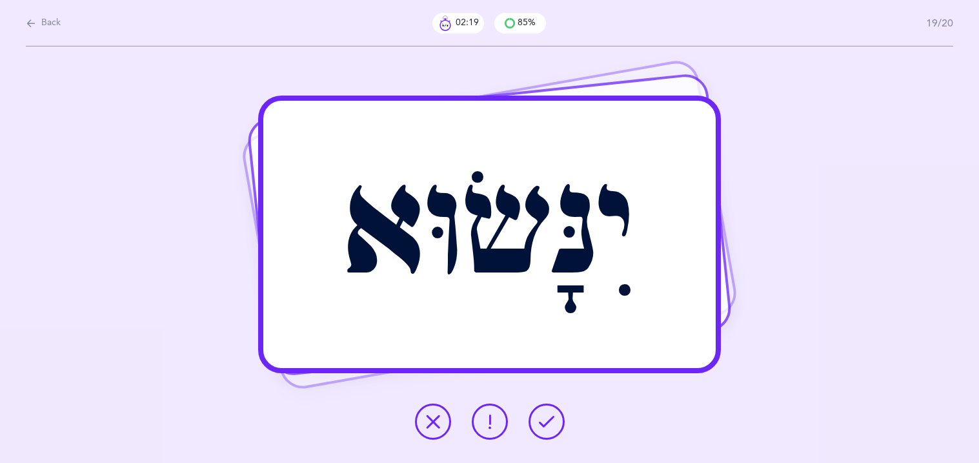
click at [534, 427] on button at bounding box center [547, 422] width 36 height 36
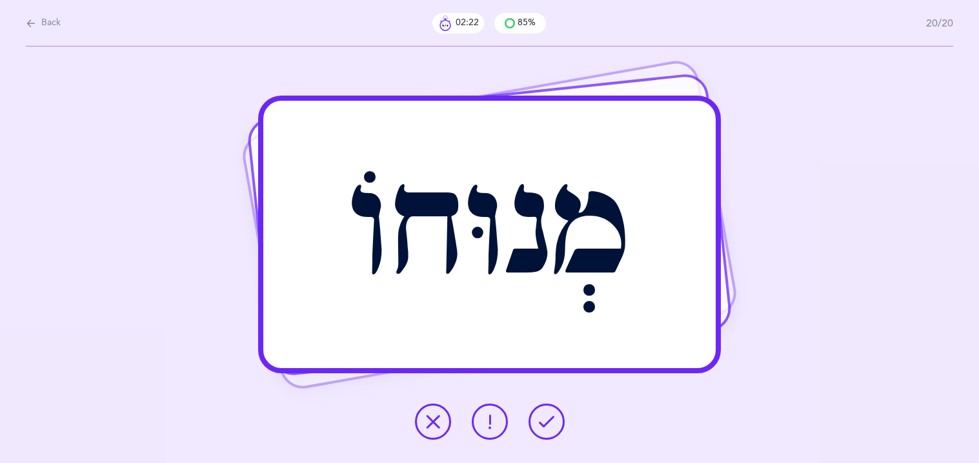
click at [534, 427] on button at bounding box center [547, 422] width 36 height 36
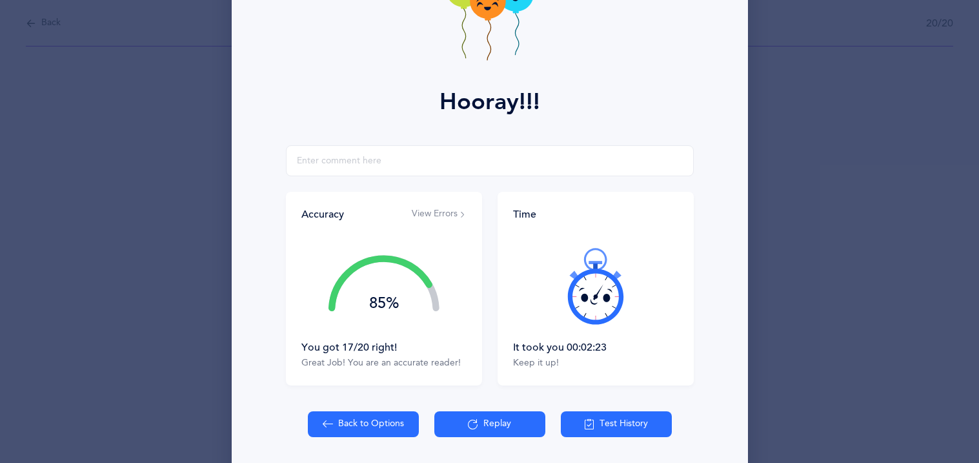
scroll to position [151, 0]
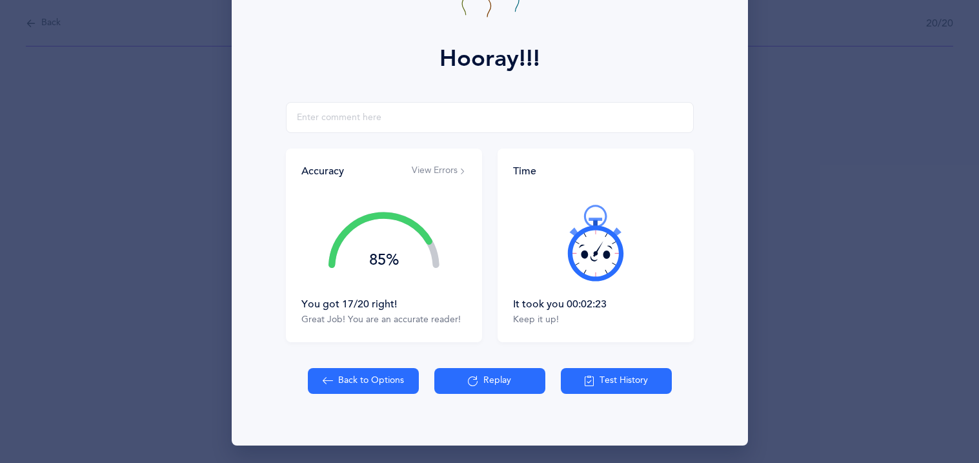
click at [371, 378] on button "Back to Options" at bounding box center [363, 381] width 111 height 26
select select "27"
select select "1"
select select "single"
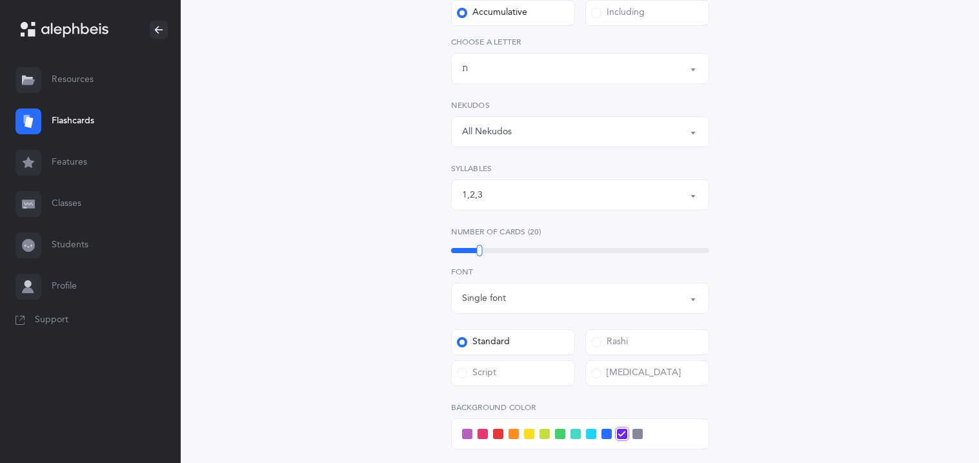
scroll to position [232, 0]
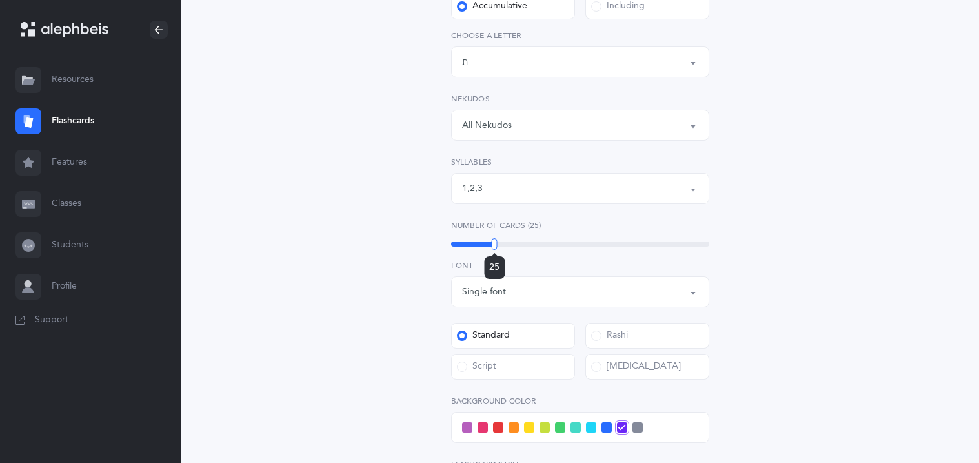
drag, startPoint x: 481, startPoint y: 244, endPoint x: 495, endPoint y: 244, distance: 13.6
click at [495, 244] on div at bounding box center [495, 244] width 6 height 12
click at [347, 219] on div "Open Words Choose your Flashcards options Letters to include Accumulative Inclu…" at bounding box center [580, 291] width 589 height 870
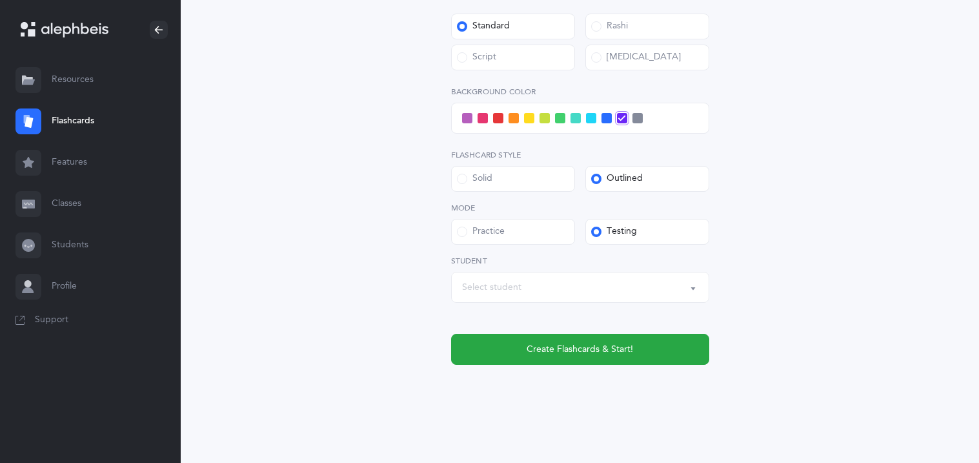
scroll to position [542, 0]
drag, startPoint x: 599, startPoint y: 229, endPoint x: 588, endPoint y: 214, distance: 19.0
click at [588, 214] on div "Mode Practice Testing" at bounding box center [580, 222] width 258 height 43
click at [635, 118] on span at bounding box center [638, 117] width 10 height 10
click at [0, 0] on input "checkbox" at bounding box center [0, 0] width 0 height 0
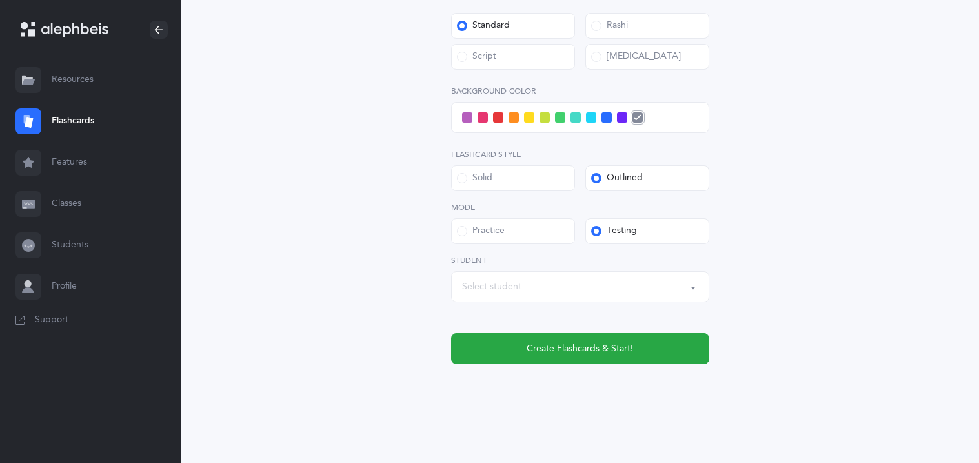
click at [563, 298] on button "Select student" at bounding box center [580, 286] width 258 height 31
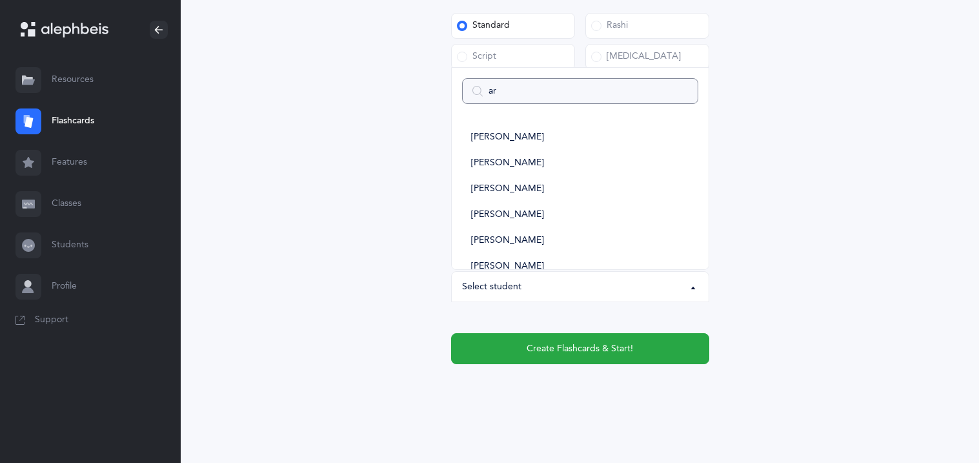
type input "ary"
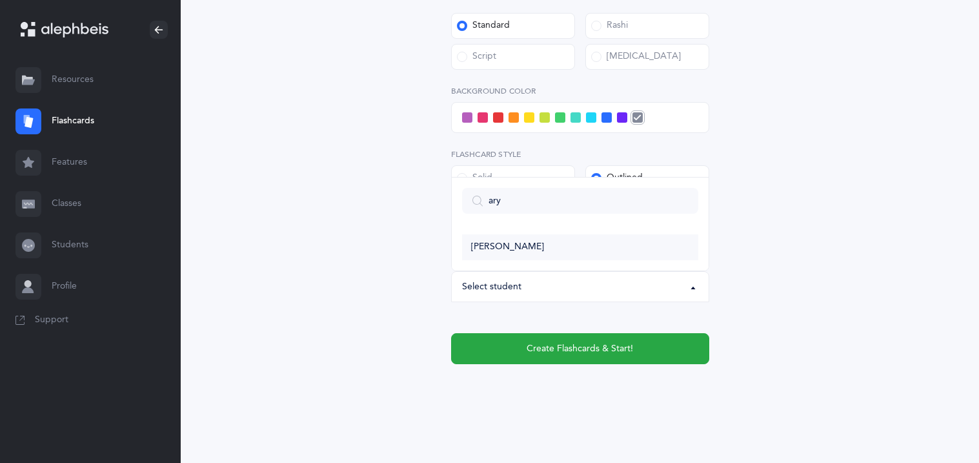
click at [584, 236] on link "[PERSON_NAME]" at bounding box center [580, 247] width 236 height 26
select select "11370"
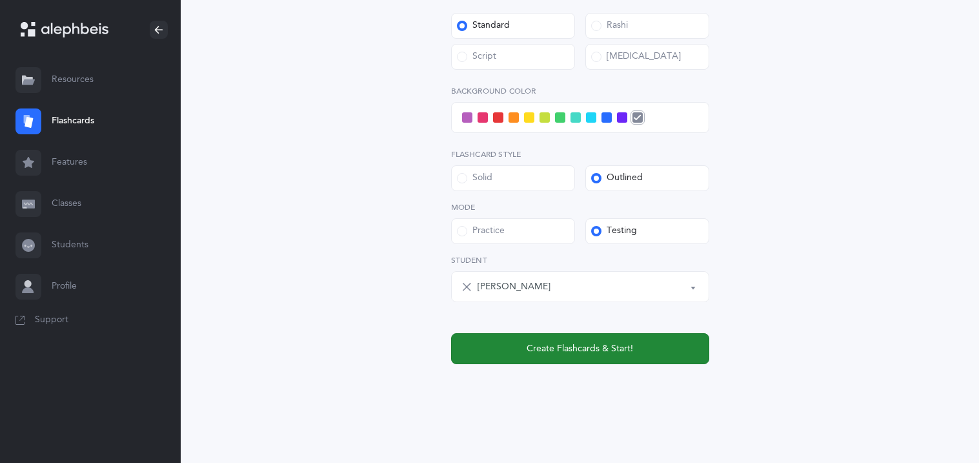
click at [600, 349] on span "Create Flashcards & Start!" at bounding box center [580, 349] width 107 height 14
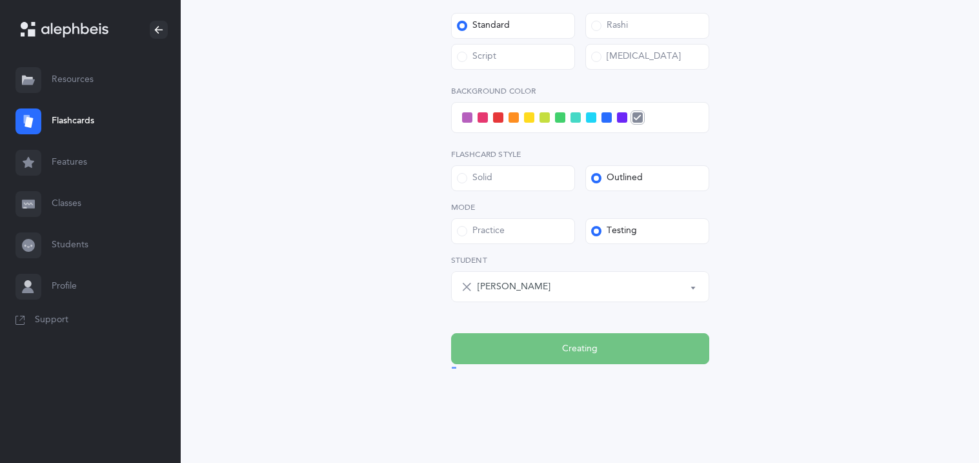
scroll to position [0, 0]
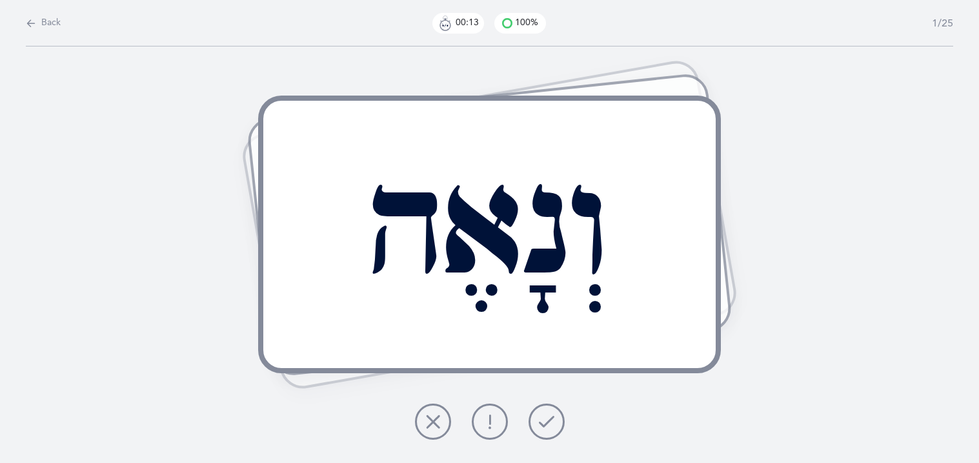
click at [450, 416] on button at bounding box center [433, 422] width 36 height 36
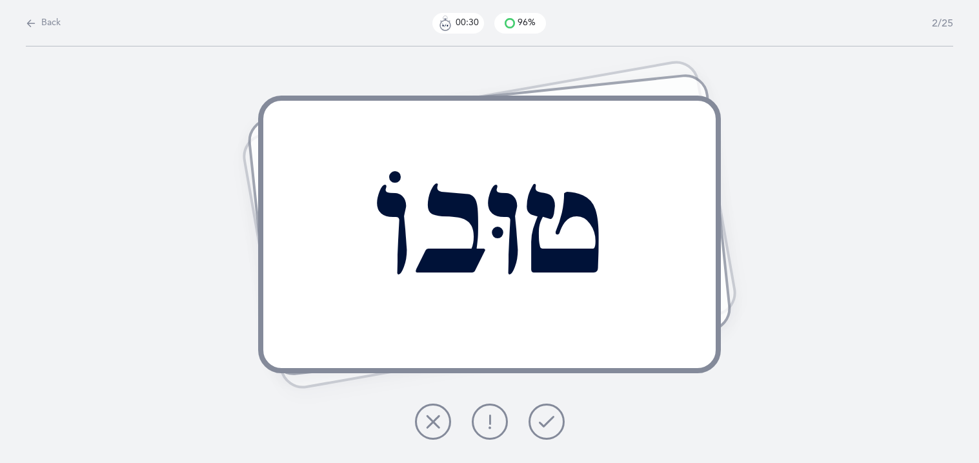
drag, startPoint x: 595, startPoint y: 375, endPoint x: 528, endPoint y: 407, distance: 73.9
click at [528, 407] on div "טוּבוֹ Report incorrect word" at bounding box center [489, 254] width 979 height 416
click at [437, 417] on icon at bounding box center [432, 421] width 15 height 15
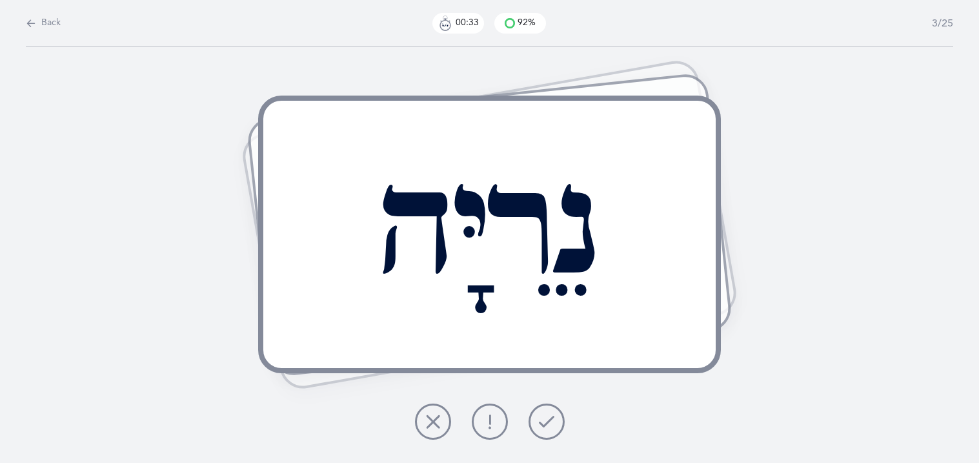
click at [437, 417] on icon at bounding box center [432, 421] width 15 height 15
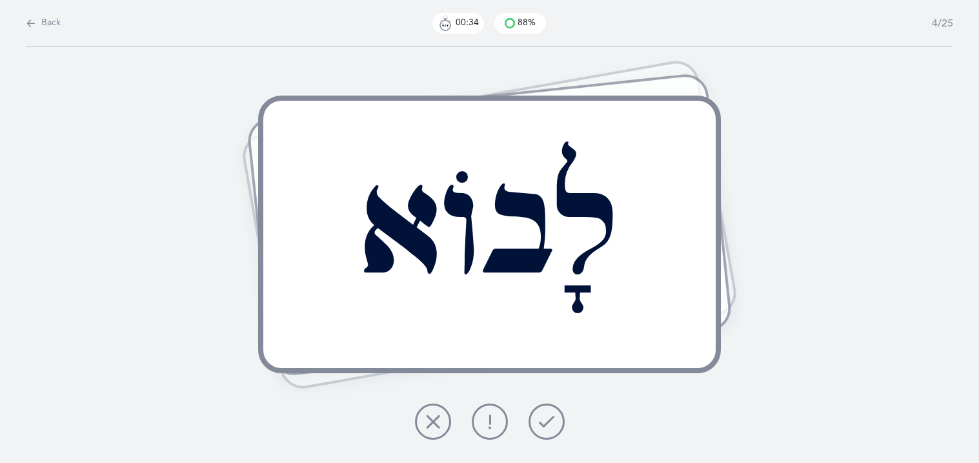
click at [437, 417] on icon at bounding box center [432, 421] width 15 height 15
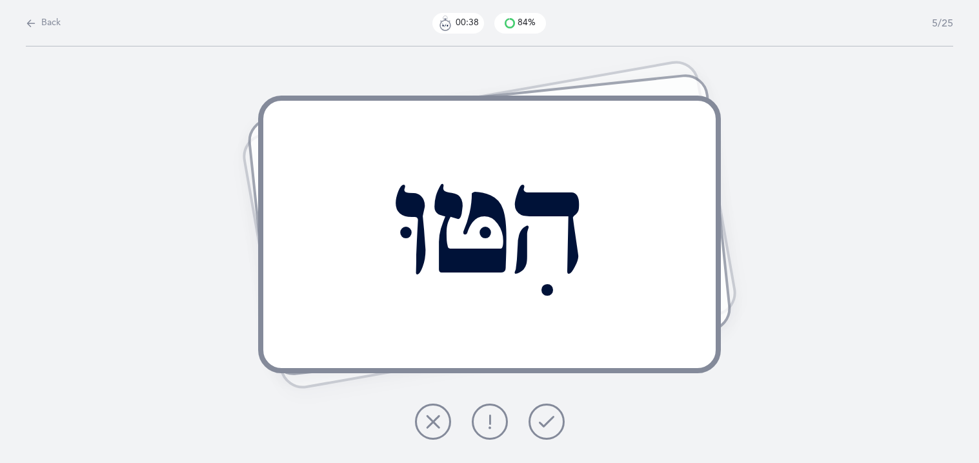
click at [37, 29] on button "Back" at bounding box center [43, 23] width 35 height 14
select select "27"
select select "1"
select select "single"
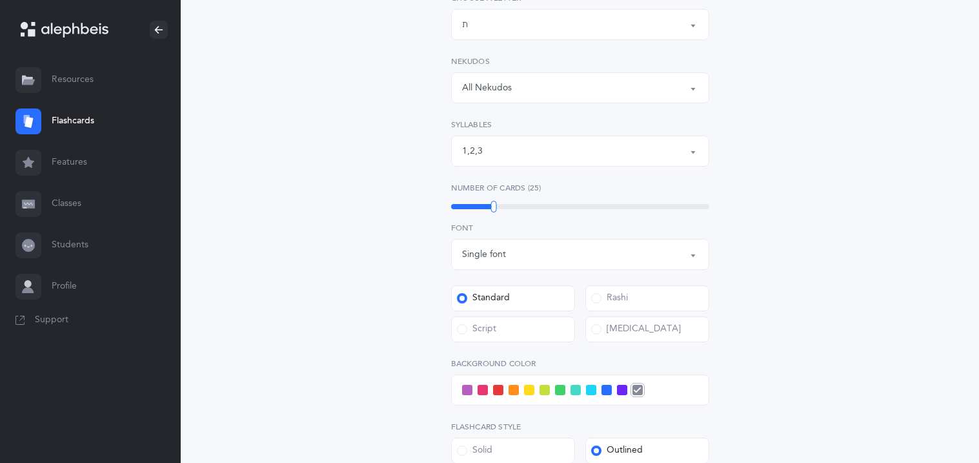
scroll to position [283, 0]
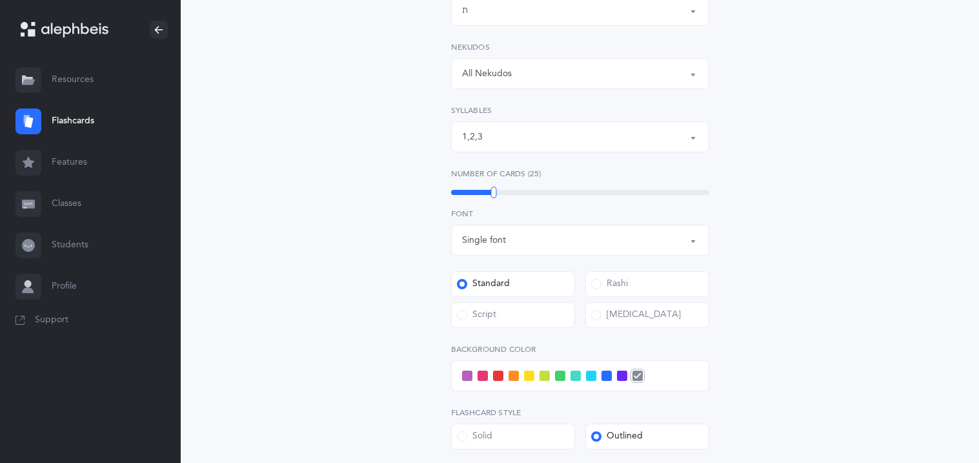
click at [318, 114] on div "Open Words Choose your Flashcards options Letters to include Accumulative Inclu…" at bounding box center [580, 239] width 589 height 870
click at [502, 130] on div "1 , 2 , 3" at bounding box center [580, 137] width 236 height 22
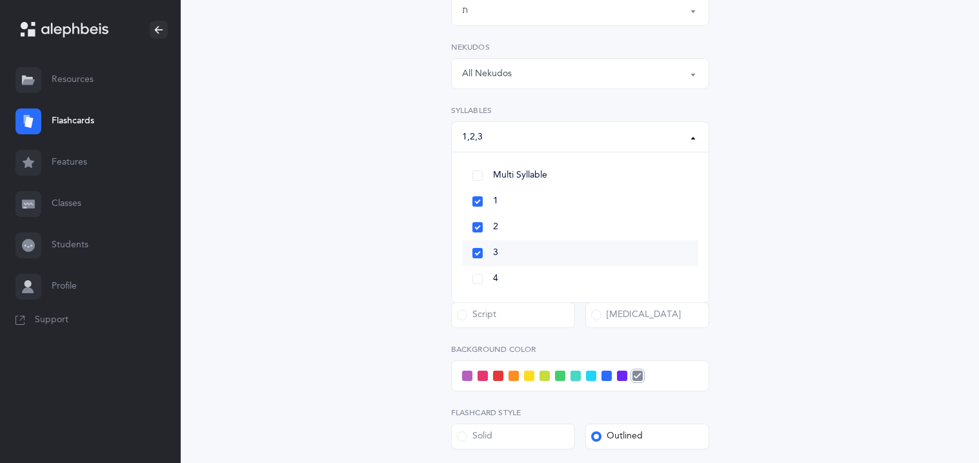
click at [478, 251] on link "3" at bounding box center [580, 253] width 236 height 26
click at [362, 187] on div "Open Words Choose your Flashcards options Letters to include Accumulative Inclu…" at bounding box center [580, 239] width 589 height 870
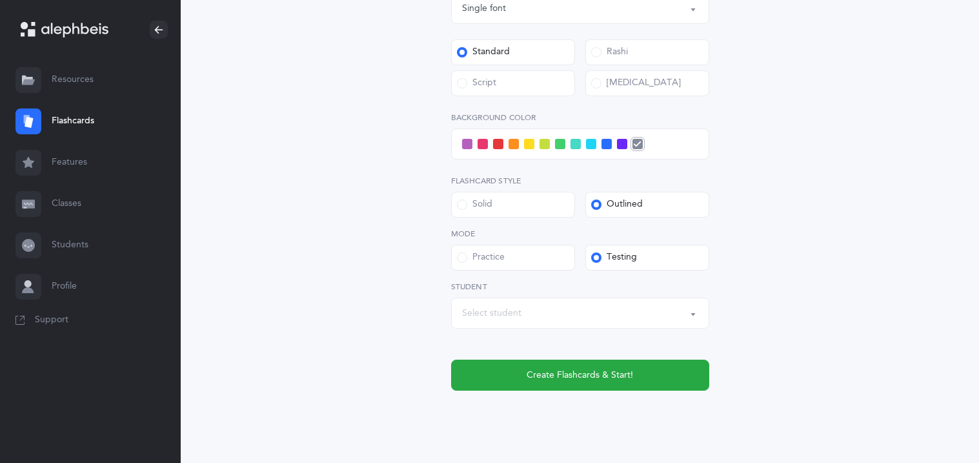
scroll to position [546, 0]
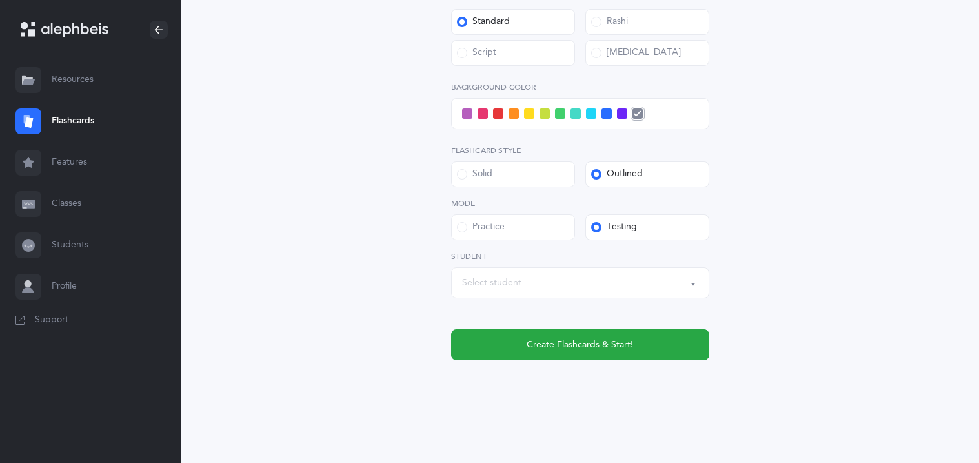
click at [459, 117] on div at bounding box center [580, 113] width 258 height 31
click at [462, 115] on span at bounding box center [467, 113] width 10 height 10
click at [0, 0] on input "checkbox" at bounding box center [0, 0] width 0 height 0
click at [526, 275] on div "Select student" at bounding box center [580, 283] width 236 height 22
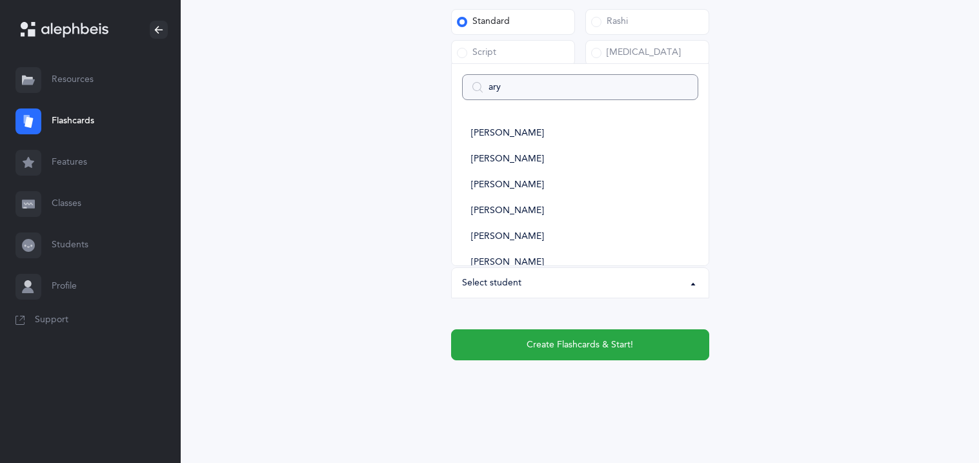
type input "arye"
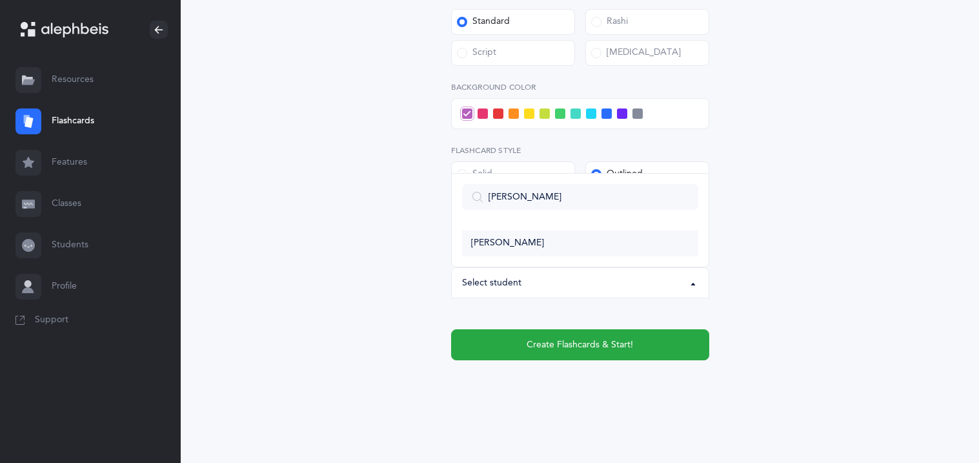
click at [551, 239] on link "[PERSON_NAME]" at bounding box center [580, 244] width 236 height 26
select select "11370"
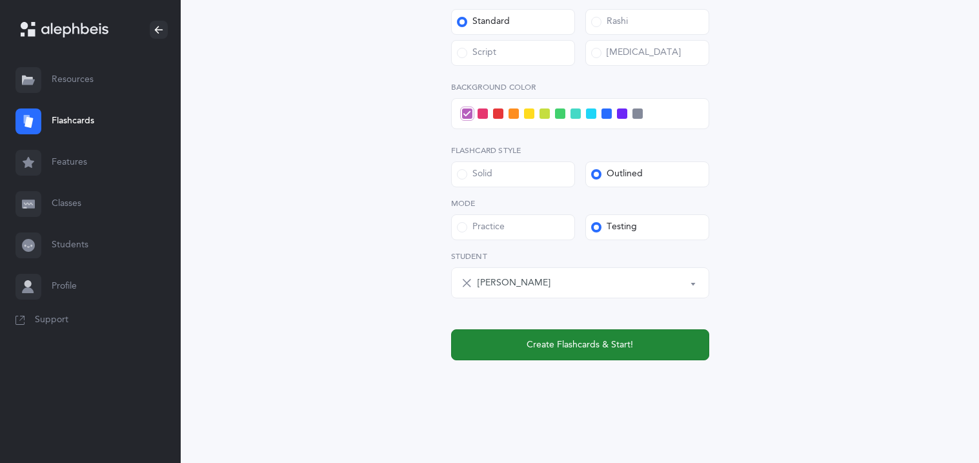
click at [562, 334] on button "Create Flashcards & Start!" at bounding box center [580, 344] width 258 height 31
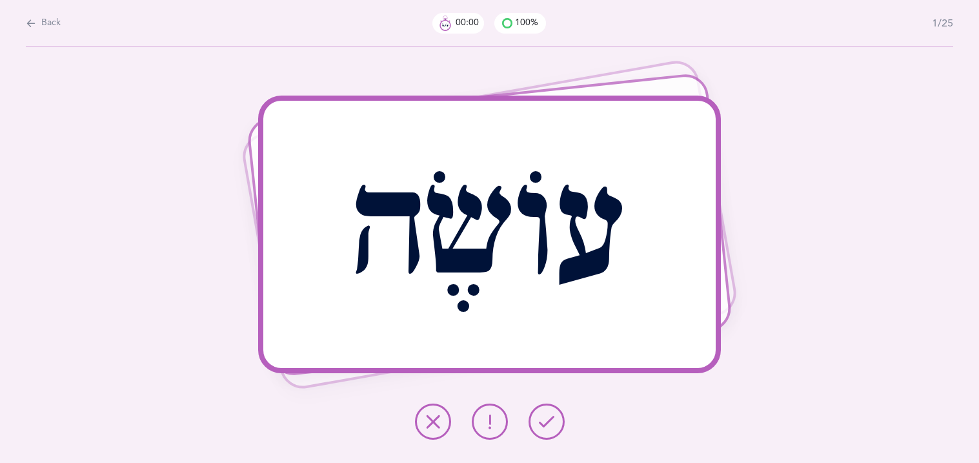
scroll to position [0, 0]
click at [509, 421] on div at bounding box center [490, 422] width 170 height 36
click at [494, 425] on icon at bounding box center [489, 421] width 15 height 15
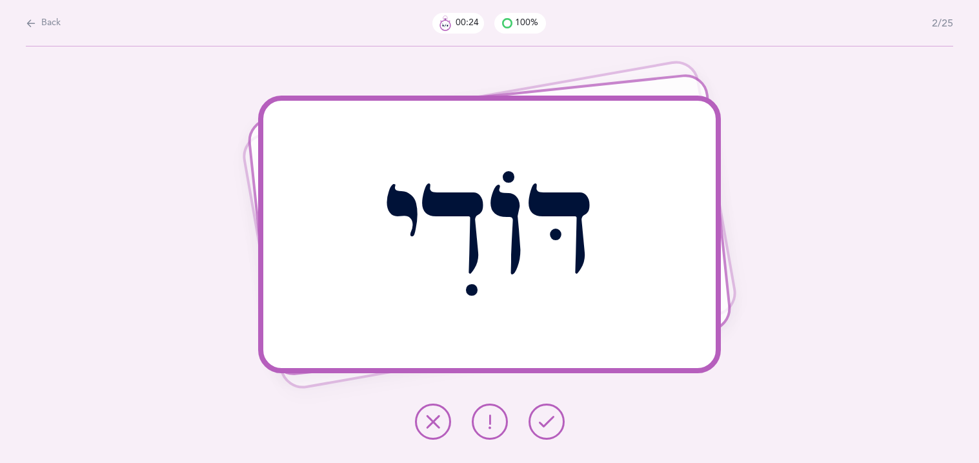
click at [546, 427] on icon at bounding box center [546, 421] width 15 height 15
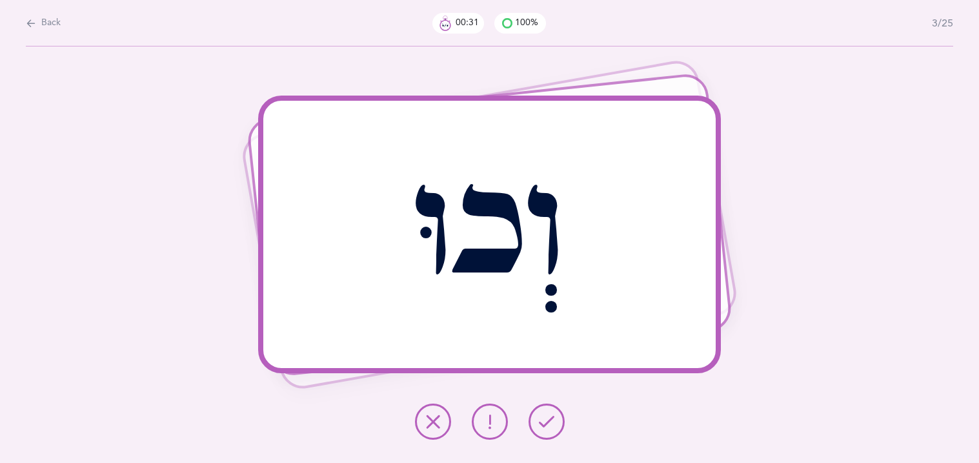
click at [546, 427] on icon at bounding box center [546, 421] width 15 height 15
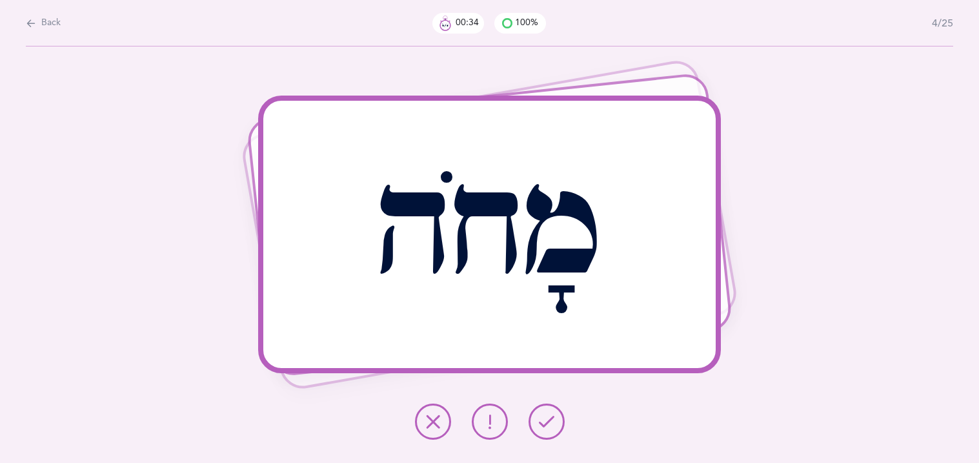
click at [546, 427] on icon at bounding box center [546, 421] width 15 height 15
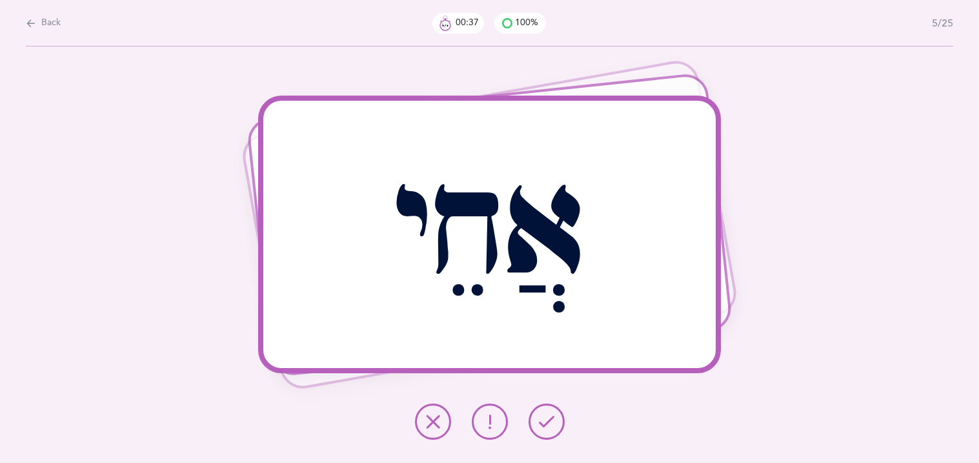
click at [546, 427] on icon at bounding box center [546, 421] width 15 height 15
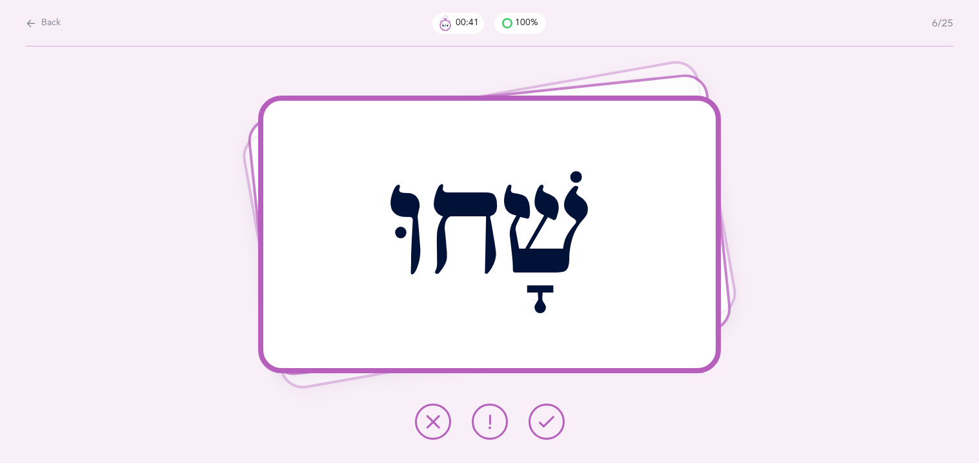
click at [546, 427] on icon at bounding box center [546, 421] width 15 height 15
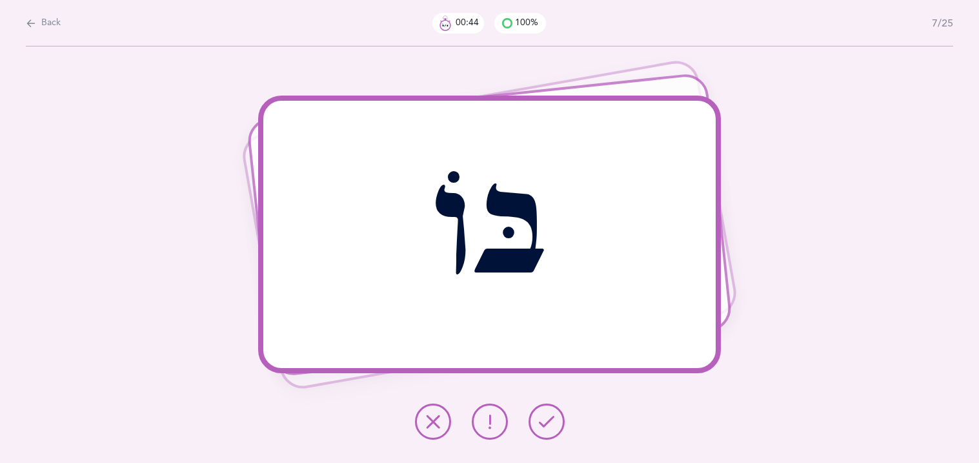
click at [546, 427] on icon at bounding box center [546, 421] width 15 height 15
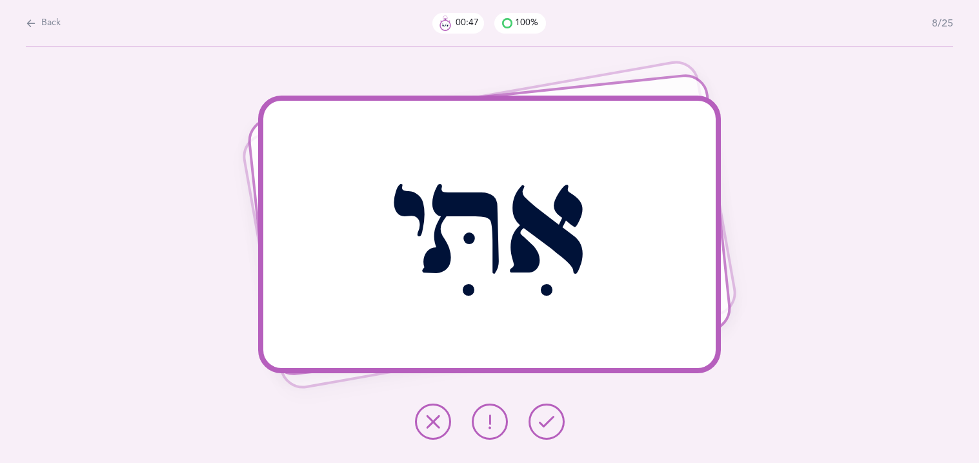
click at [546, 427] on icon at bounding box center [546, 421] width 15 height 15
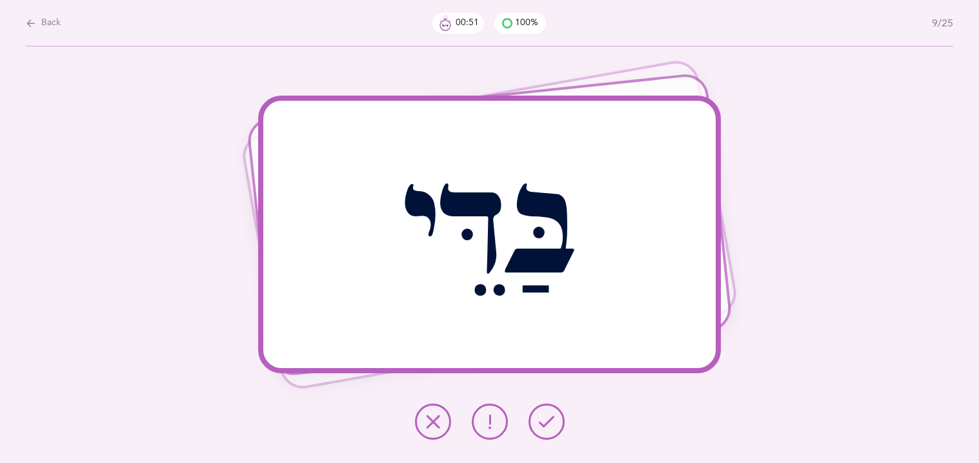
click at [546, 427] on icon at bounding box center [546, 421] width 15 height 15
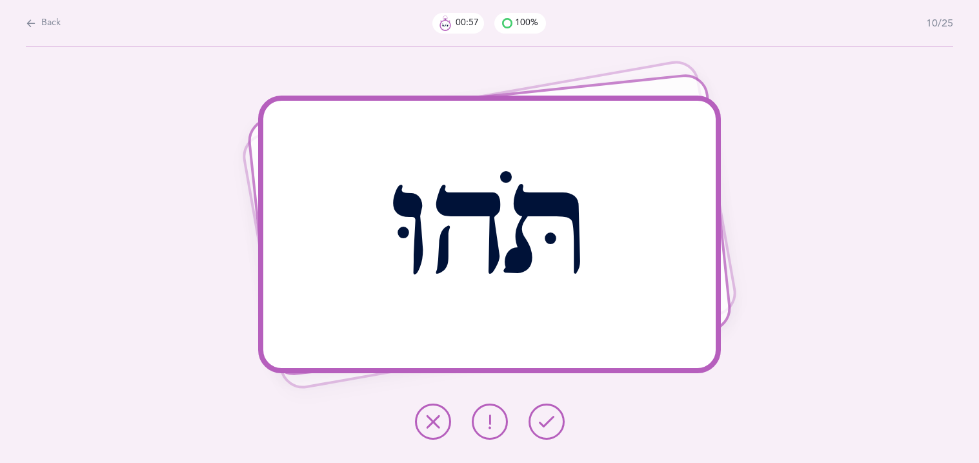
click at [546, 427] on icon at bounding box center [546, 421] width 15 height 15
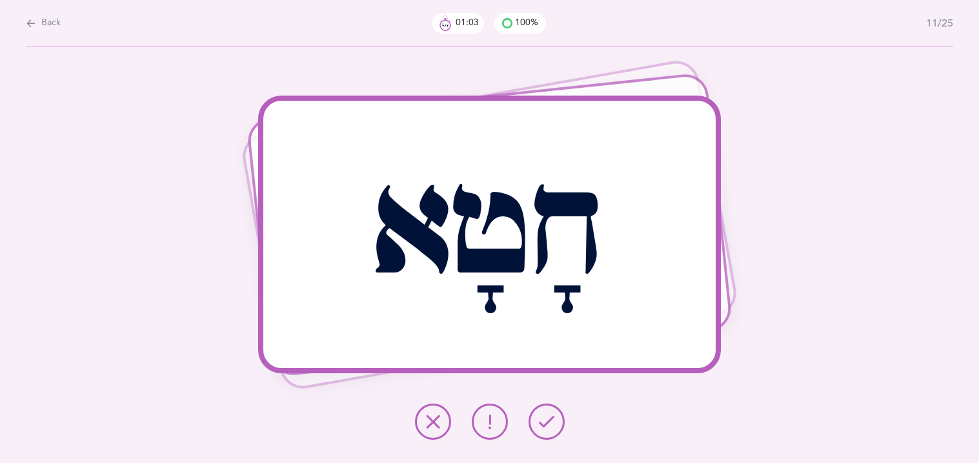
click at [546, 427] on icon at bounding box center [546, 421] width 15 height 15
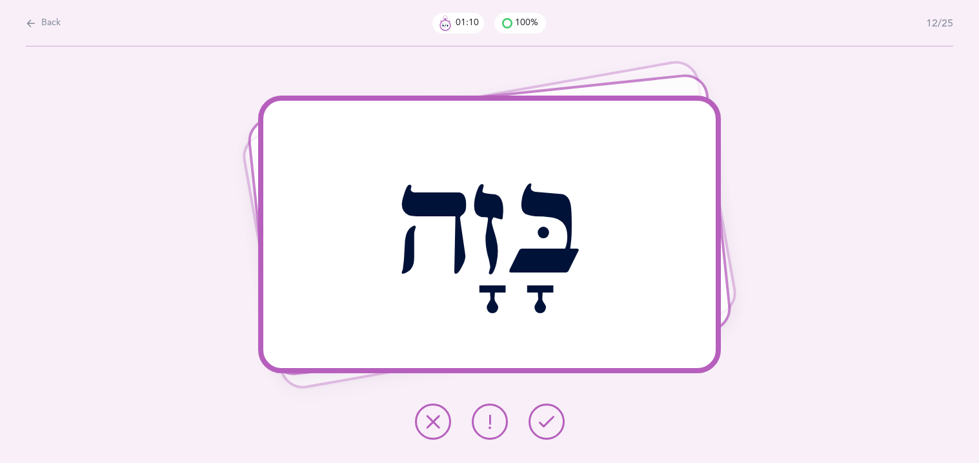
click at [500, 427] on button at bounding box center [490, 422] width 36 height 36
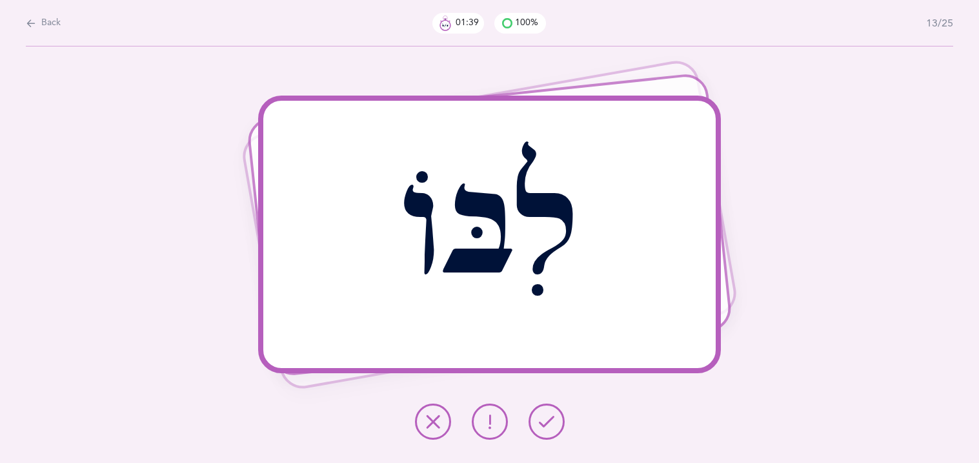
click at [444, 418] on button at bounding box center [433, 422] width 36 height 36
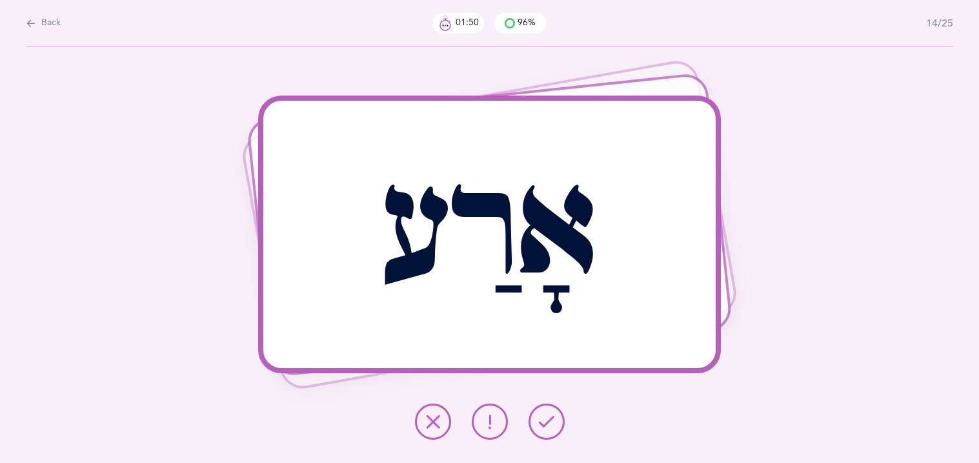
click at [498, 420] on button at bounding box center [490, 422] width 36 height 36
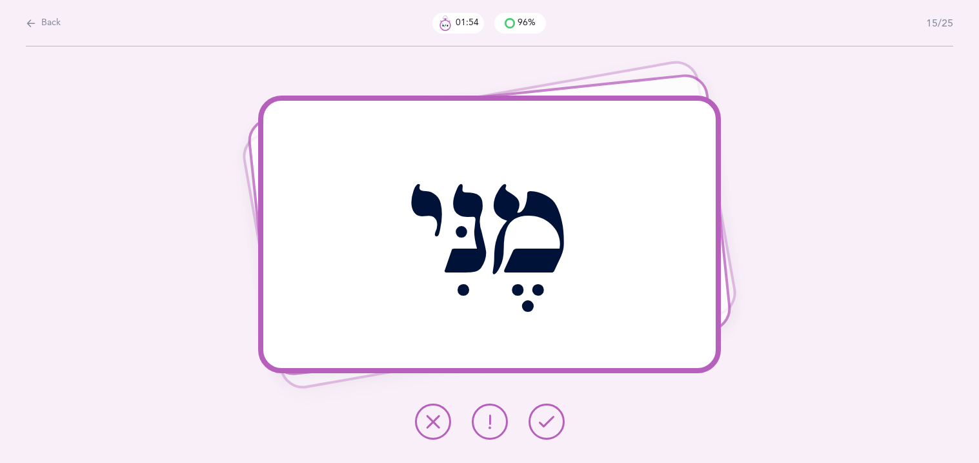
click at [559, 425] on button at bounding box center [547, 422] width 36 height 36
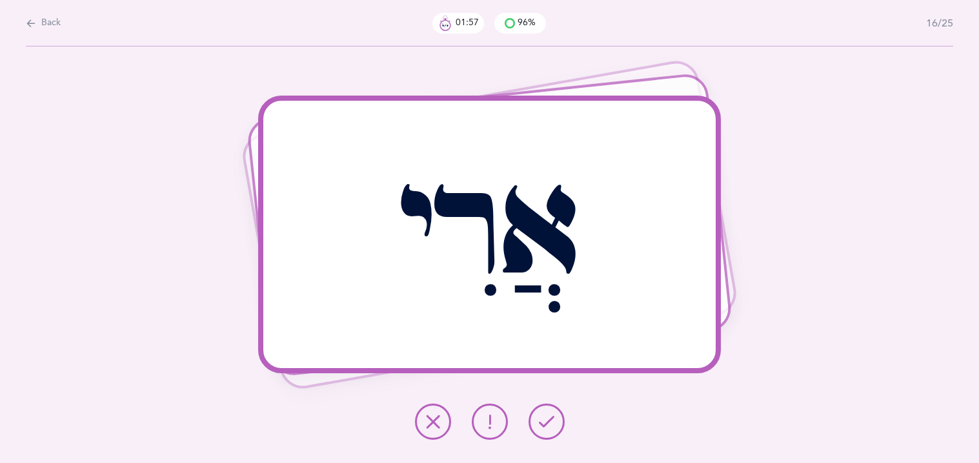
click at [559, 425] on button at bounding box center [547, 422] width 36 height 36
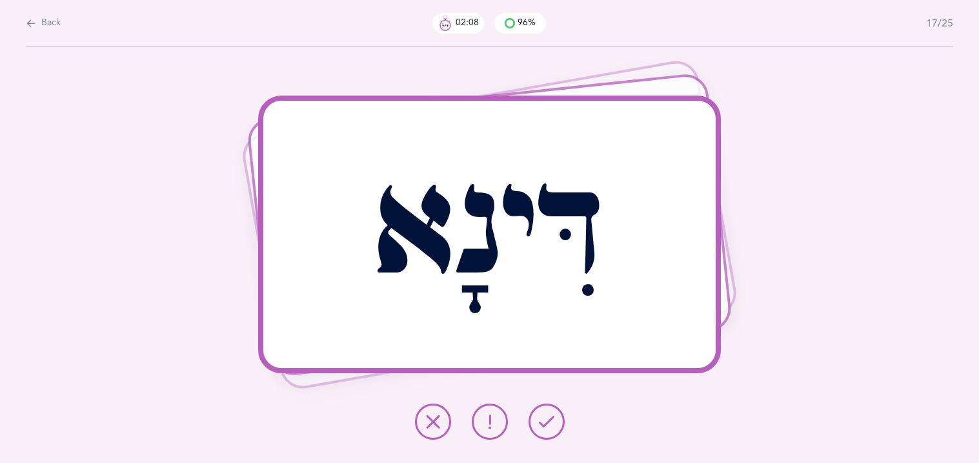
click at [495, 415] on icon at bounding box center [489, 421] width 15 height 15
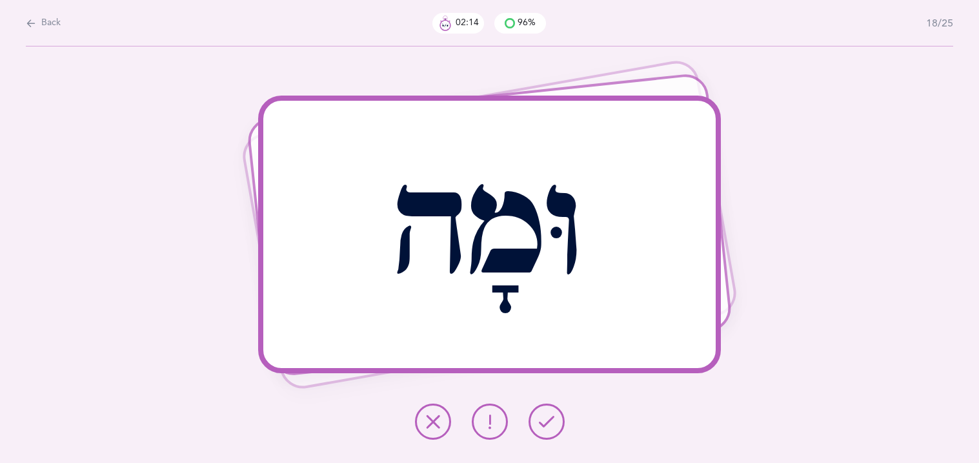
click at [544, 420] on icon at bounding box center [546, 421] width 15 height 15
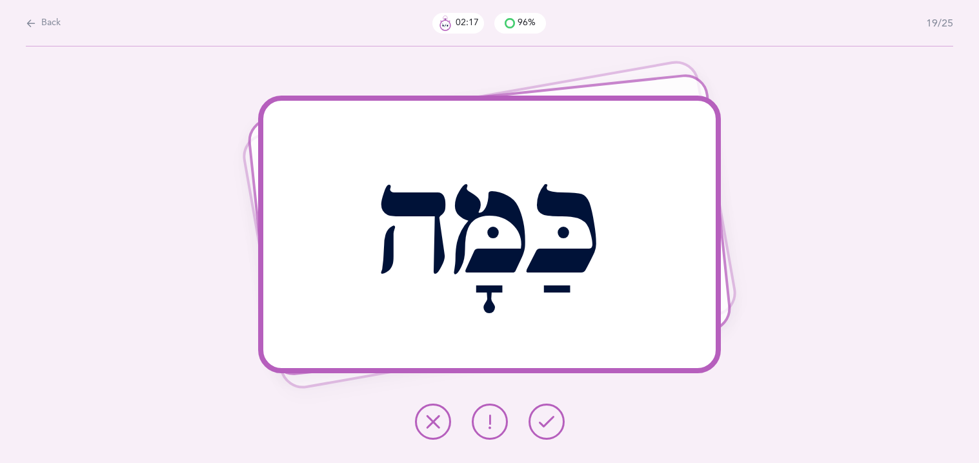
click at [544, 422] on icon at bounding box center [546, 421] width 15 height 15
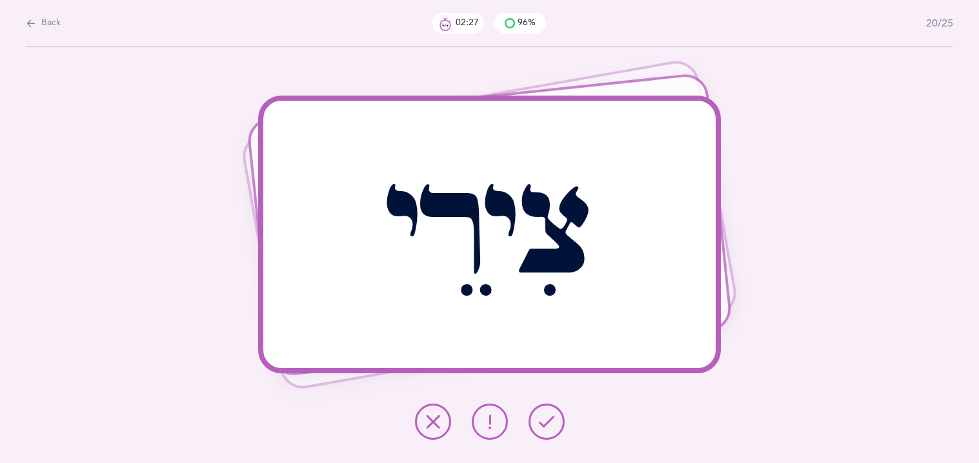
click at [426, 418] on icon at bounding box center [432, 421] width 15 height 15
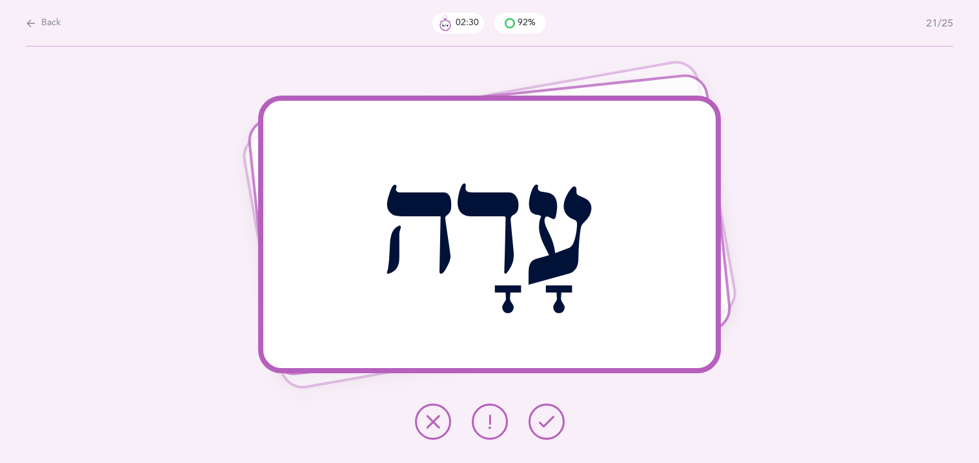
click at [542, 424] on icon at bounding box center [546, 421] width 15 height 15
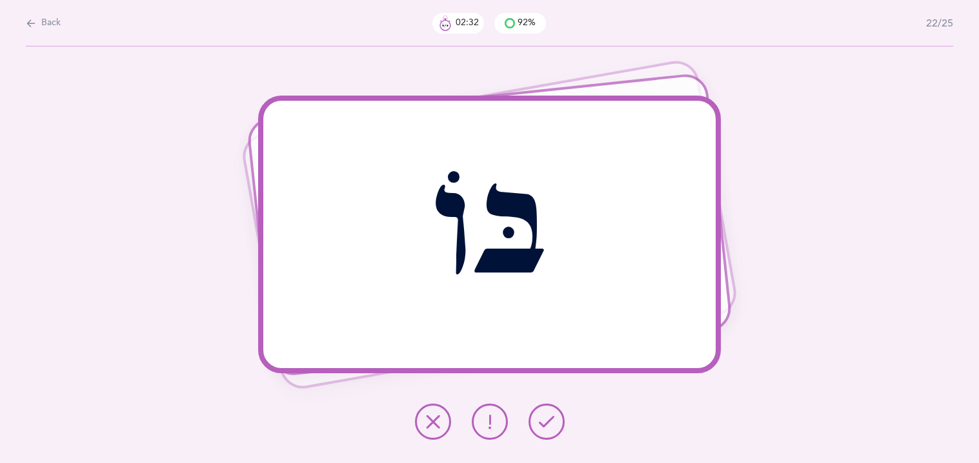
click at [542, 424] on icon at bounding box center [546, 421] width 15 height 15
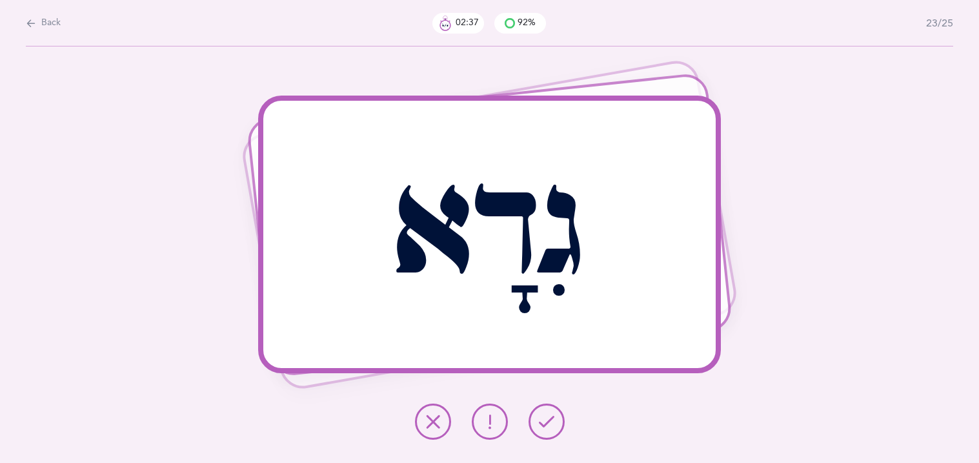
click at [542, 424] on icon at bounding box center [546, 421] width 15 height 15
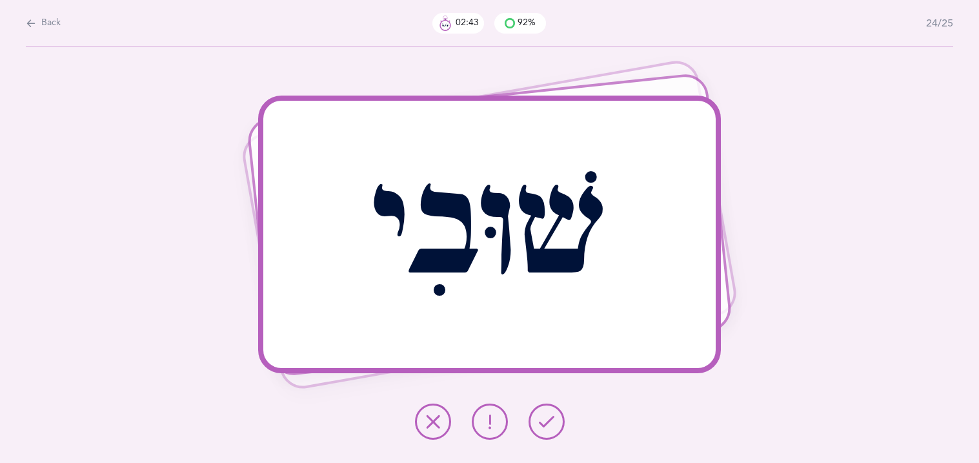
click at [542, 424] on icon at bounding box center [546, 421] width 15 height 15
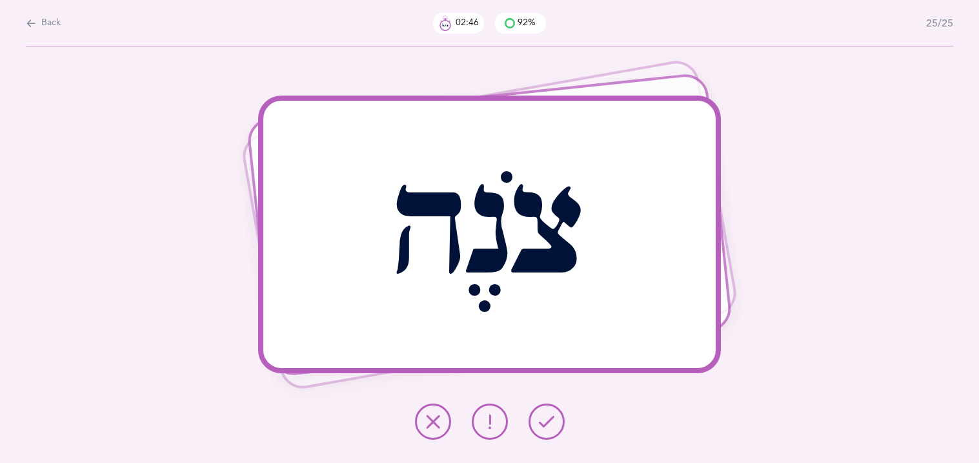
click at [542, 424] on icon at bounding box center [546, 421] width 15 height 15
